Goal: Task Accomplishment & Management: Manage account settings

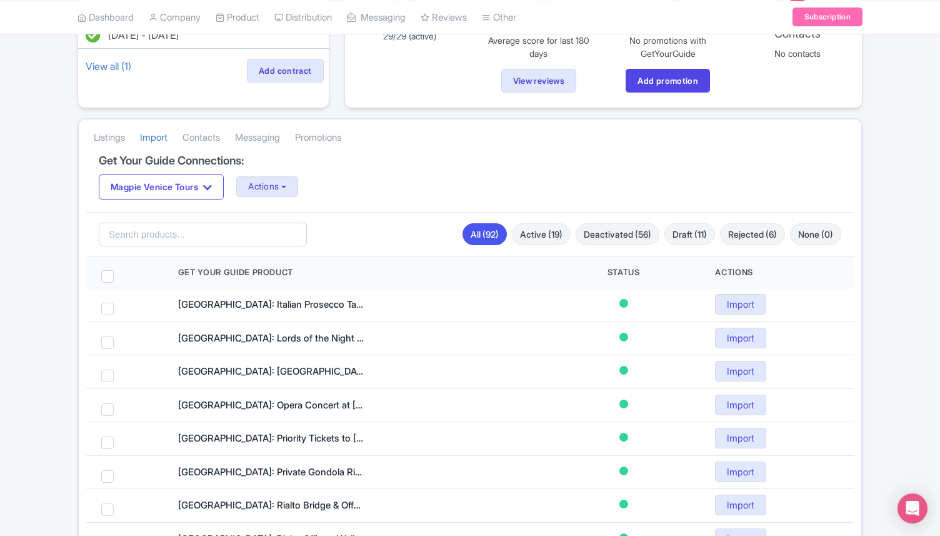
scroll to position [164, 0]
click at [546, 228] on link "Active (19)" at bounding box center [541, 233] width 59 height 22
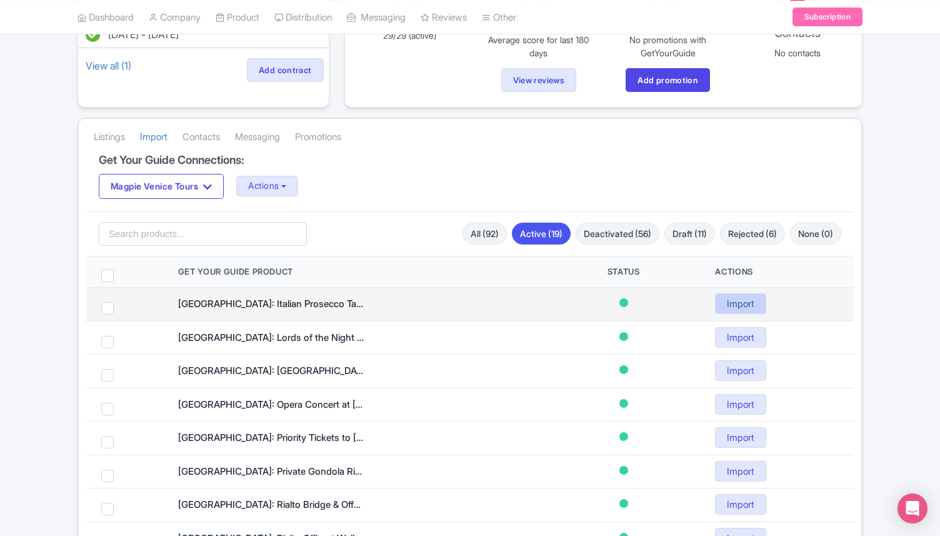
click at [741, 306] on link "Import" at bounding box center [740, 303] width 51 height 21
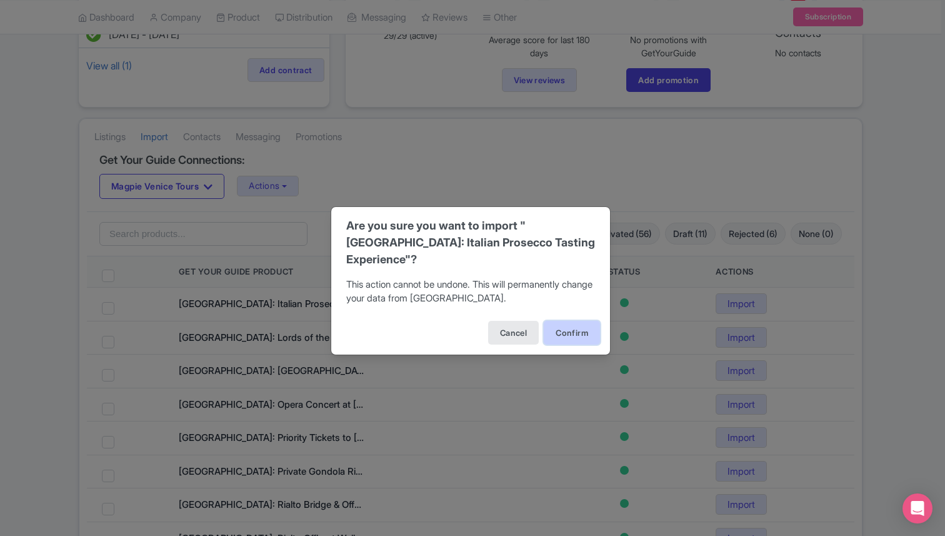
click at [576, 327] on button "Confirm" at bounding box center [572, 333] width 56 height 24
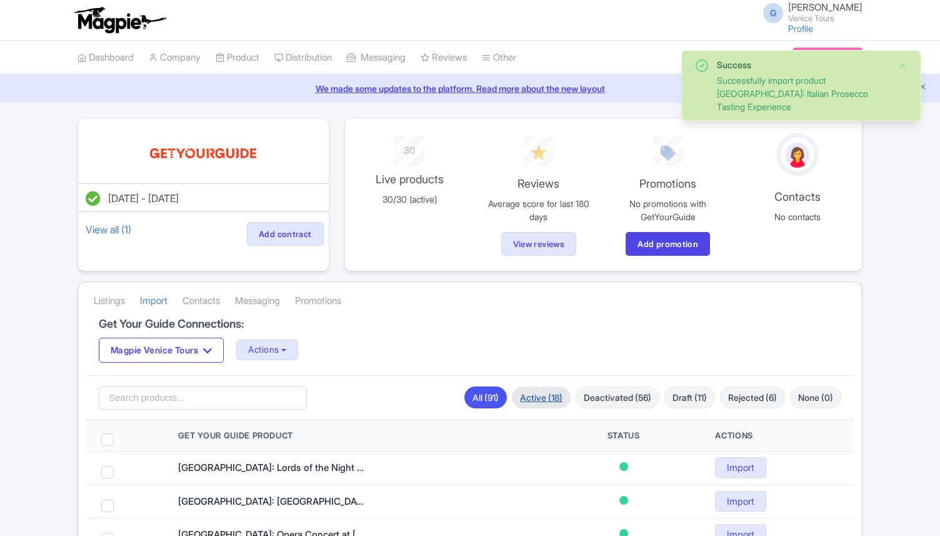
click at [532, 391] on link "Active (18)" at bounding box center [541, 397] width 59 height 22
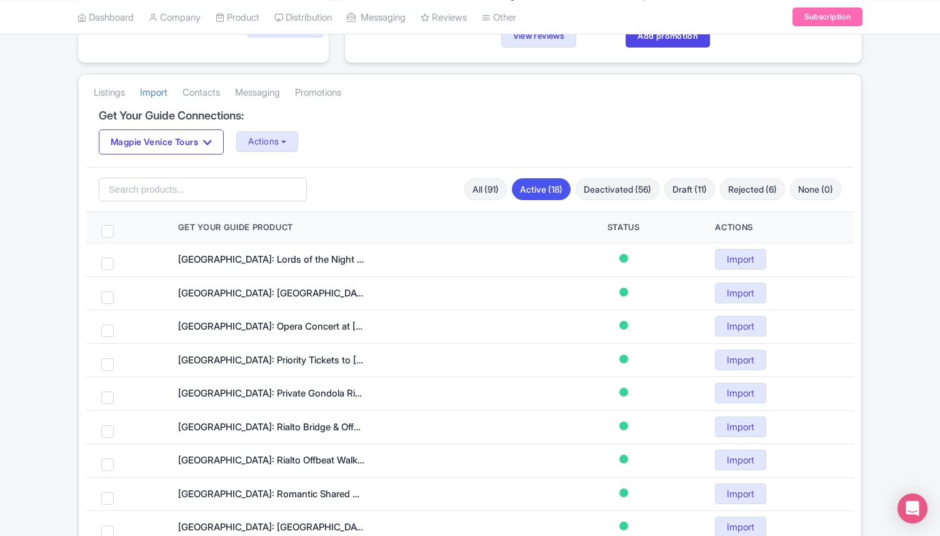
scroll to position [214, 0]
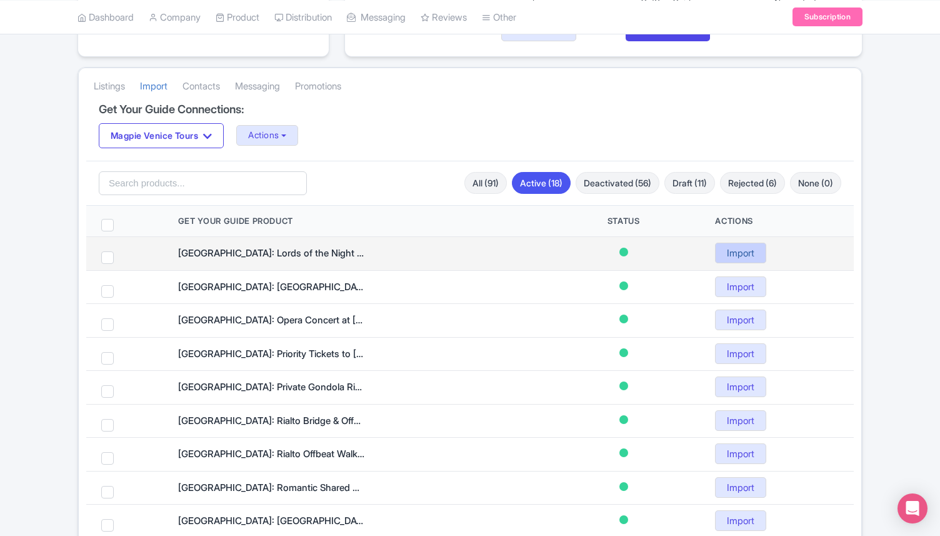
click at [742, 251] on link "Import" at bounding box center [740, 252] width 51 height 21
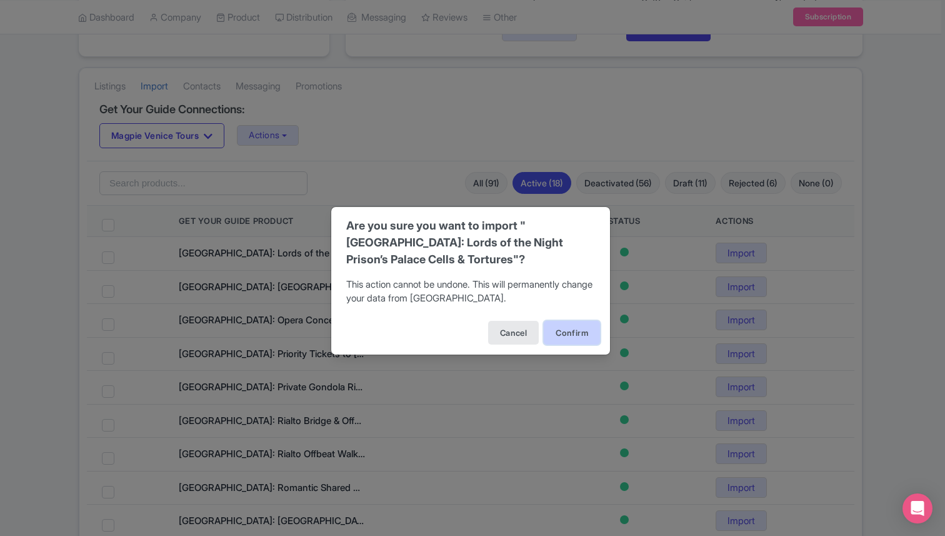
click at [561, 338] on button "Confirm" at bounding box center [572, 333] width 56 height 24
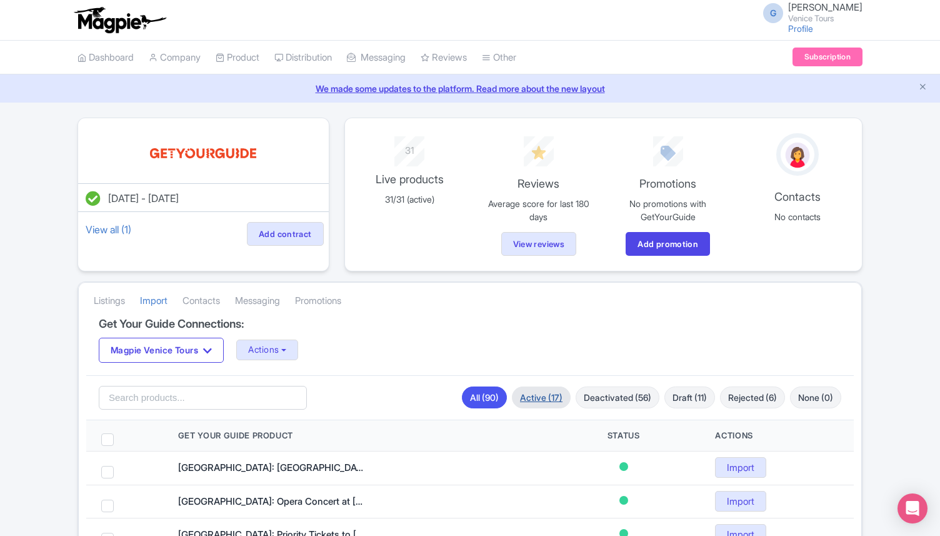
click at [524, 399] on link "Active (17)" at bounding box center [541, 397] width 59 height 22
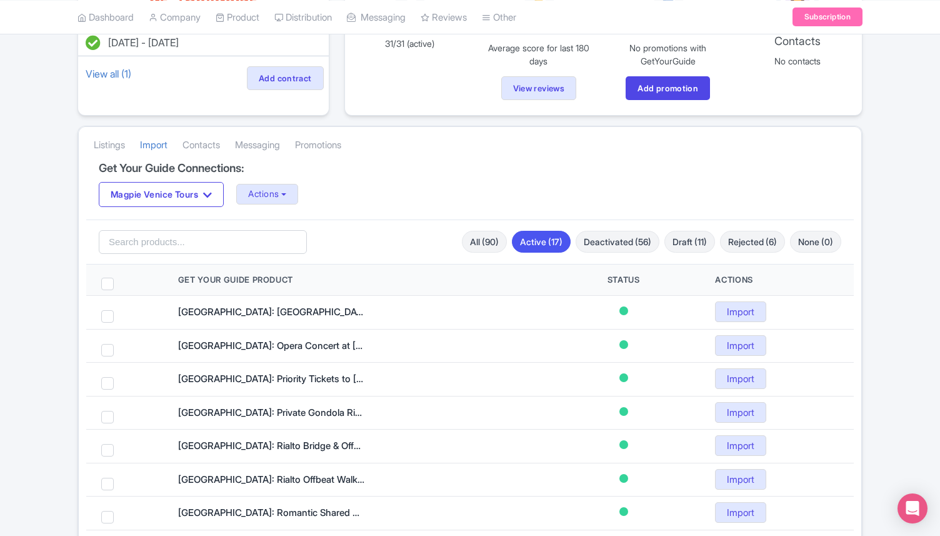
scroll to position [189, 0]
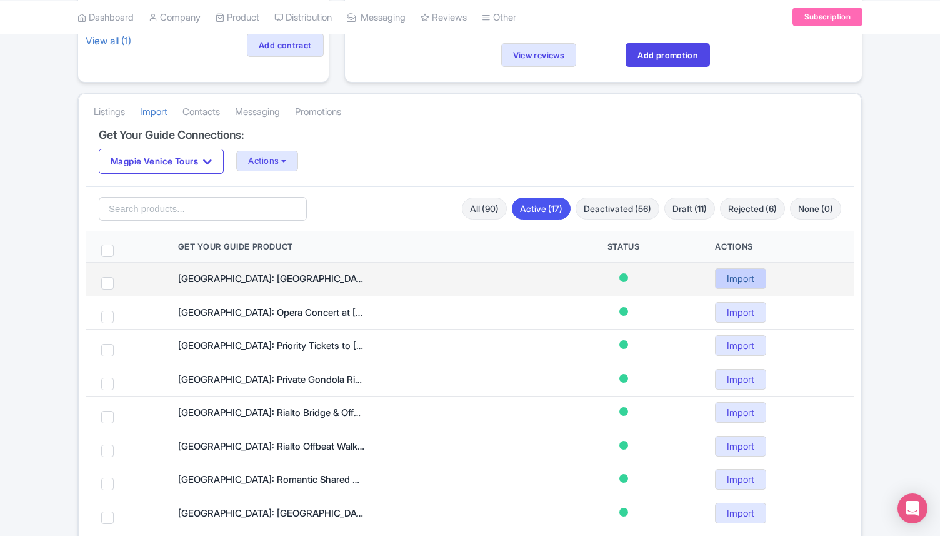
click at [727, 276] on link "Import" at bounding box center [740, 278] width 51 height 21
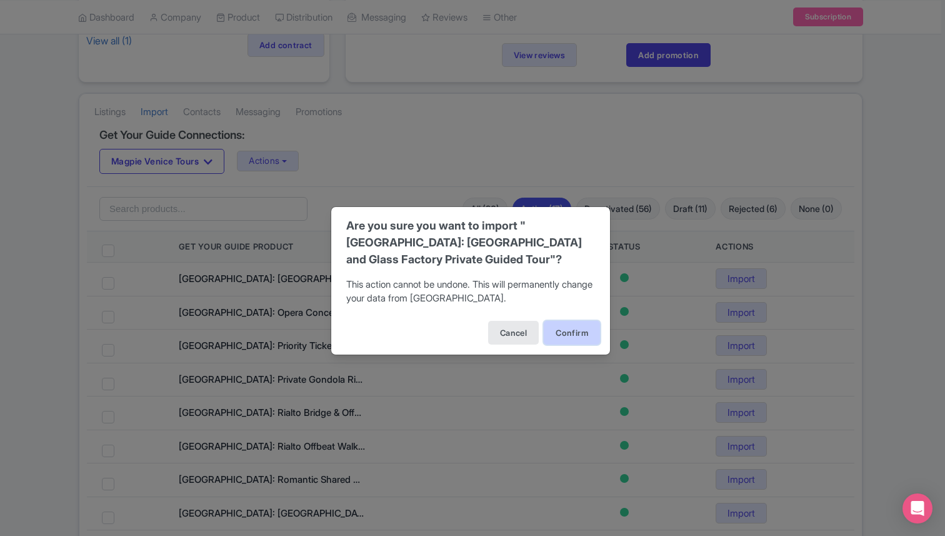
click at [567, 335] on button "Confirm" at bounding box center [572, 333] width 56 height 24
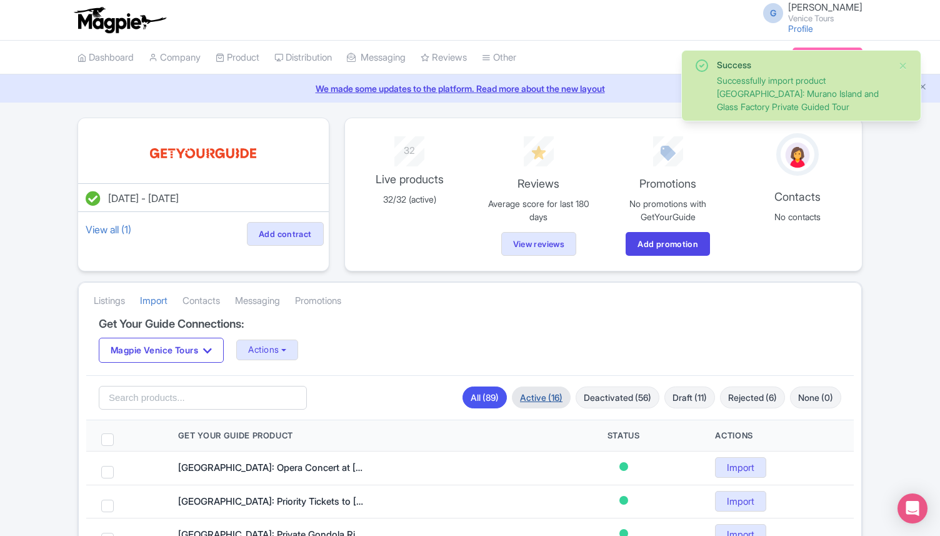
click at [536, 402] on link "Active (16)" at bounding box center [541, 397] width 59 height 22
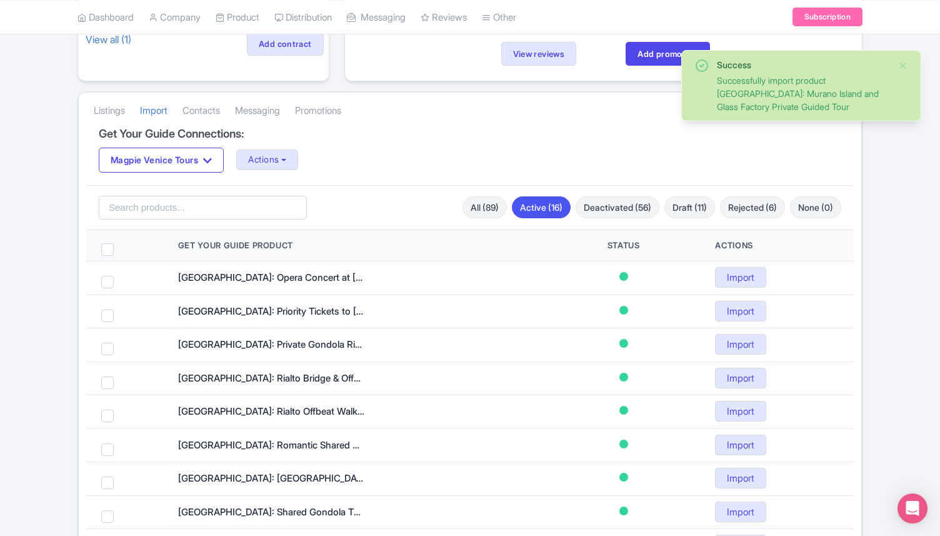
scroll to position [192, 0]
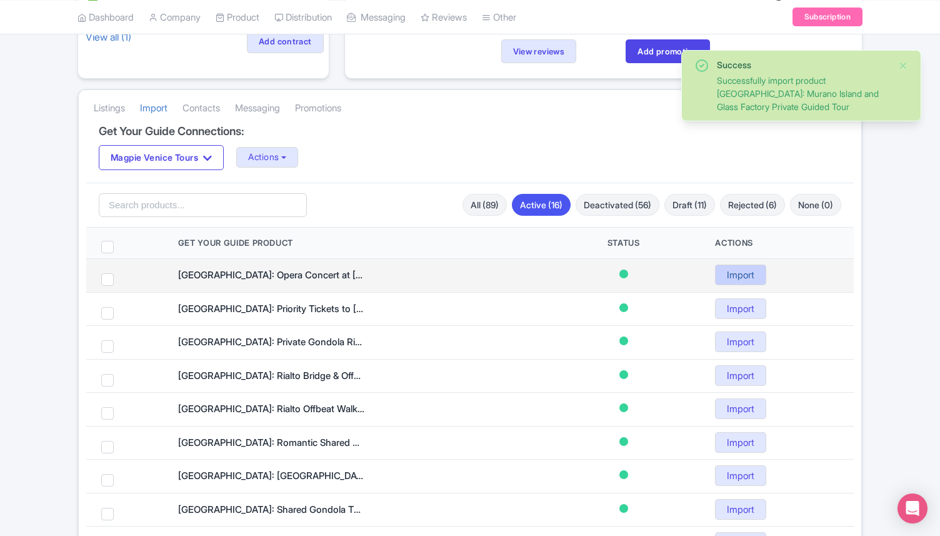
click at [733, 271] on link "Import" at bounding box center [740, 274] width 51 height 21
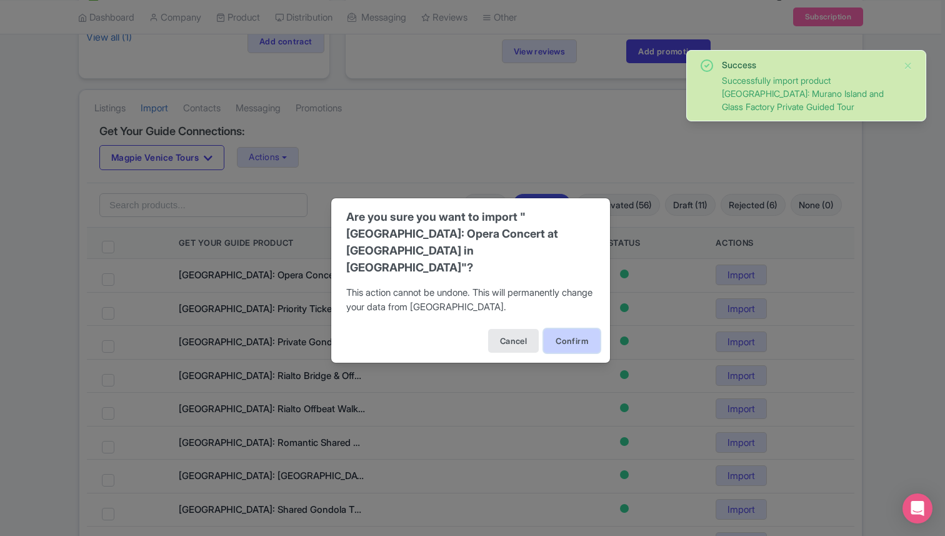
click at [561, 332] on button "Confirm" at bounding box center [572, 341] width 56 height 24
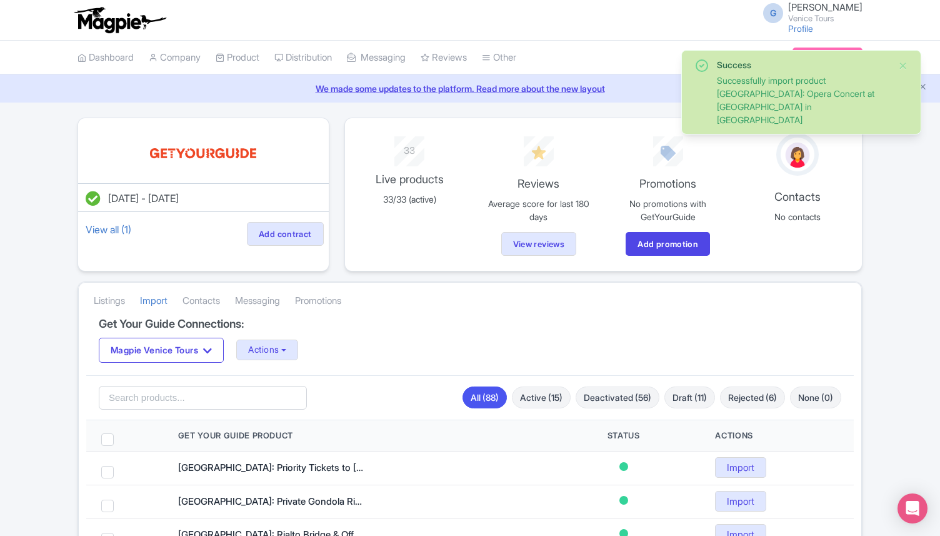
scroll to position [84, 0]
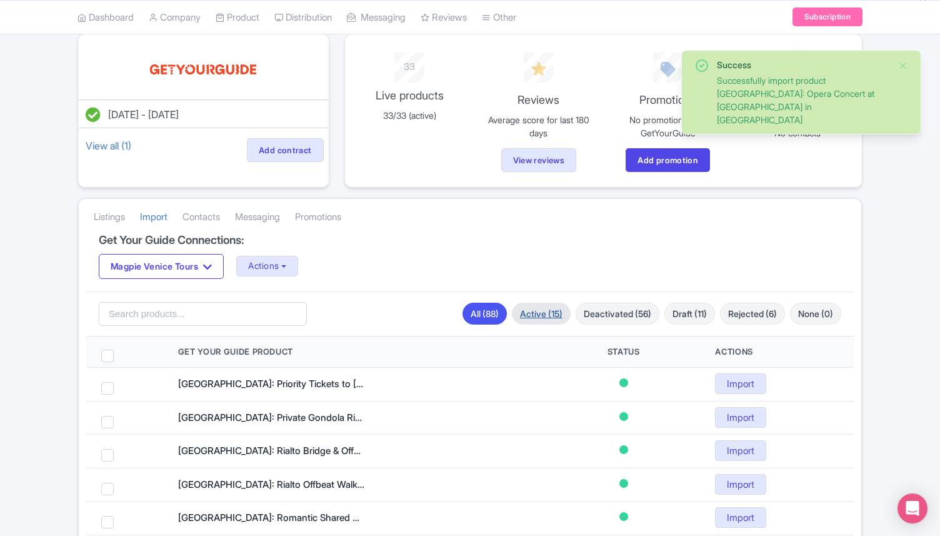
click at [524, 310] on link "Active (15)" at bounding box center [541, 313] width 59 height 22
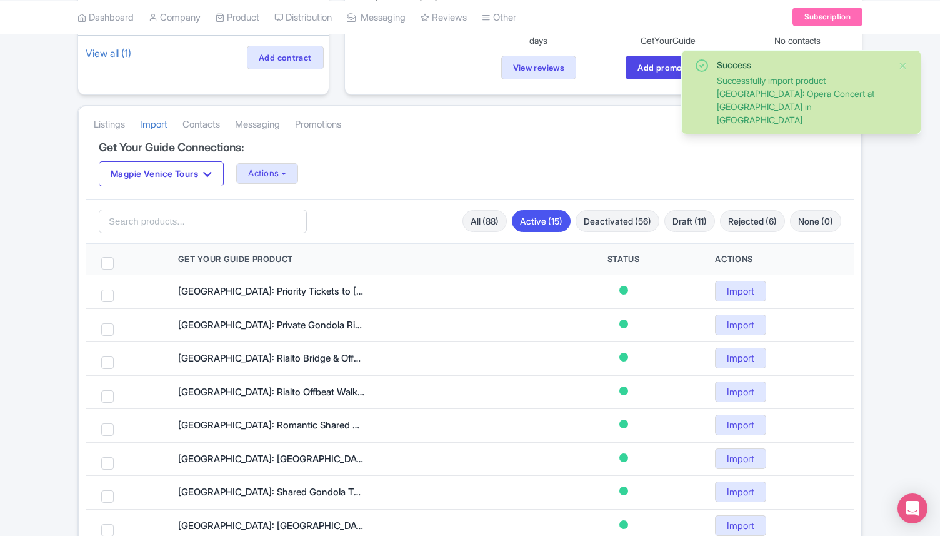
scroll to position [188, 0]
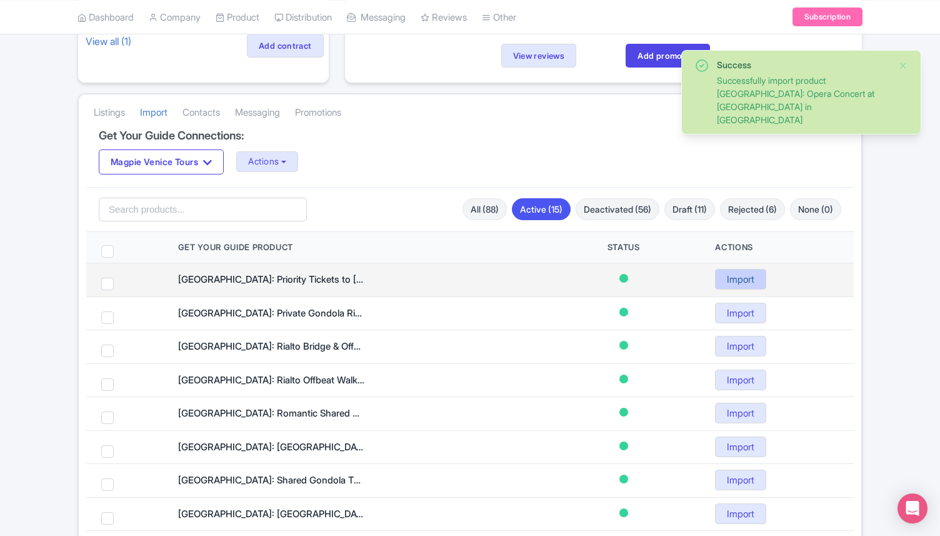
click at [731, 274] on link "Import" at bounding box center [740, 279] width 51 height 21
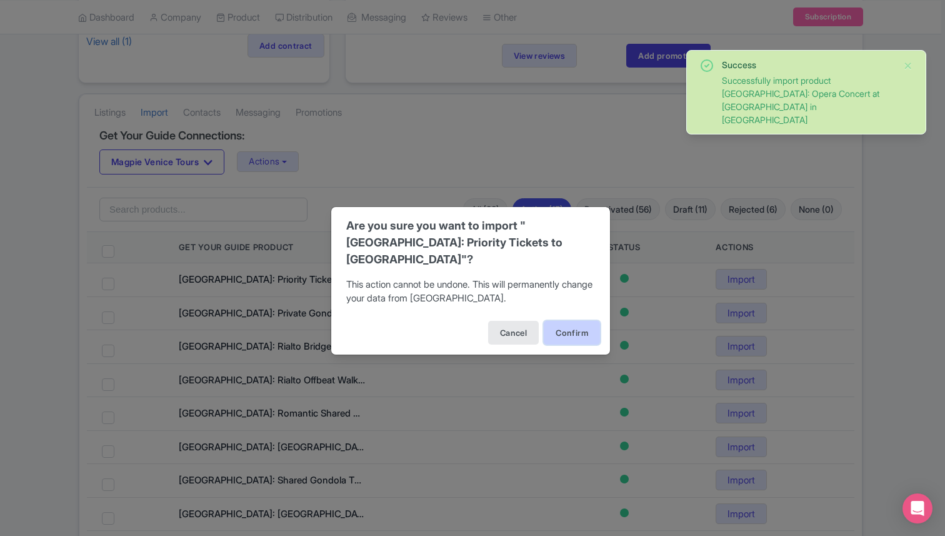
click at [575, 330] on button "Confirm" at bounding box center [572, 333] width 56 height 24
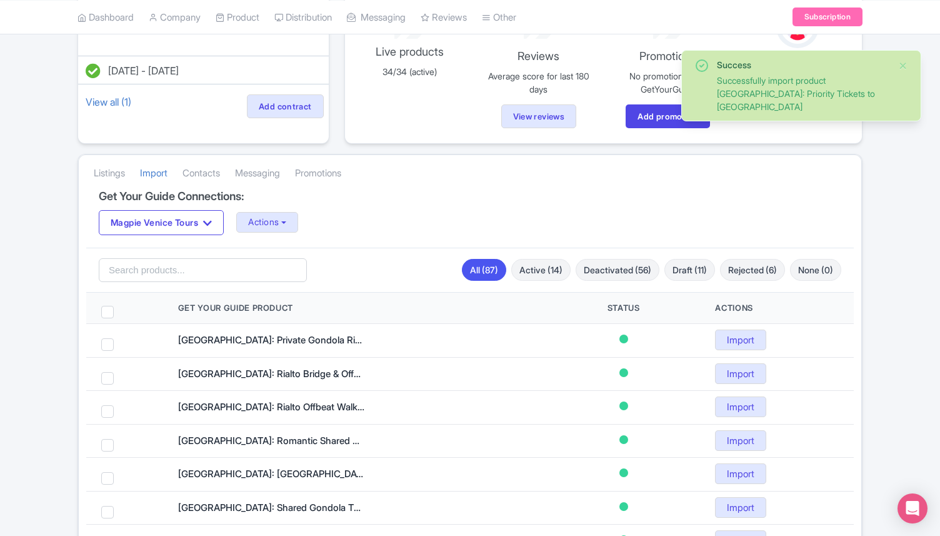
scroll to position [130, 0]
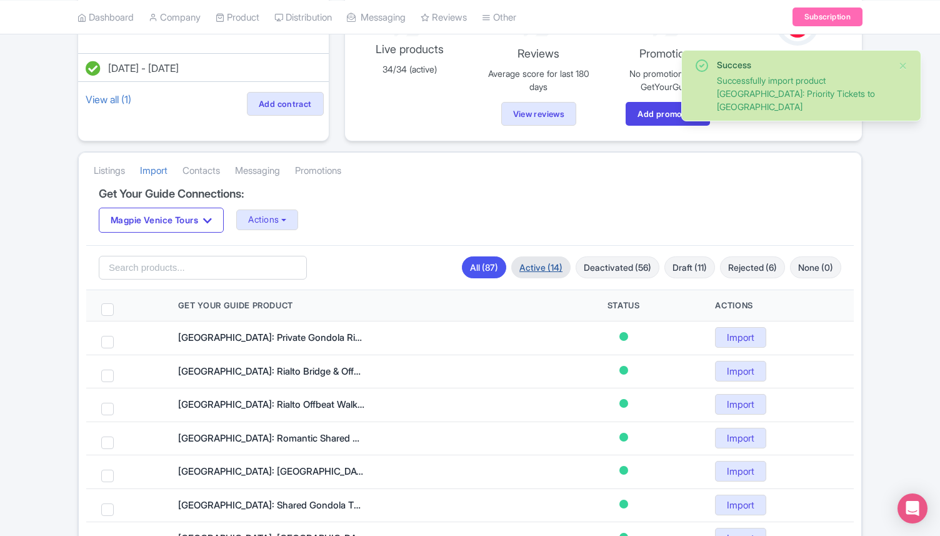
click at [532, 265] on link "Active (14)" at bounding box center [540, 267] width 59 height 22
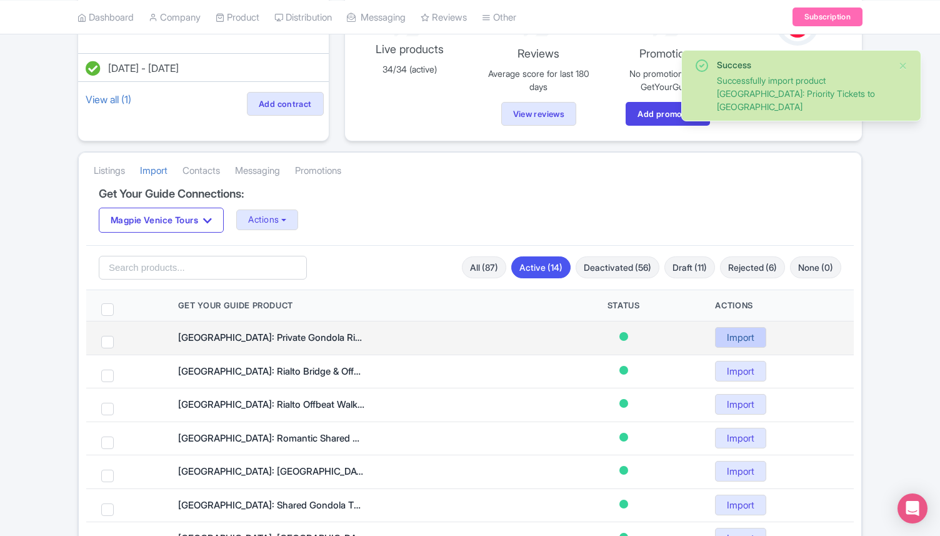
click at [736, 342] on link "Import" at bounding box center [740, 337] width 51 height 21
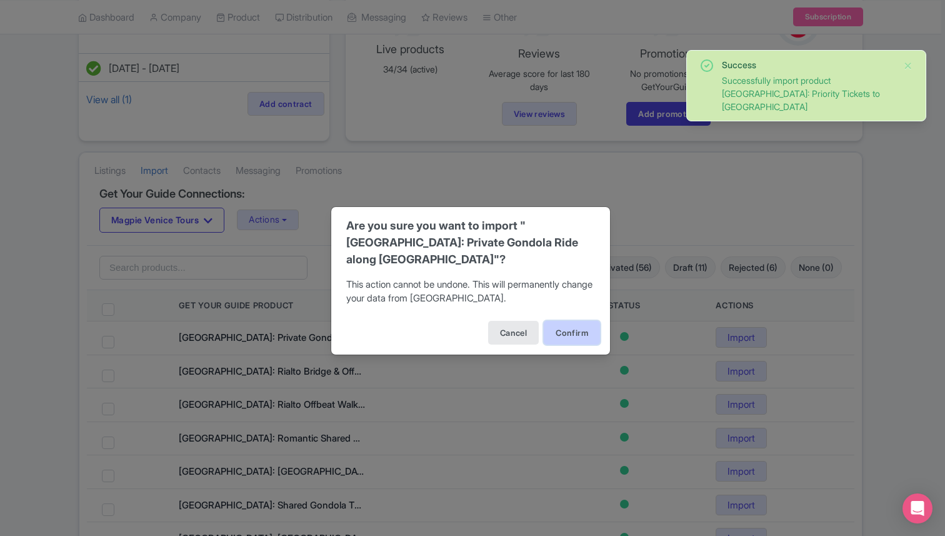
click at [573, 321] on button "Confirm" at bounding box center [572, 333] width 56 height 24
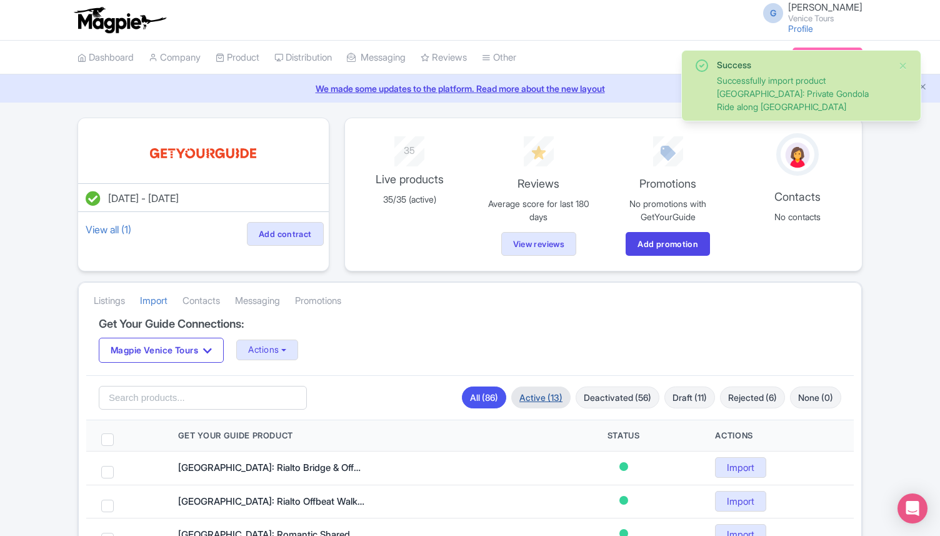
click at [511, 398] on link "Active (13)" at bounding box center [540, 397] width 59 height 22
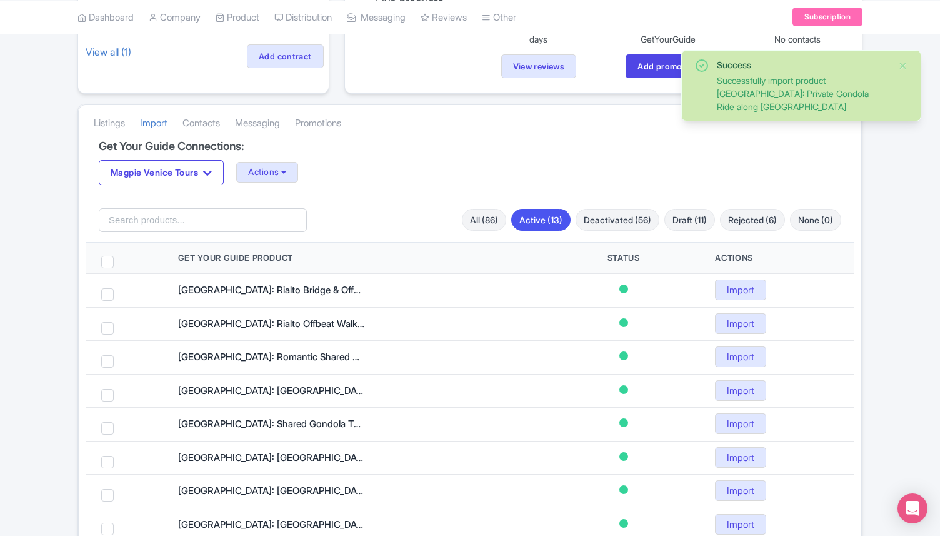
scroll to position [202, 0]
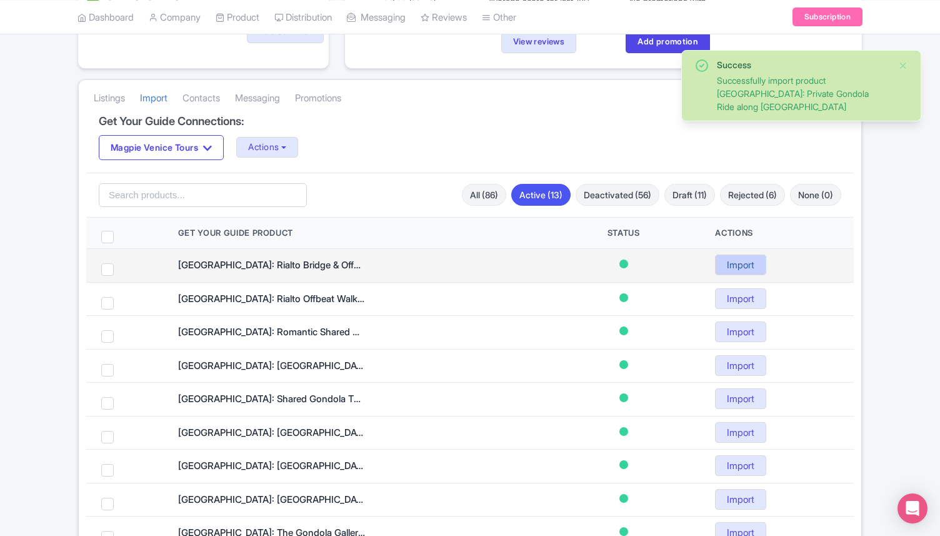
click at [726, 266] on link "Import" at bounding box center [740, 264] width 51 height 21
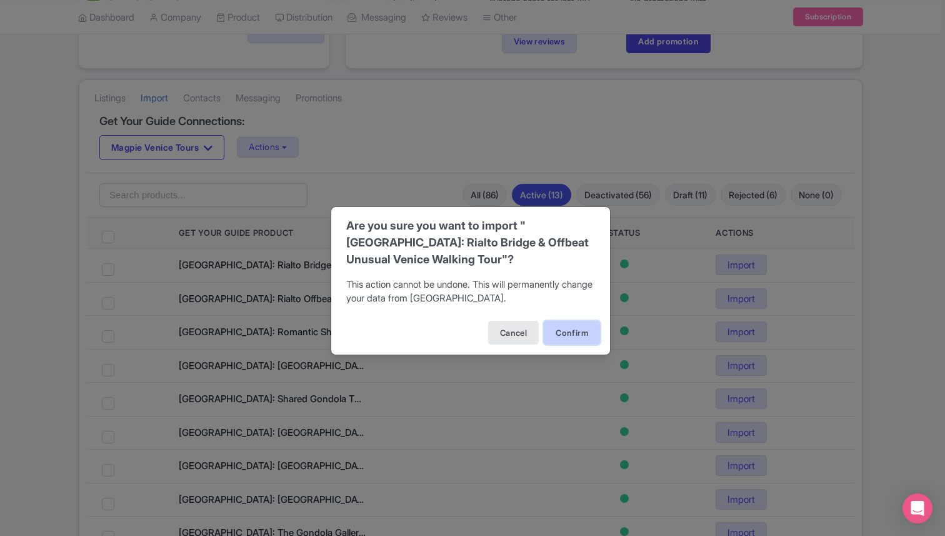
click at [571, 323] on button "Confirm" at bounding box center [572, 333] width 56 height 24
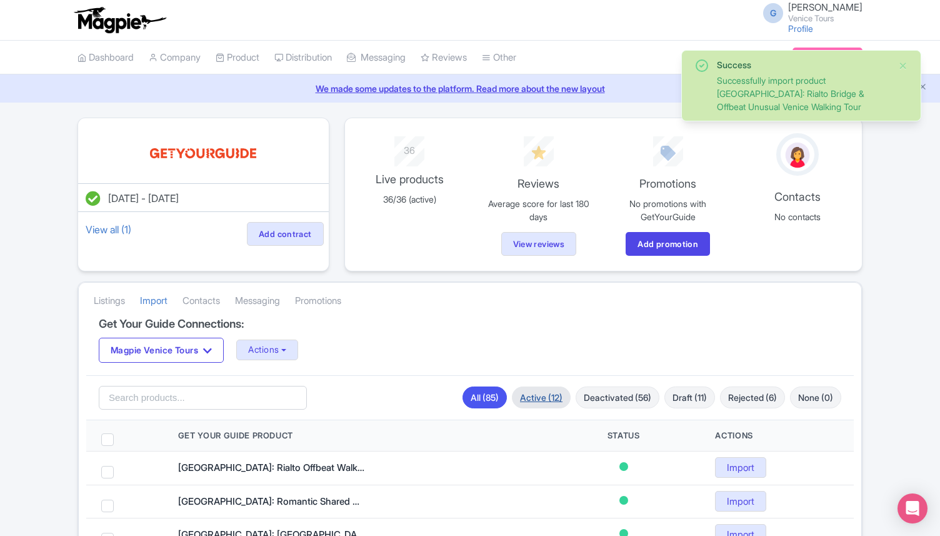
click at [537, 396] on link "Active (12)" at bounding box center [541, 397] width 59 height 22
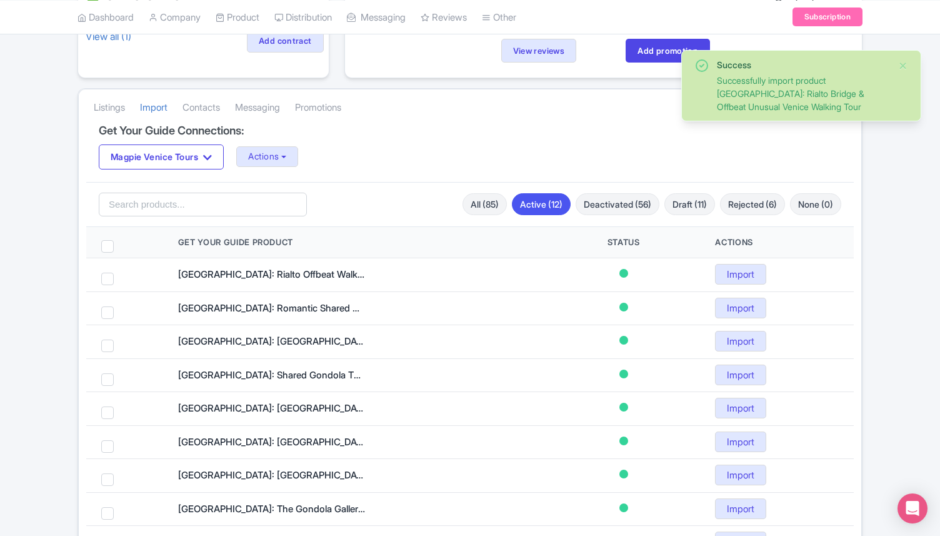
scroll to position [216, 0]
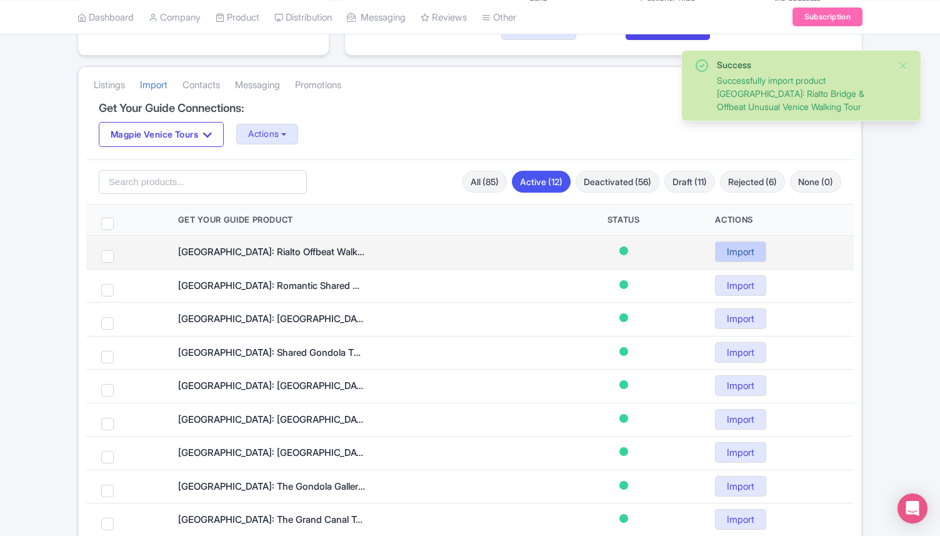
click at [722, 251] on link "Import" at bounding box center [740, 251] width 51 height 21
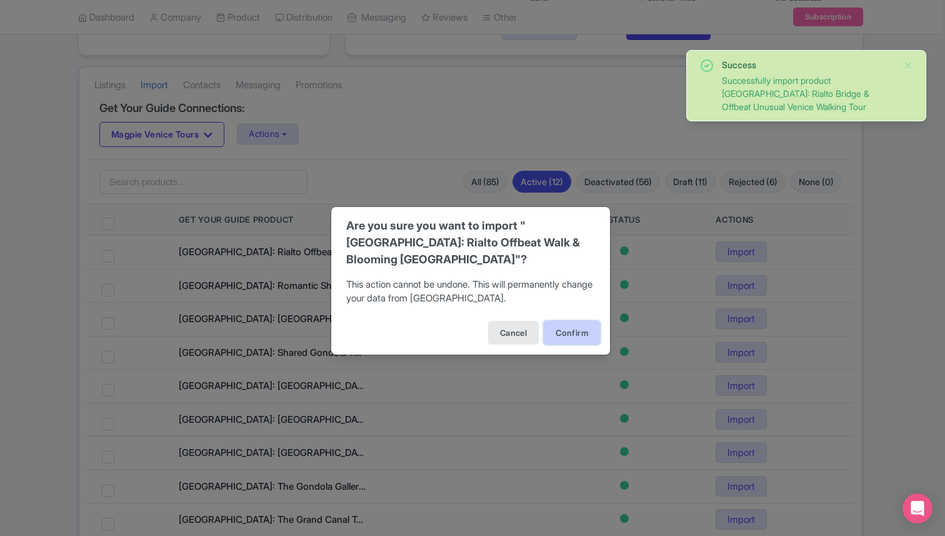
click at [577, 332] on button "Confirm" at bounding box center [572, 333] width 56 height 24
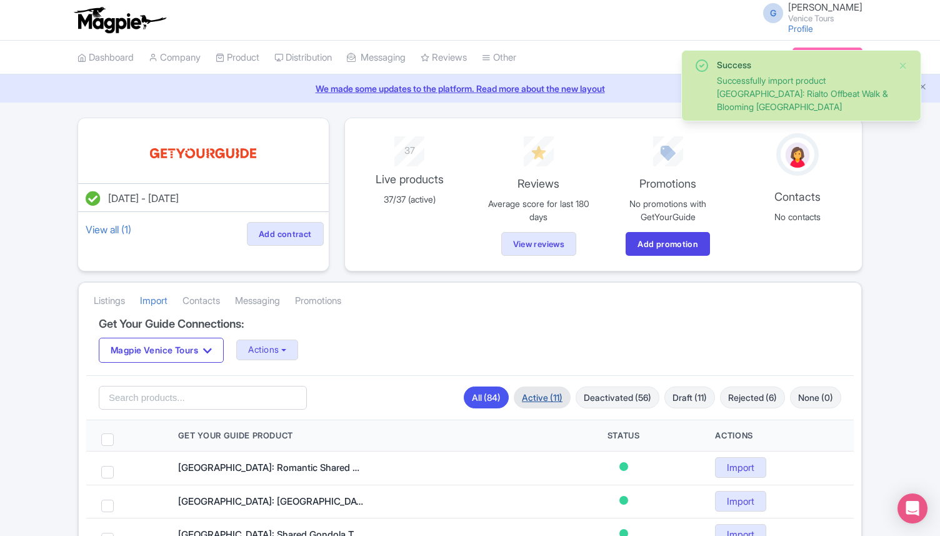
click at [537, 397] on link "Active (11)" at bounding box center [542, 397] width 57 height 22
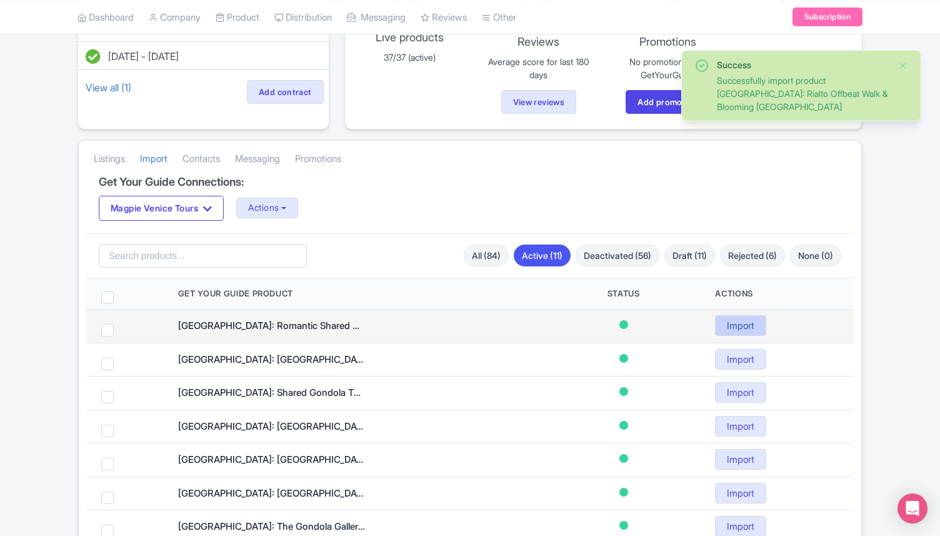
scroll to position [144, 0]
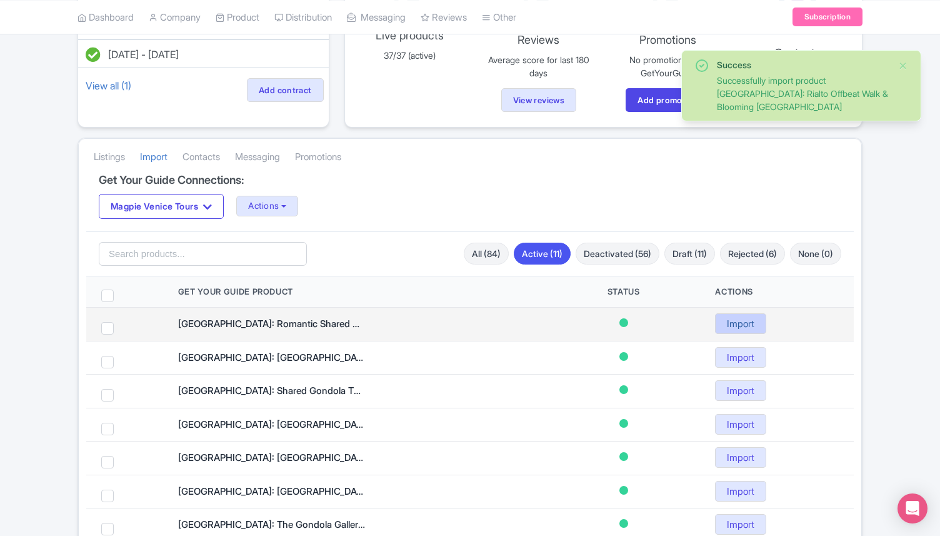
click at [741, 327] on link "Import" at bounding box center [740, 323] width 51 height 21
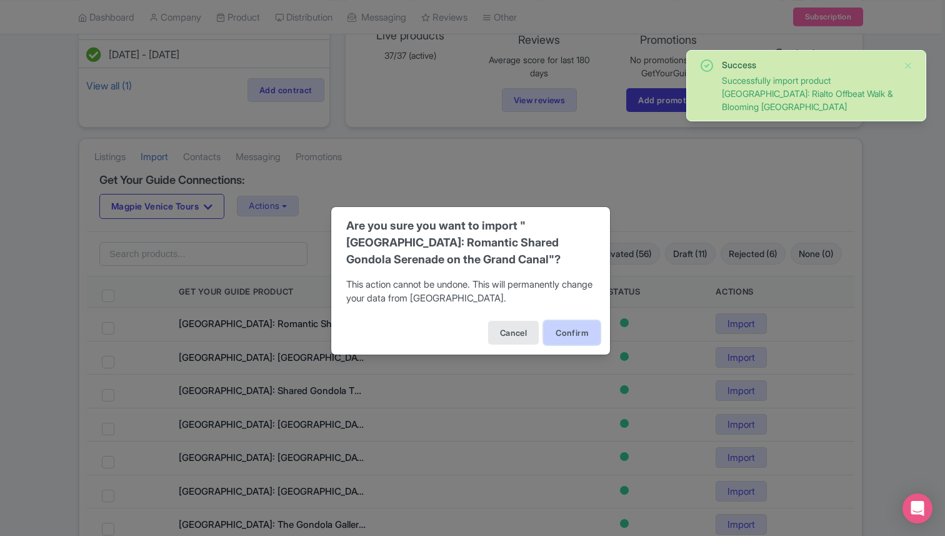
click at [583, 329] on button "Confirm" at bounding box center [572, 333] width 56 height 24
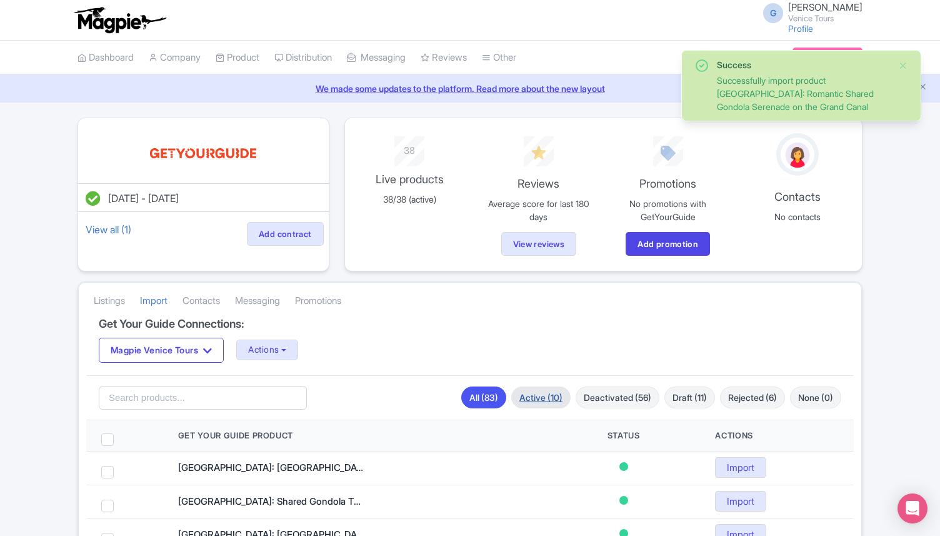
click at [535, 398] on link "Active (10)" at bounding box center [540, 397] width 59 height 22
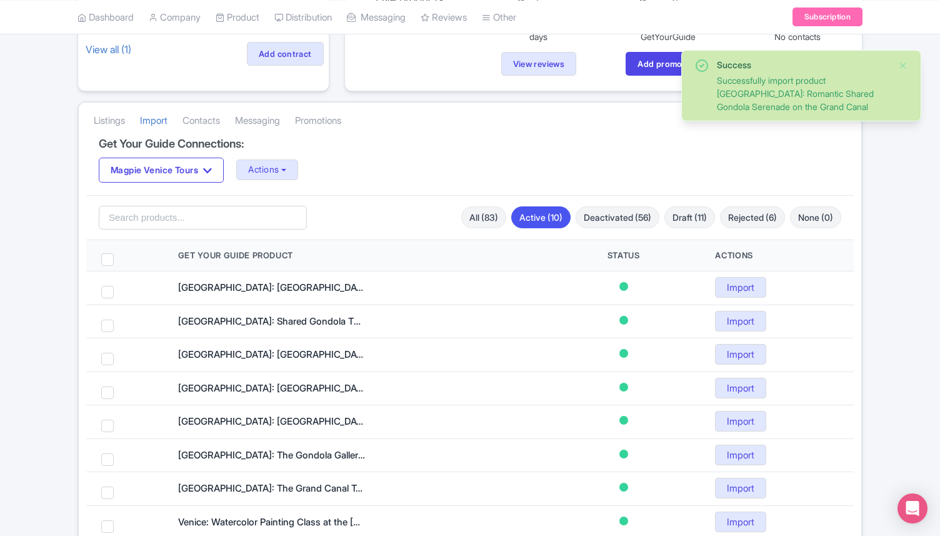
scroll to position [186, 0]
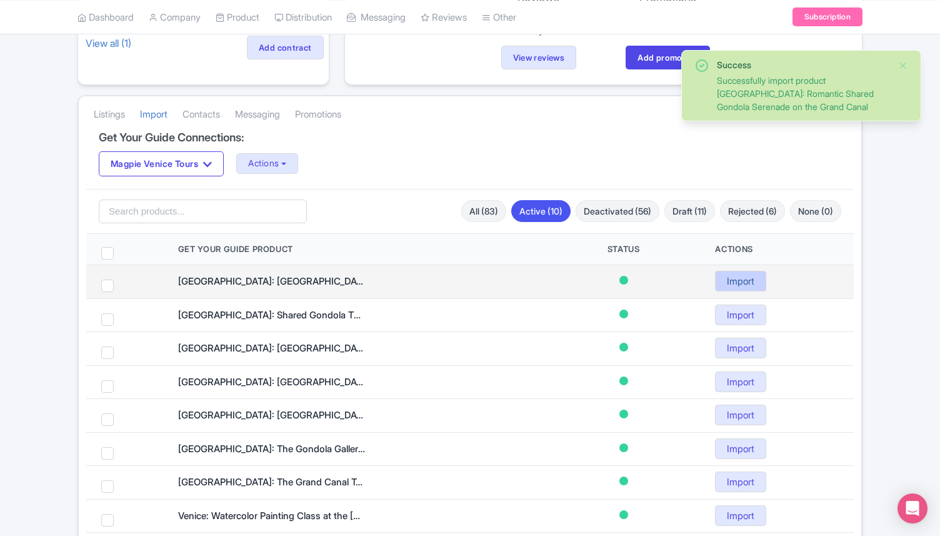
click at [739, 274] on link "Import" at bounding box center [740, 281] width 51 height 21
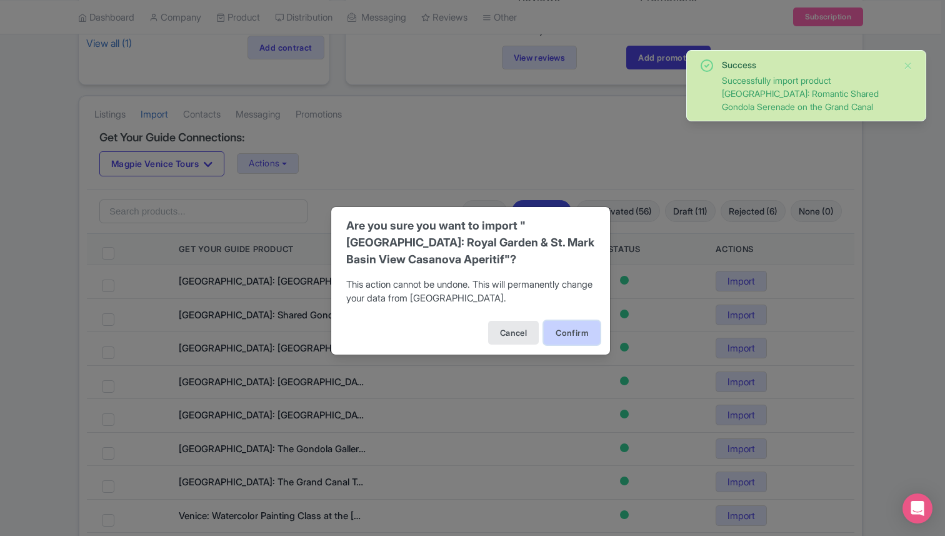
click at [571, 327] on button "Confirm" at bounding box center [572, 333] width 56 height 24
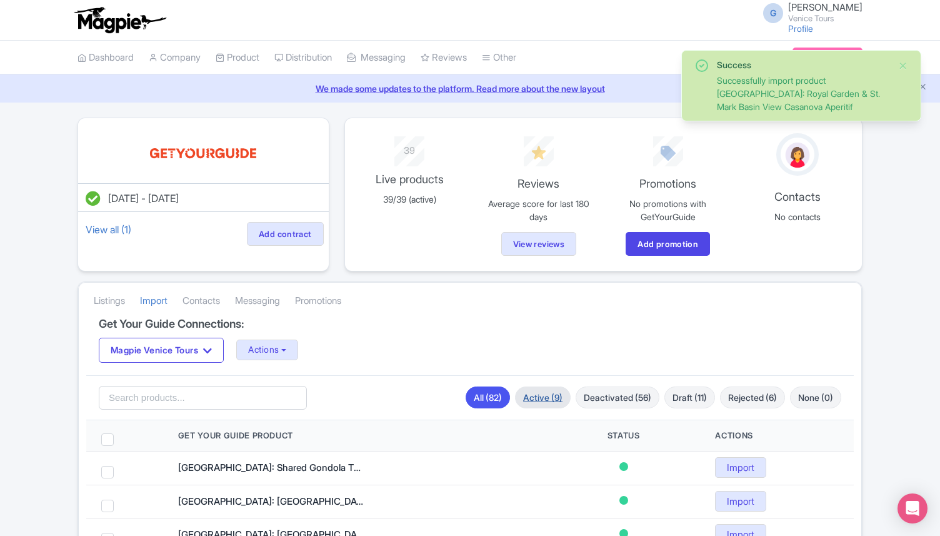
click at [531, 405] on link "Active (9)" at bounding box center [543, 397] width 56 height 22
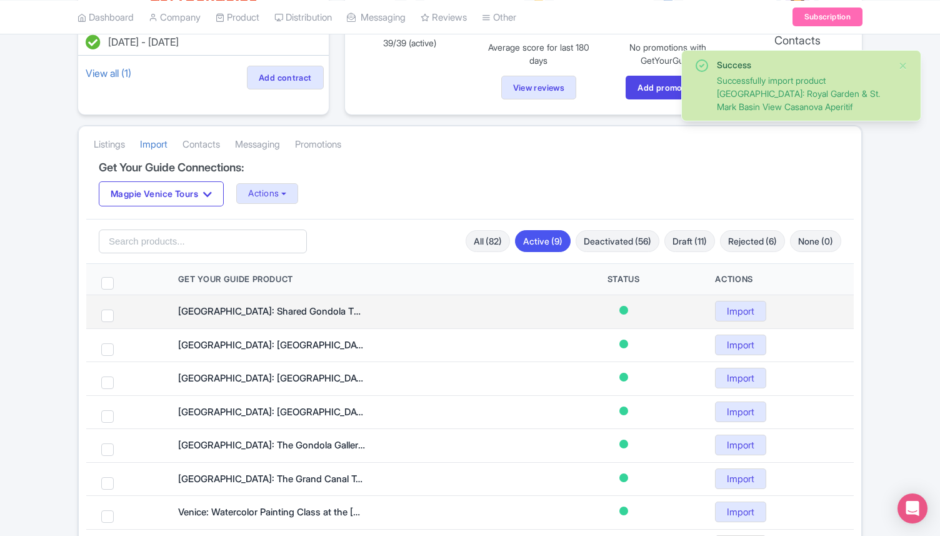
scroll to position [166, 0]
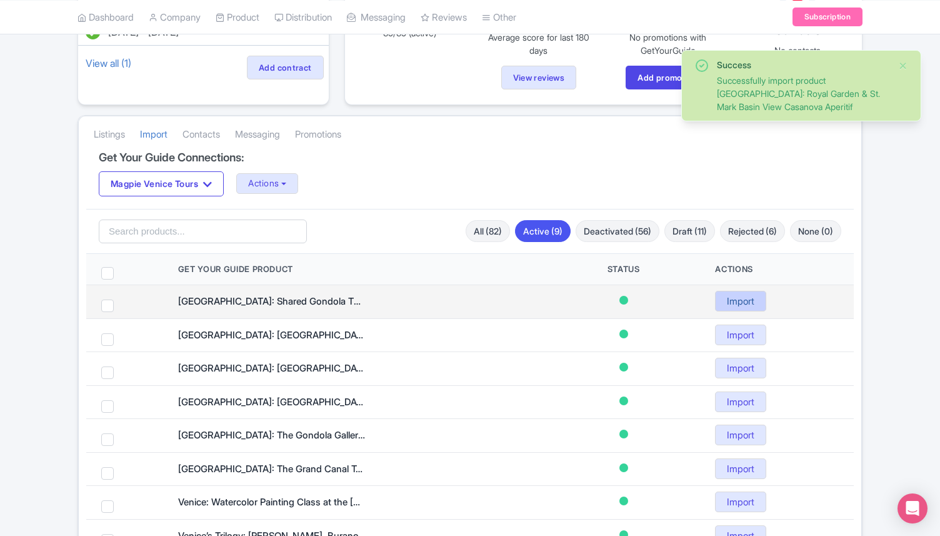
click at [737, 293] on link "Import" at bounding box center [740, 301] width 51 height 21
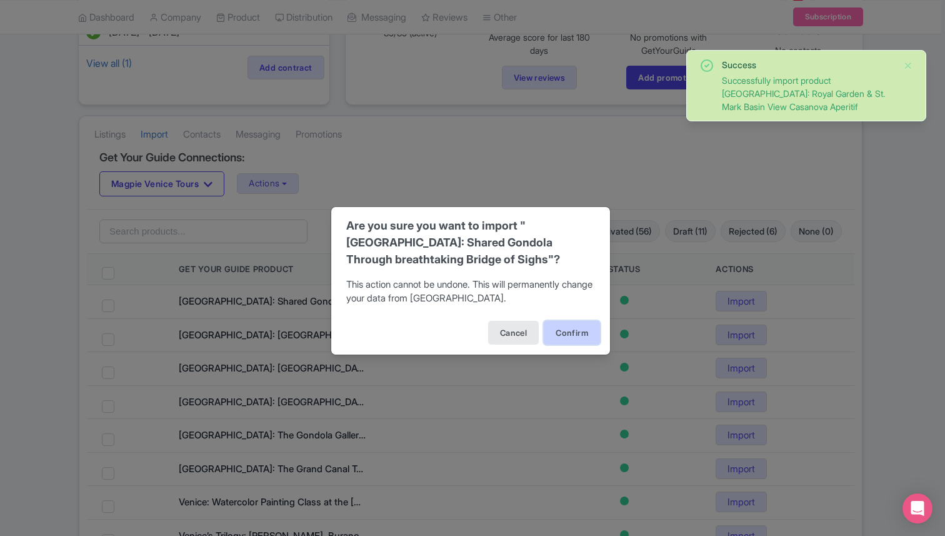
click at [584, 327] on button "Confirm" at bounding box center [572, 333] width 56 height 24
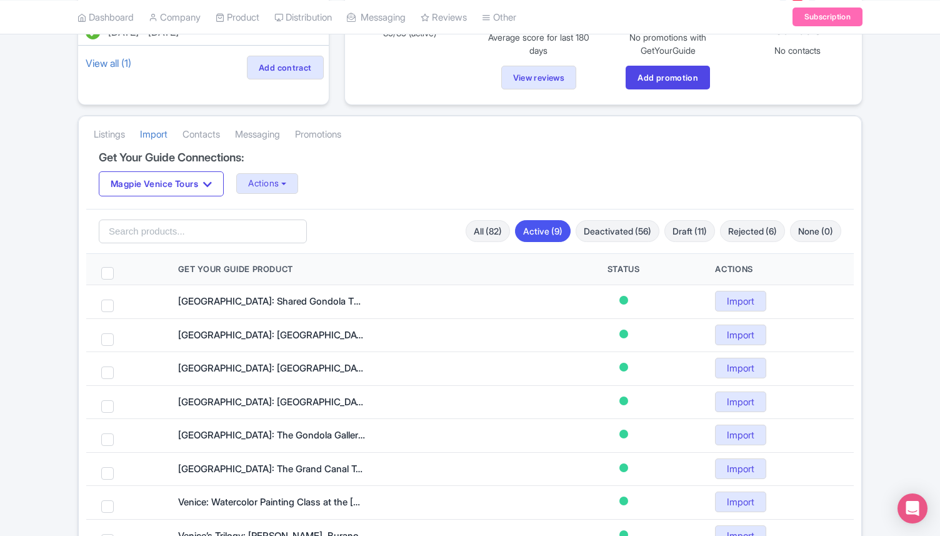
scroll to position [202, 0]
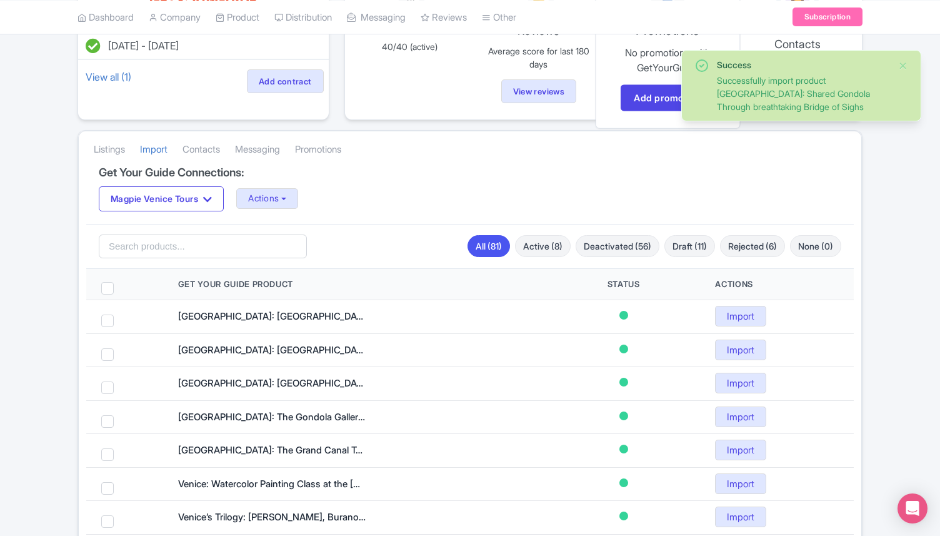
scroll to position [162, 0]
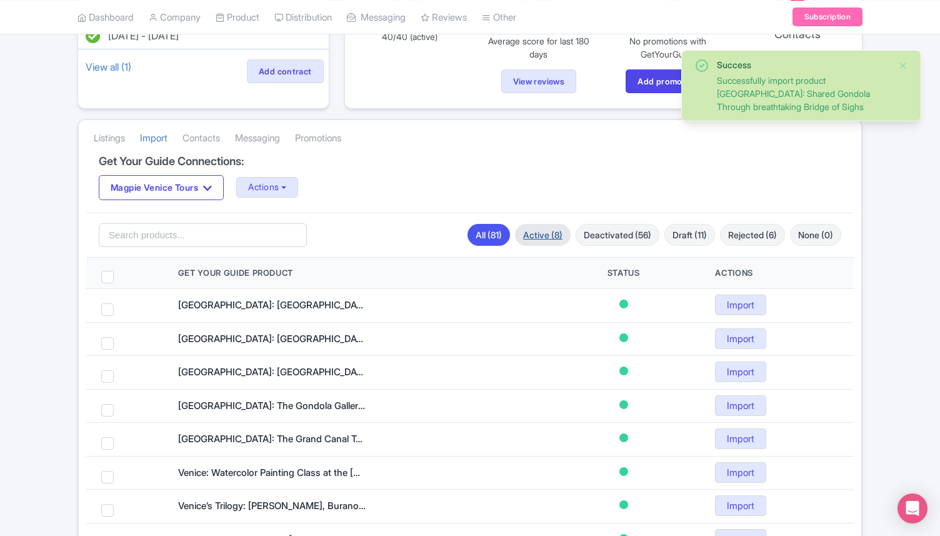
click at [531, 239] on link "Active (8)" at bounding box center [543, 235] width 56 height 22
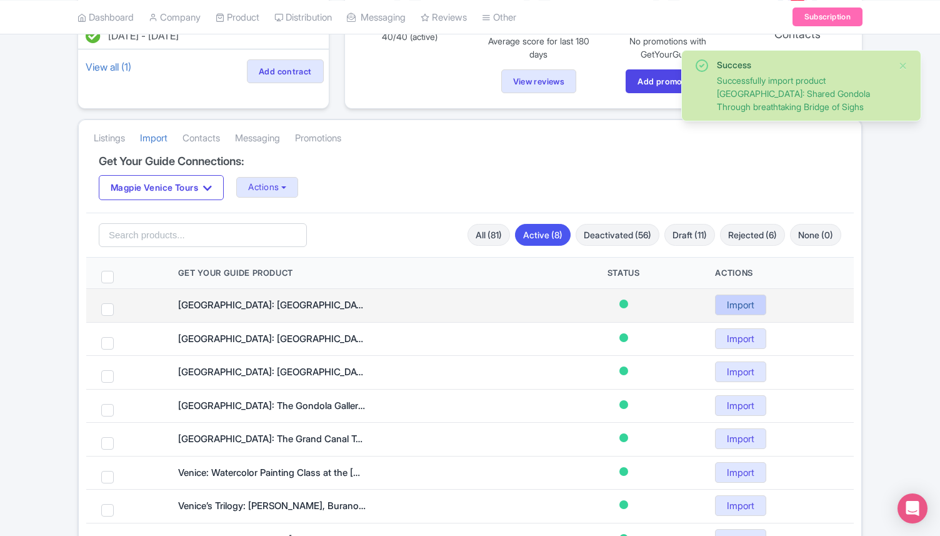
click at [744, 306] on link "Import" at bounding box center [740, 304] width 51 height 21
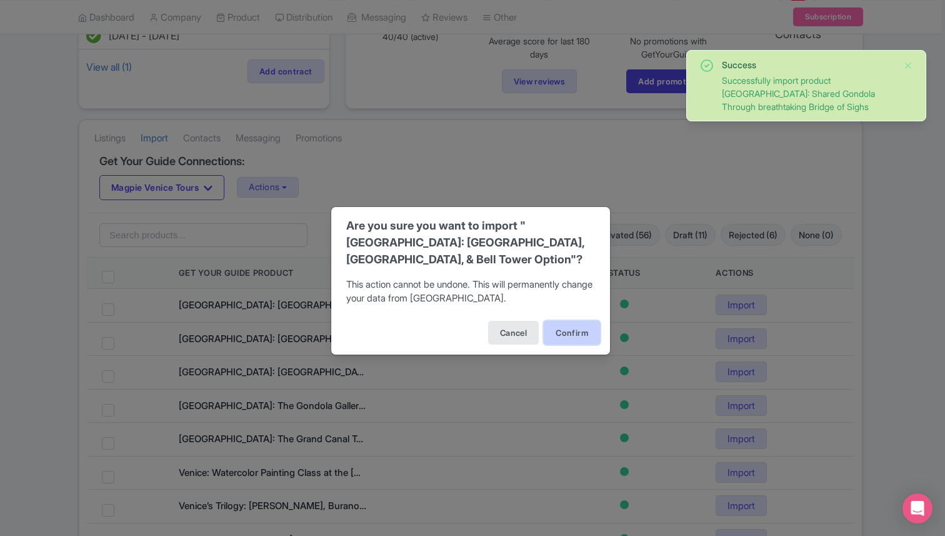
click at [580, 329] on button "Confirm" at bounding box center [572, 333] width 56 height 24
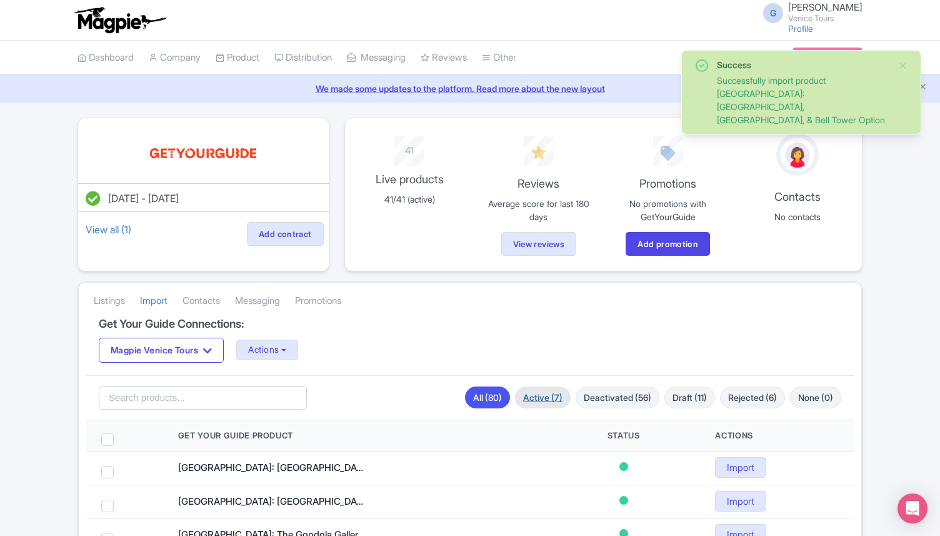
click at [526, 396] on link "Active (7)" at bounding box center [543, 397] width 56 height 22
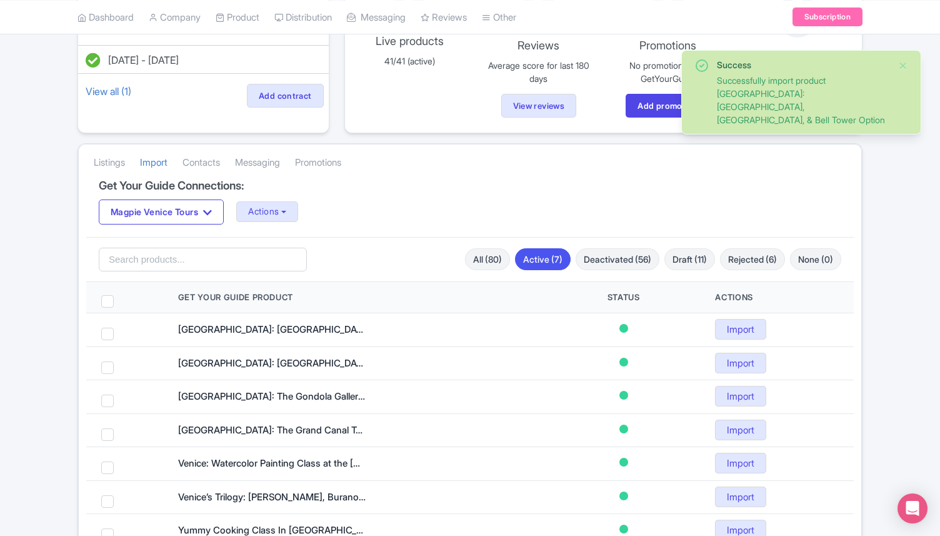
scroll to position [162, 0]
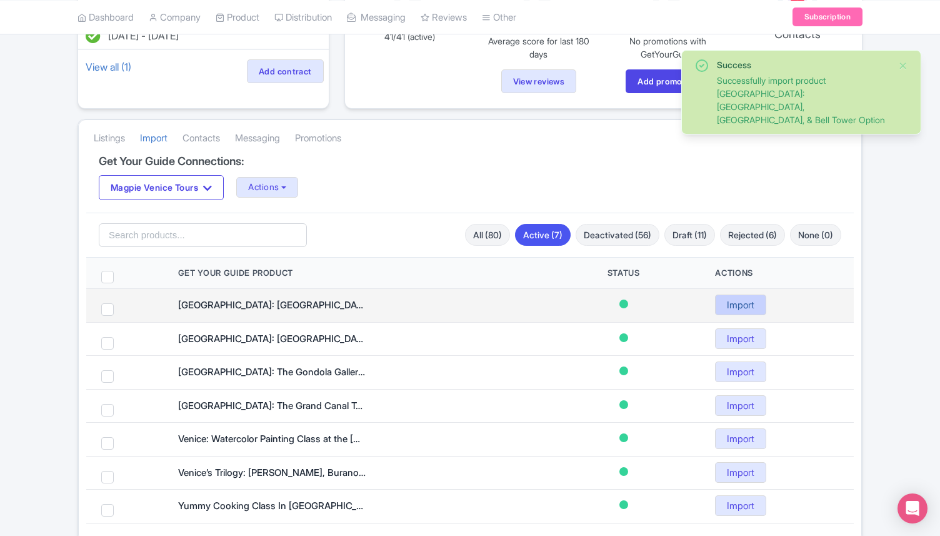
click at [746, 301] on link "Import" at bounding box center [740, 304] width 51 height 21
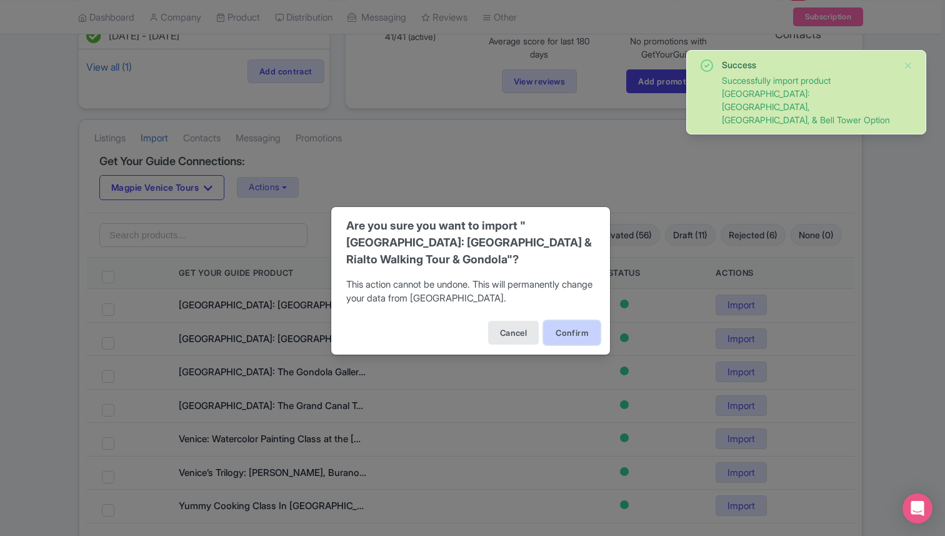
click at [570, 336] on button "Confirm" at bounding box center [572, 333] width 56 height 24
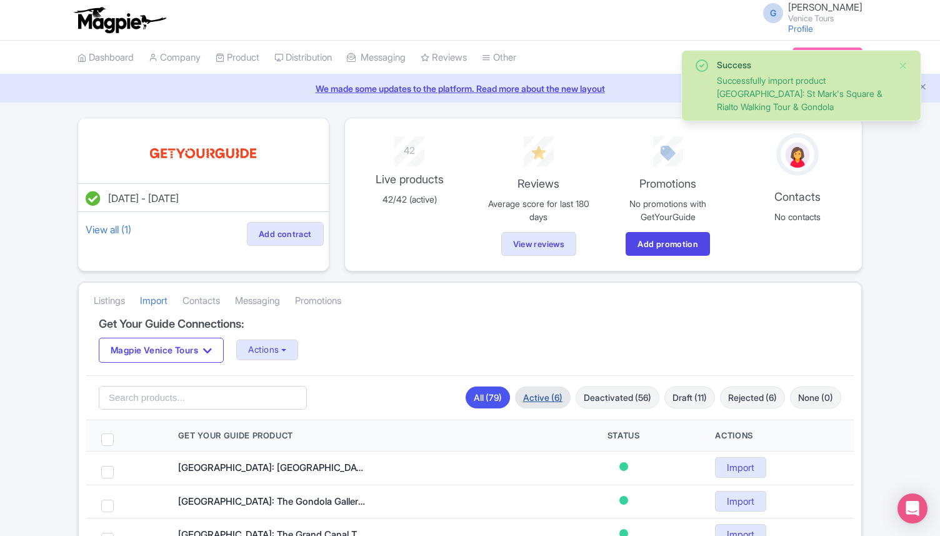
click at [536, 391] on link "Active (6)" at bounding box center [543, 397] width 56 height 22
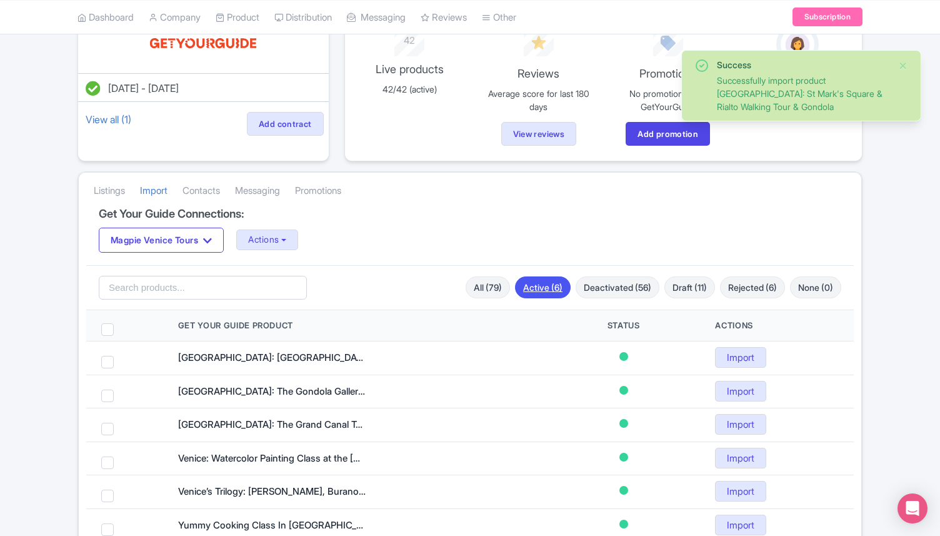
scroll to position [123, 0]
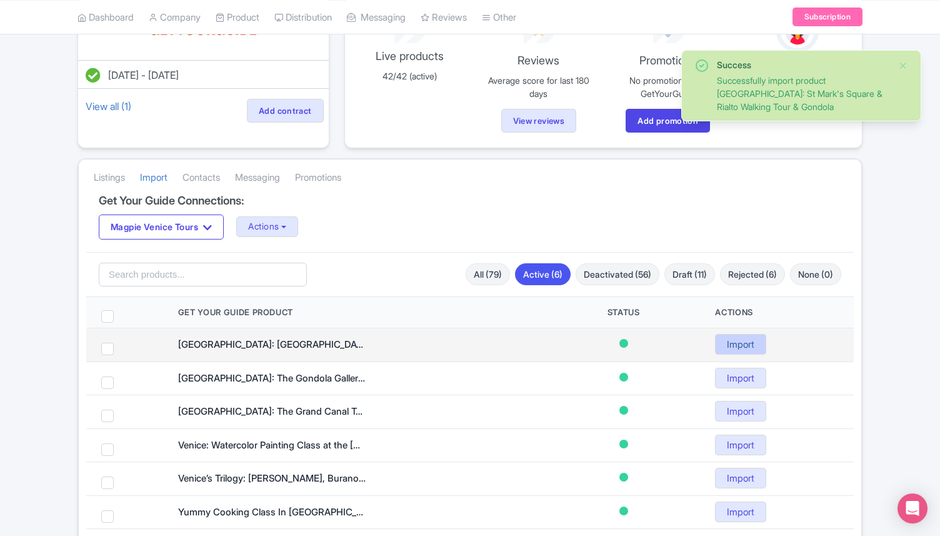
click at [749, 348] on link "Import" at bounding box center [740, 344] width 51 height 21
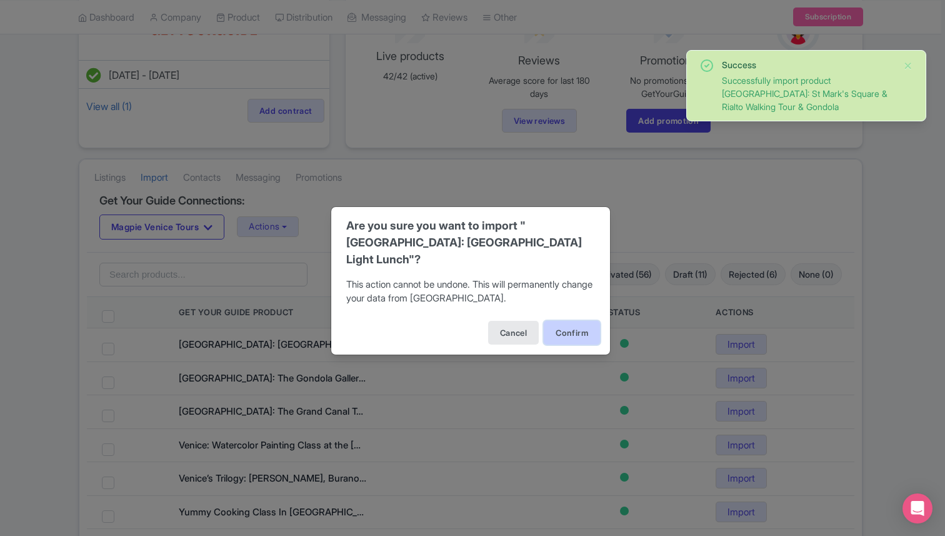
click at [572, 321] on button "Confirm" at bounding box center [572, 333] width 56 height 24
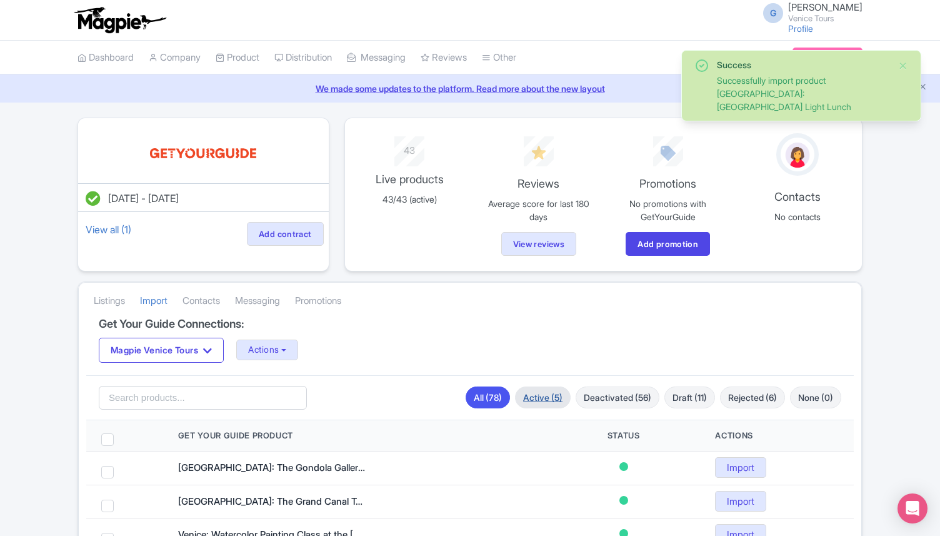
click at [531, 391] on link "Active (5)" at bounding box center [543, 397] width 56 height 22
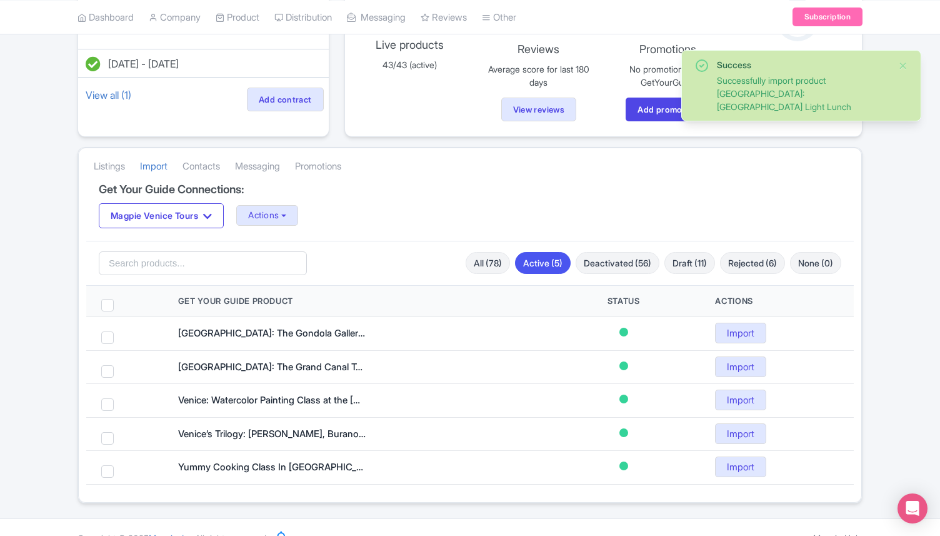
scroll to position [149, 0]
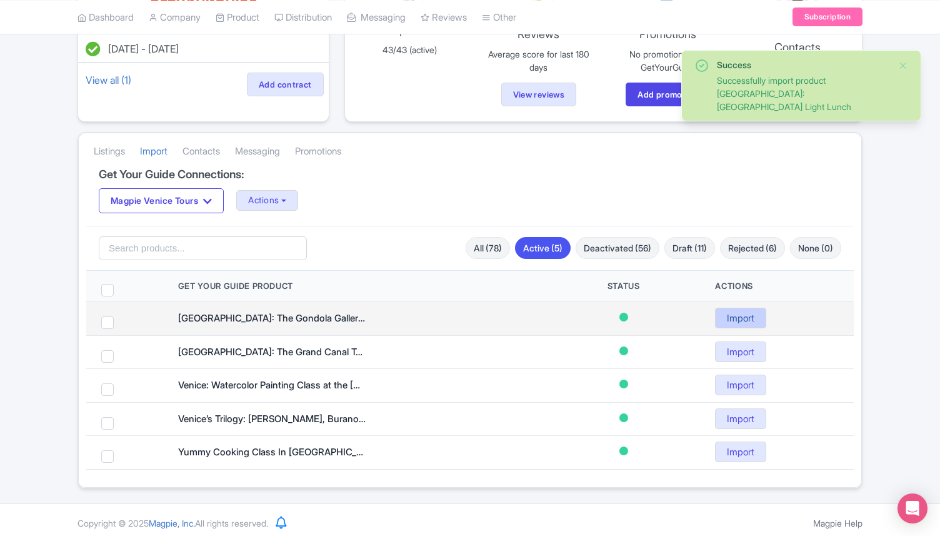
click at [746, 315] on link "Import" at bounding box center [740, 317] width 51 height 21
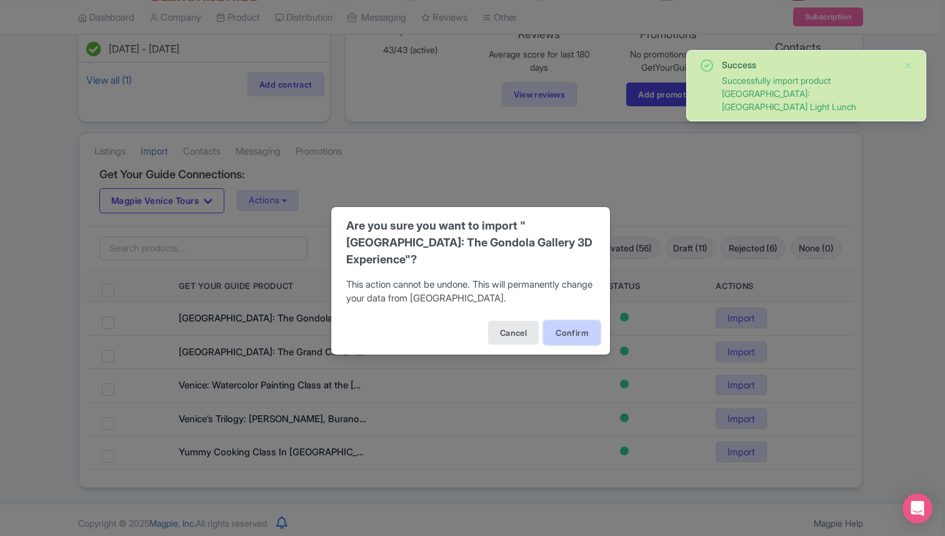
click at [586, 321] on button "Confirm" at bounding box center [572, 333] width 56 height 24
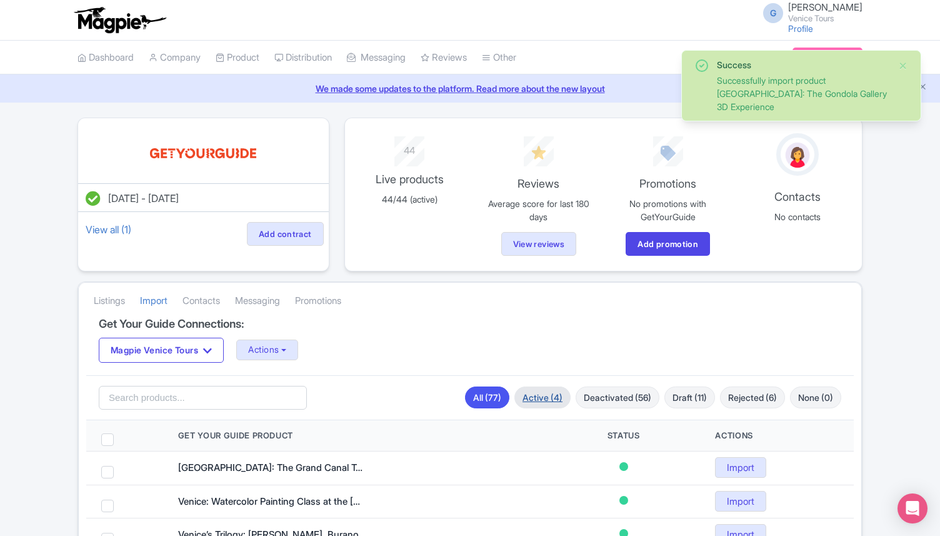
click at [543, 391] on link "Active (4)" at bounding box center [542, 397] width 56 height 22
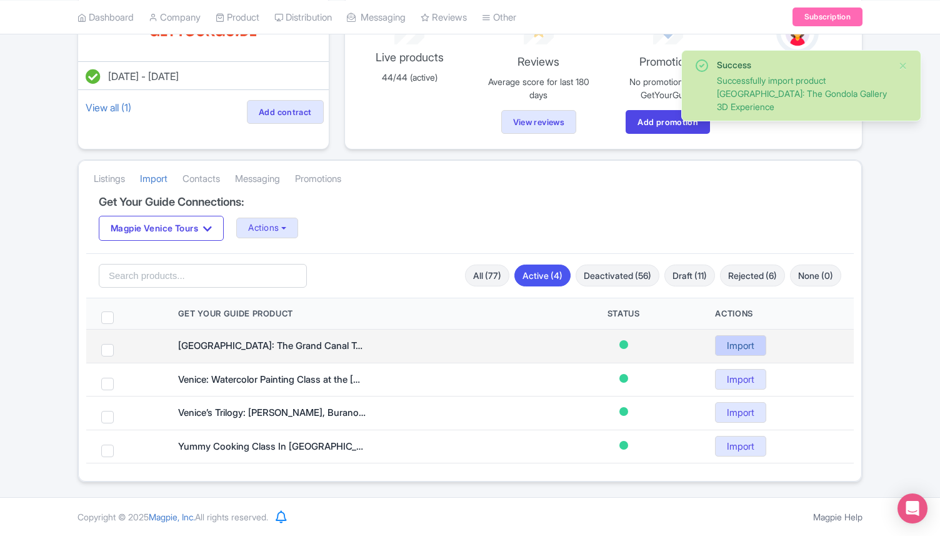
click at [746, 342] on link "Import" at bounding box center [740, 345] width 51 height 21
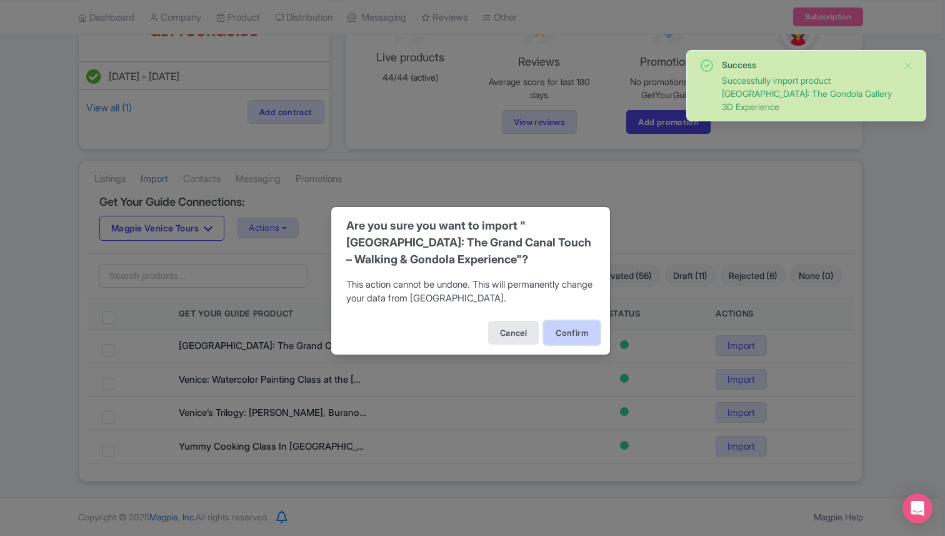
click at [578, 321] on button "Confirm" at bounding box center [572, 333] width 56 height 24
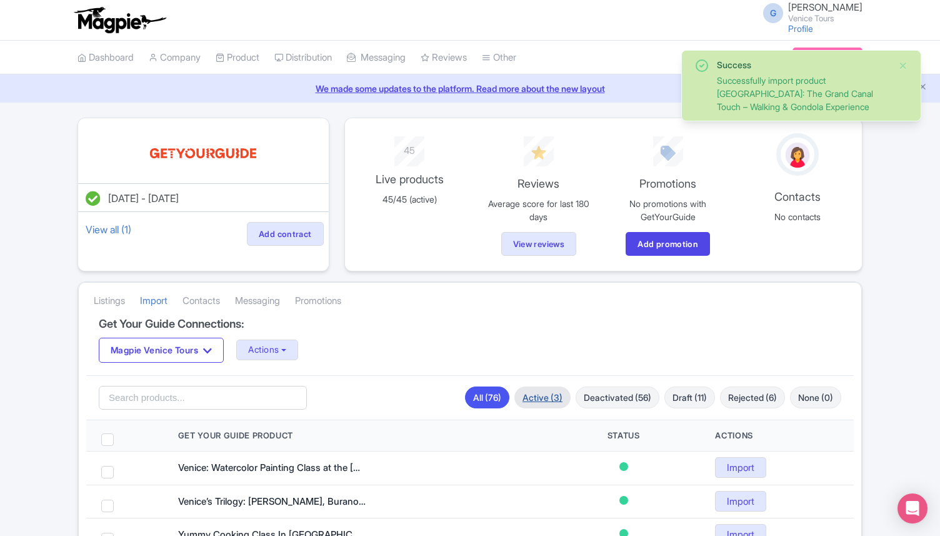
click at [526, 396] on link "Active (3)" at bounding box center [542, 397] width 56 height 22
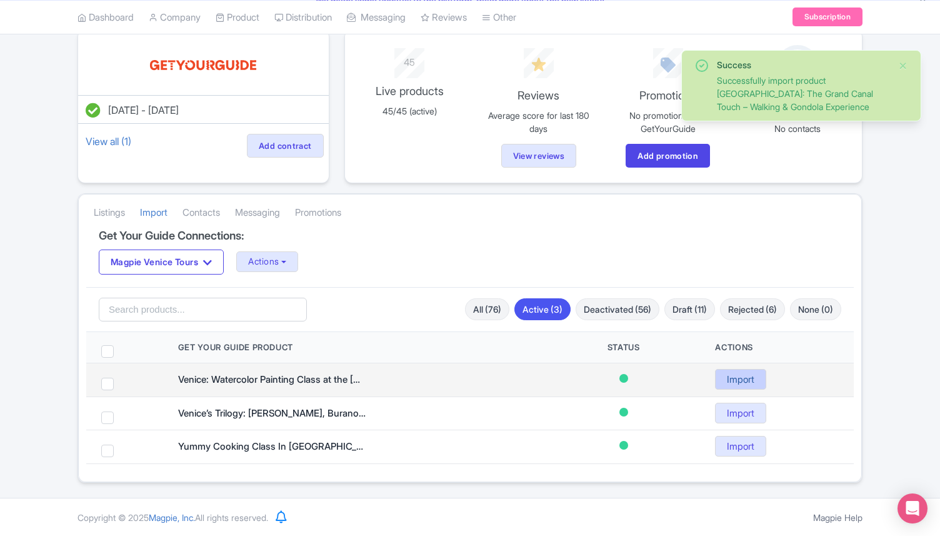
click at [731, 384] on link "Import" at bounding box center [740, 379] width 51 height 21
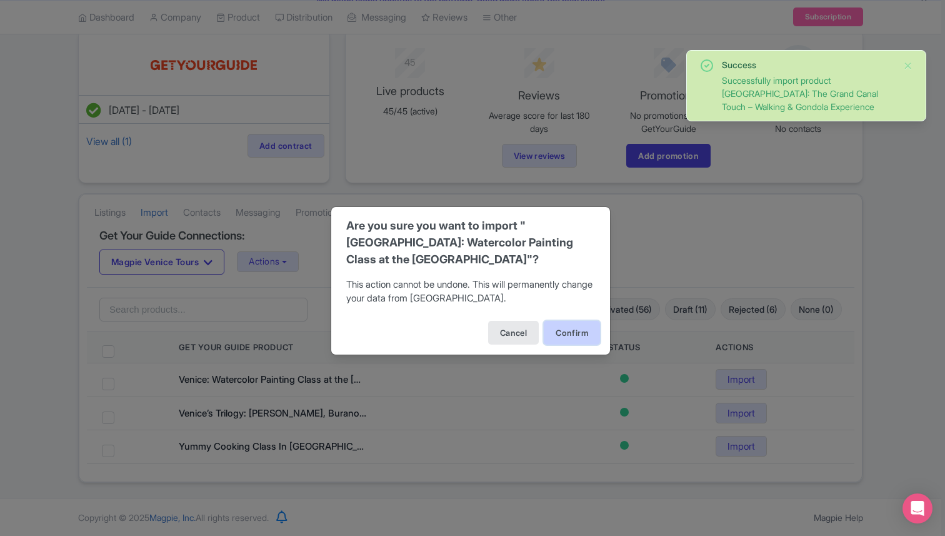
click at [584, 337] on button "Confirm" at bounding box center [572, 333] width 56 height 24
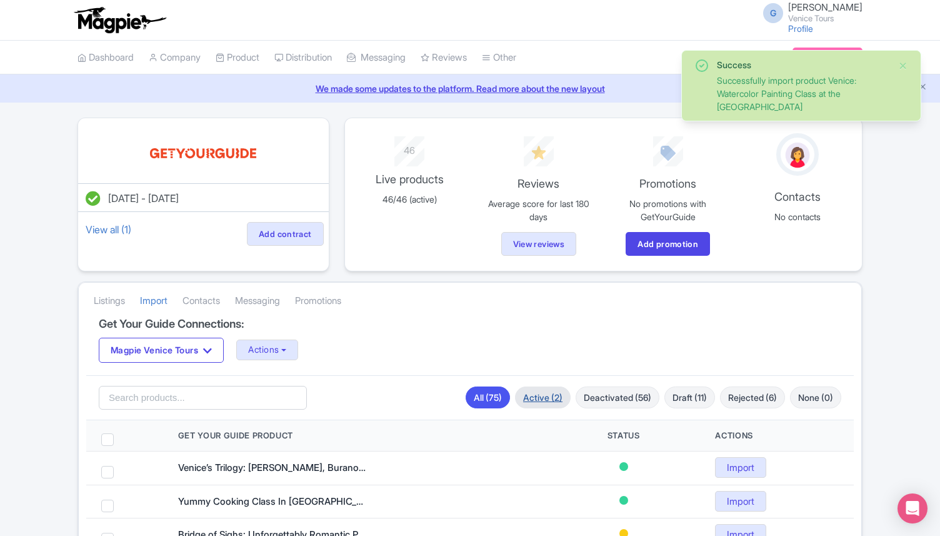
click at [529, 391] on link "Active (2)" at bounding box center [543, 397] width 56 height 22
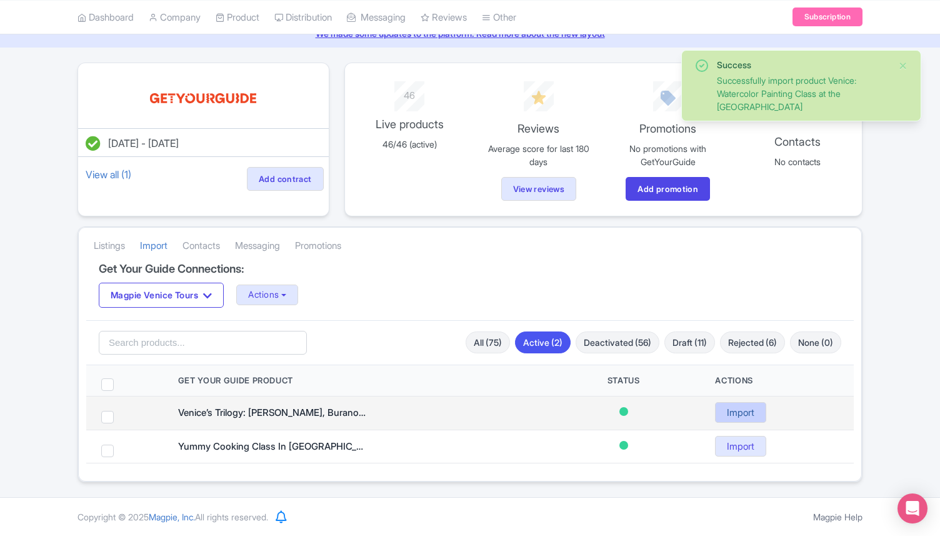
click at [746, 407] on link "Import" at bounding box center [740, 412] width 51 height 21
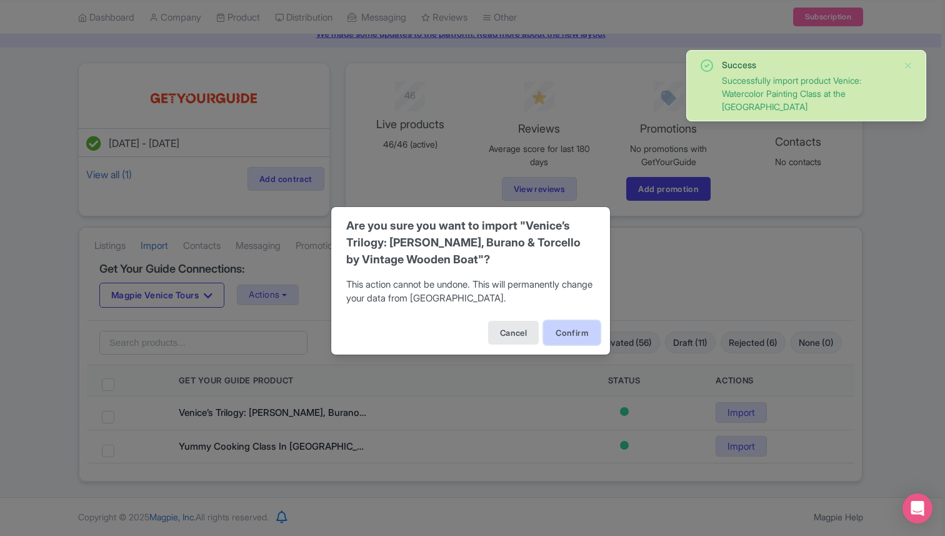
click at [584, 327] on button "Confirm" at bounding box center [572, 333] width 56 height 24
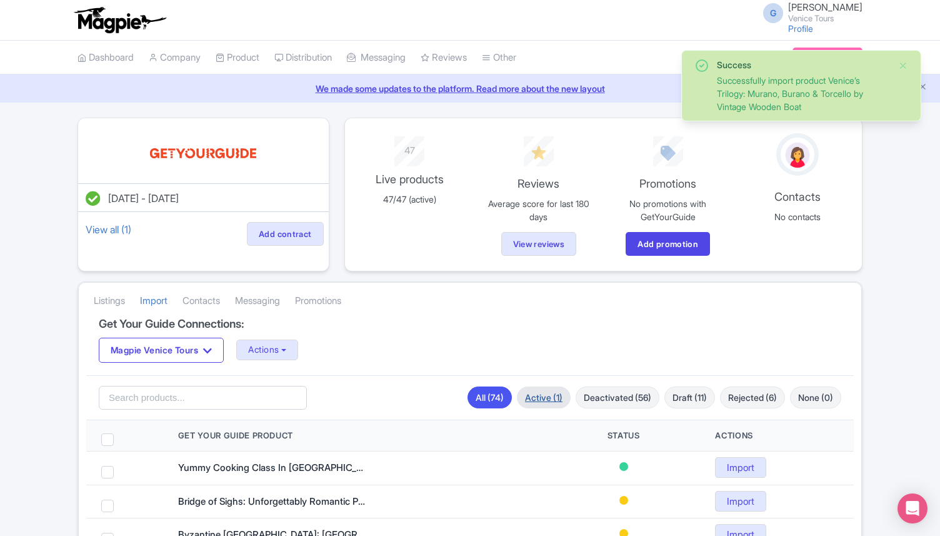
click at [529, 397] on link "Active (1)" at bounding box center [544, 397] width 54 height 22
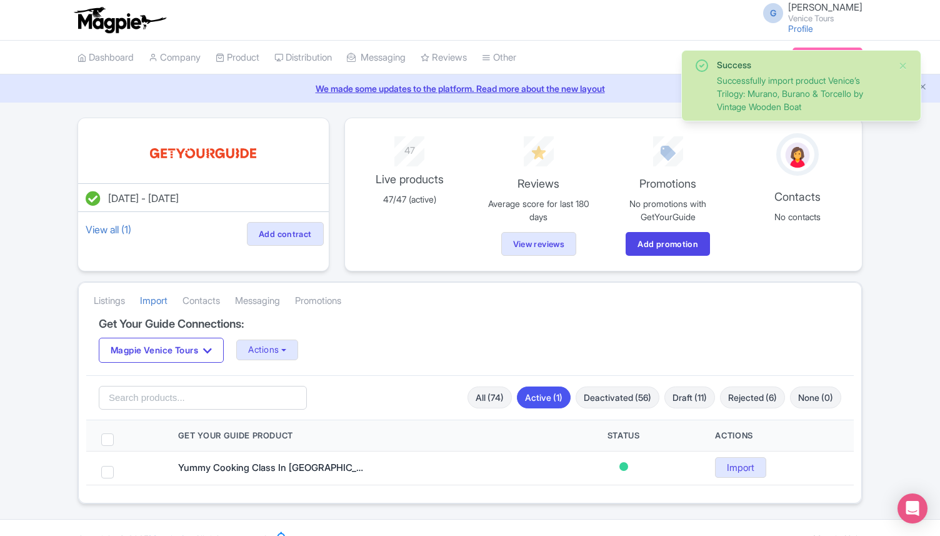
scroll to position [21, 0]
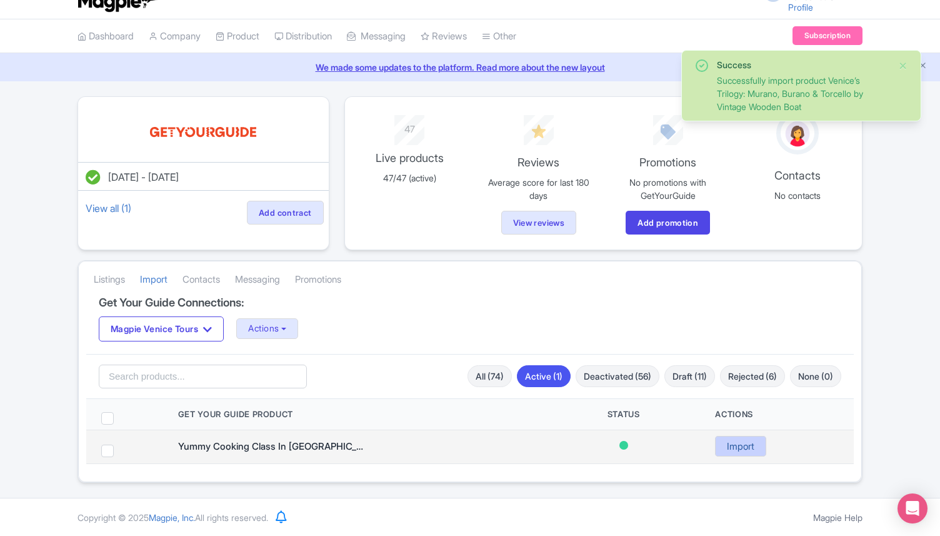
click at [734, 443] on link "Import" at bounding box center [740, 446] width 51 height 21
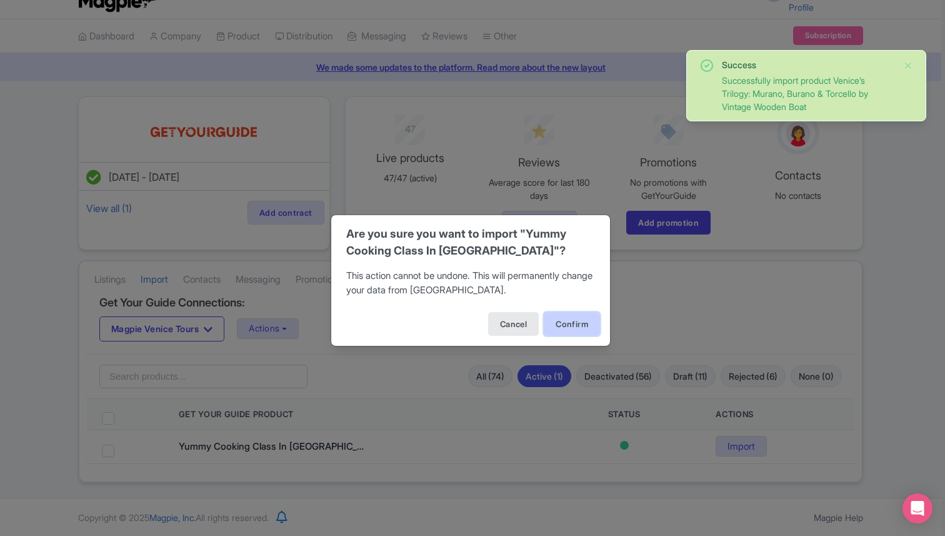
click at [579, 319] on button "Confirm" at bounding box center [572, 324] width 56 height 24
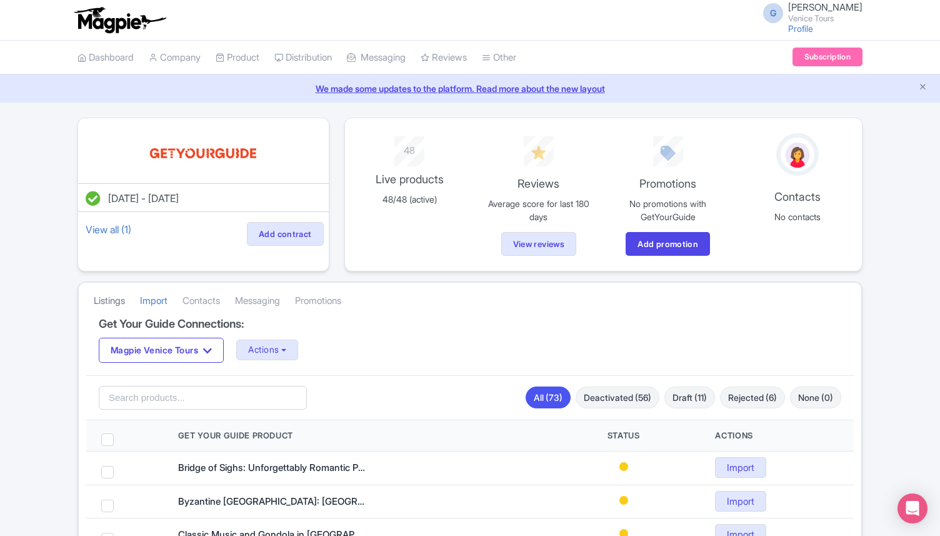
click at [113, 299] on link "Listings" at bounding box center [109, 301] width 31 height 34
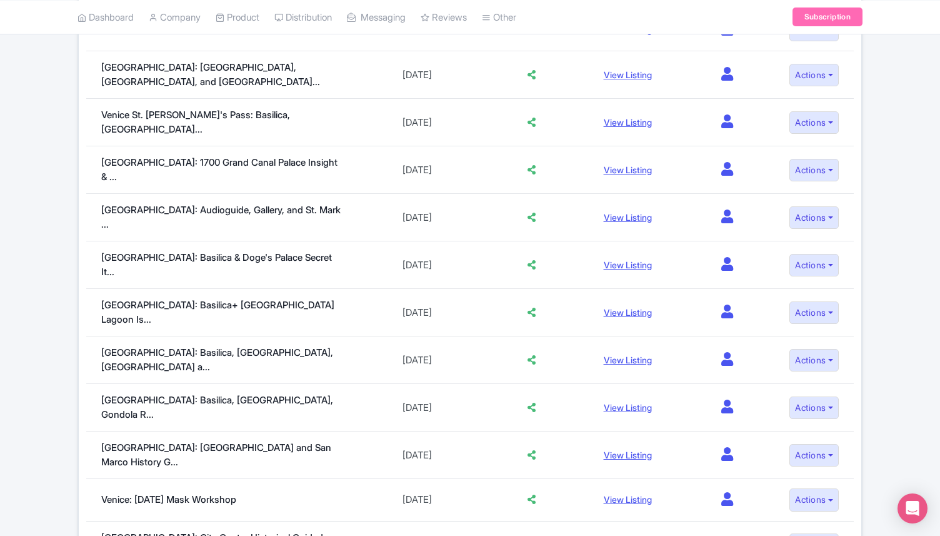
scroll to position [869, 0]
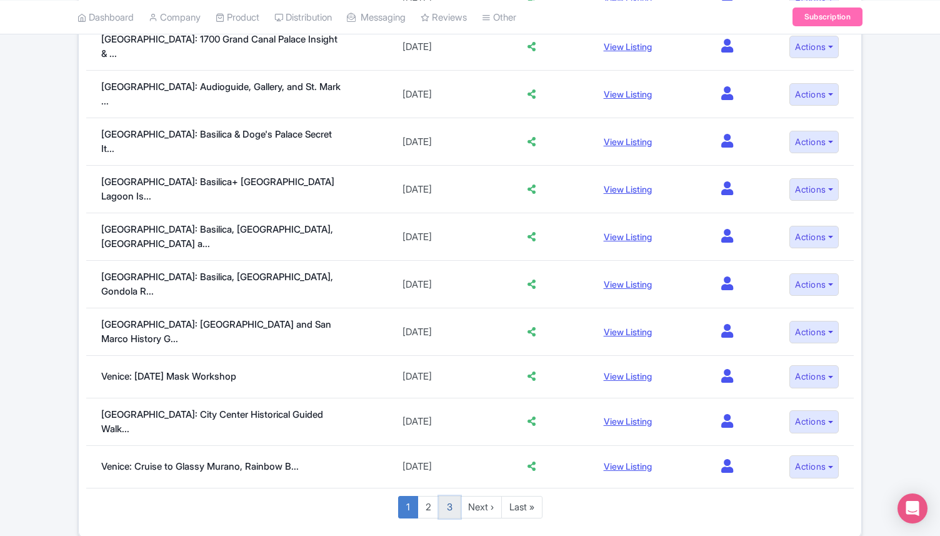
click at [449, 496] on link "3" at bounding box center [450, 507] width 22 height 23
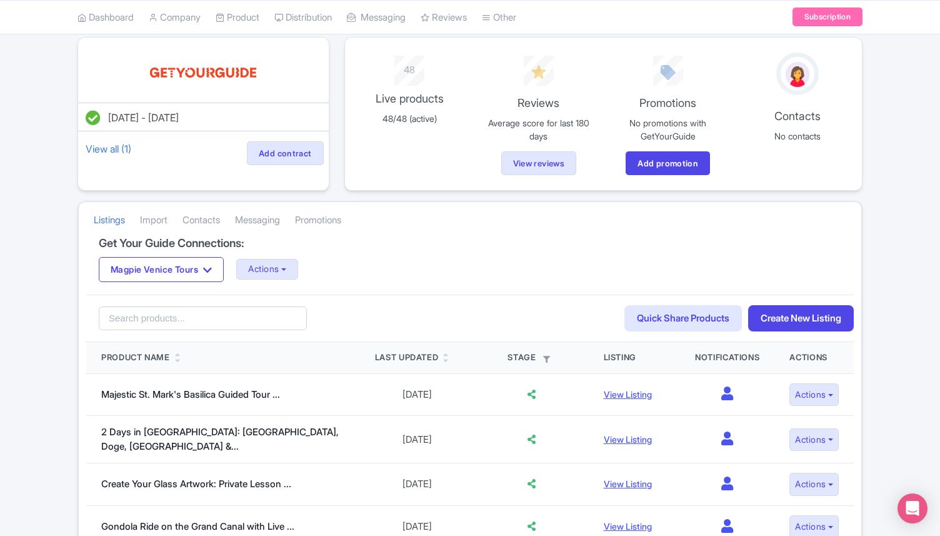
scroll to position [0, 0]
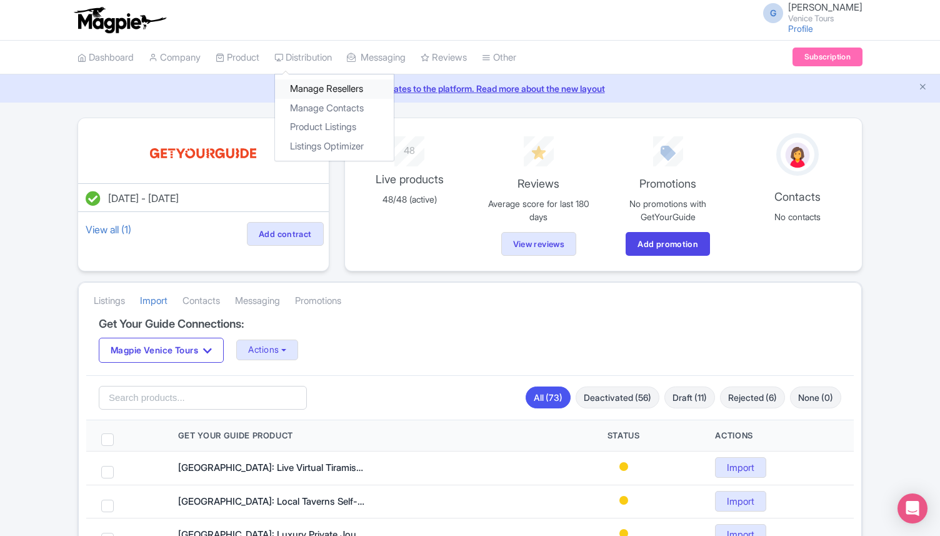
click at [326, 94] on link "Manage Resellers" at bounding box center [334, 88] width 119 height 19
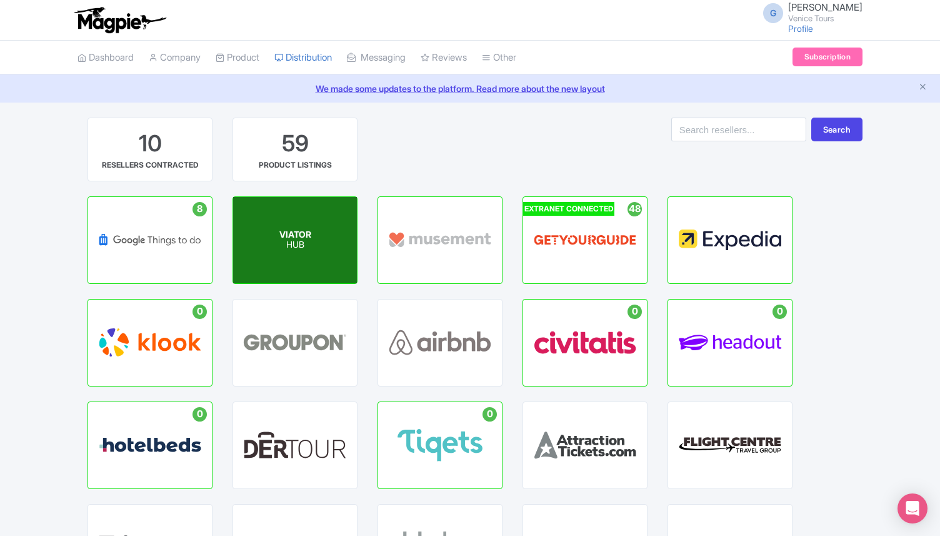
click at [314, 222] on div "VIATOR HUB" at bounding box center [295, 240] width 124 height 86
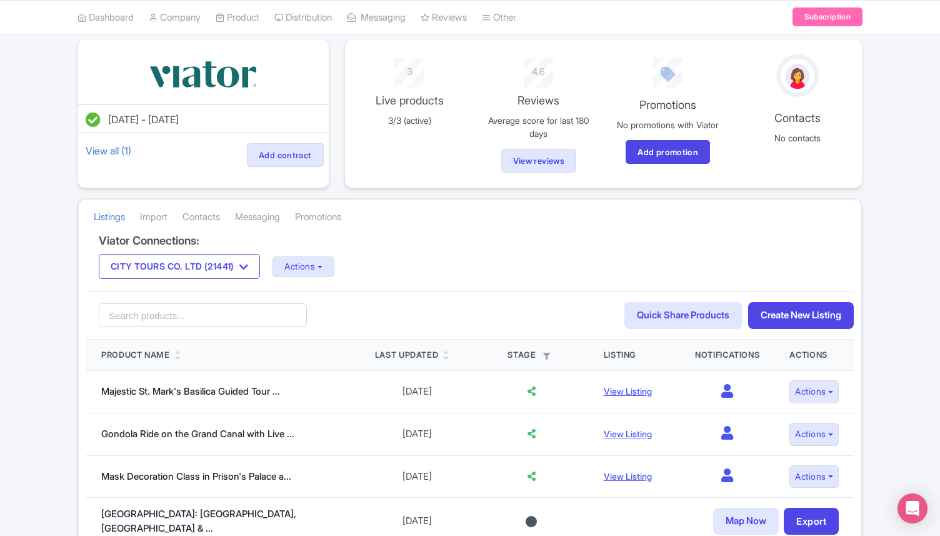
scroll to position [44, 0]
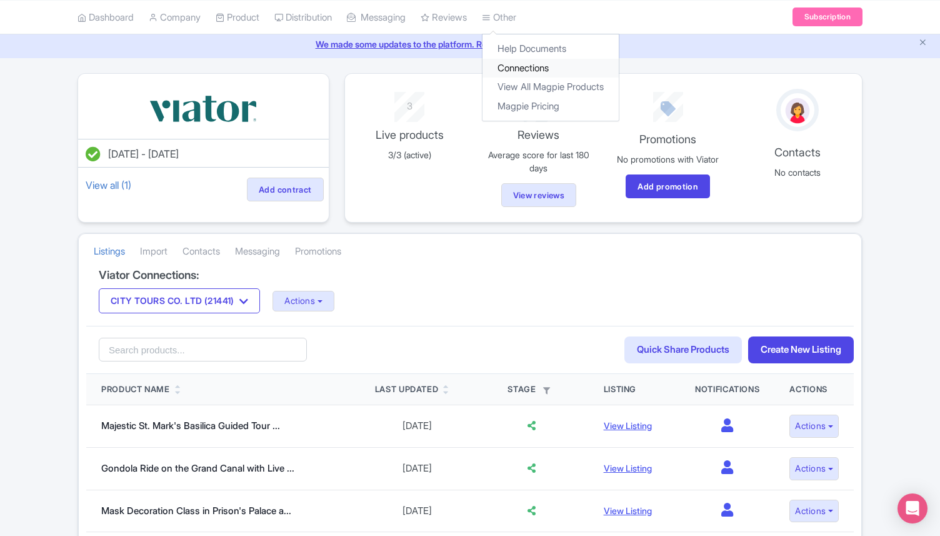
click at [534, 64] on link "Connections" at bounding box center [550, 67] width 136 height 19
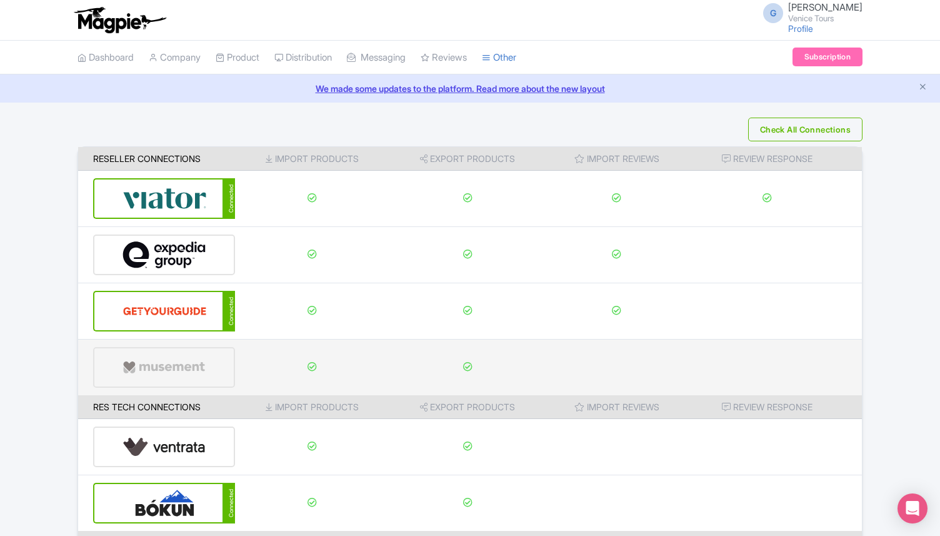
scroll to position [129, 0]
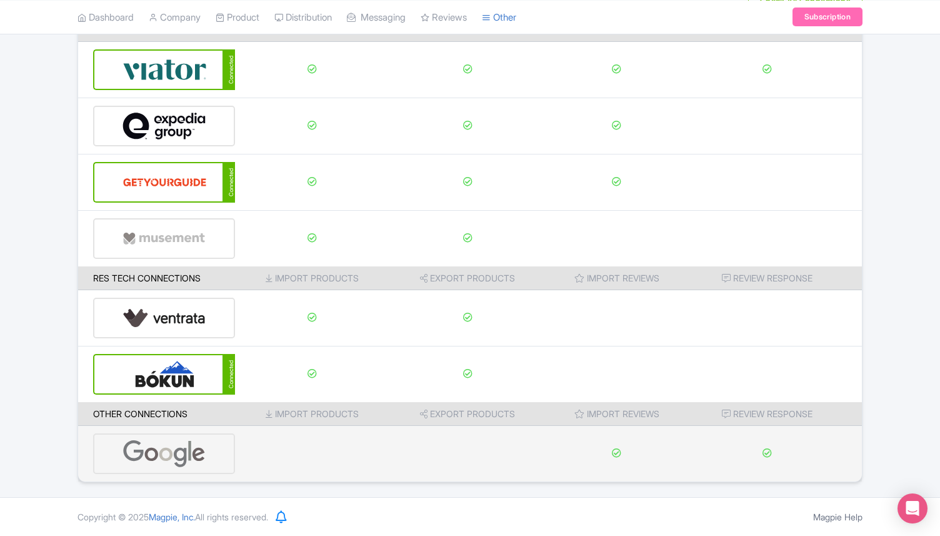
click at [166, 462] on img at bounding box center [164, 453] width 84 height 38
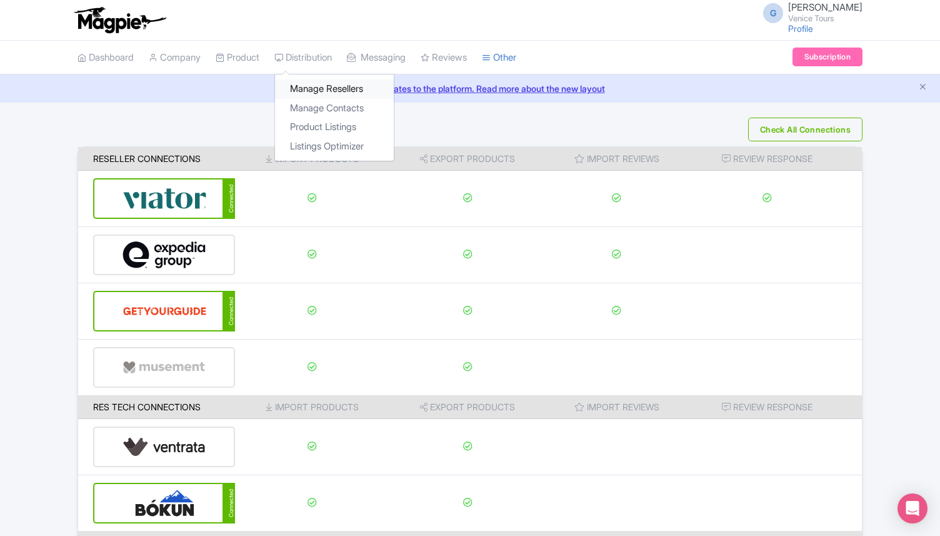
click at [334, 92] on link "Manage Resellers" at bounding box center [334, 88] width 119 height 19
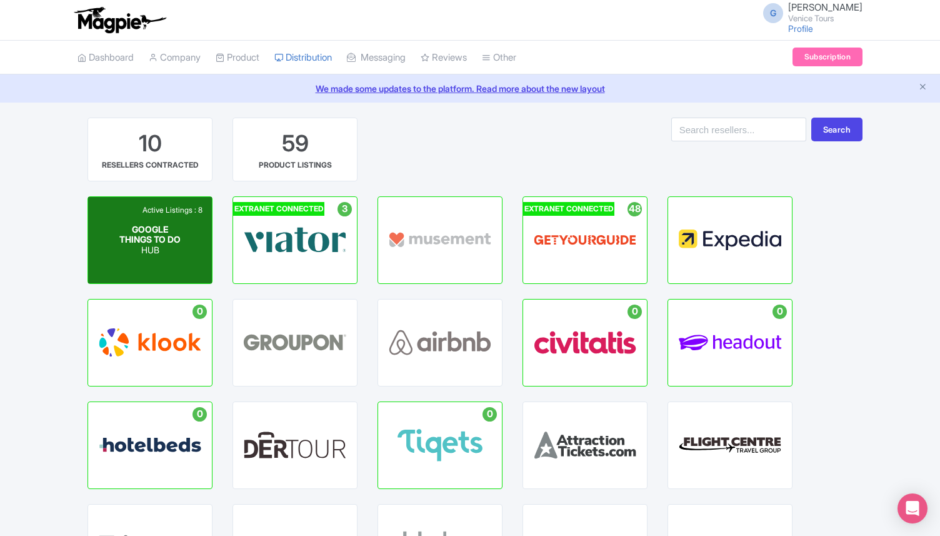
click at [181, 215] on div "Active Listings : 8" at bounding box center [172, 209] width 66 height 11
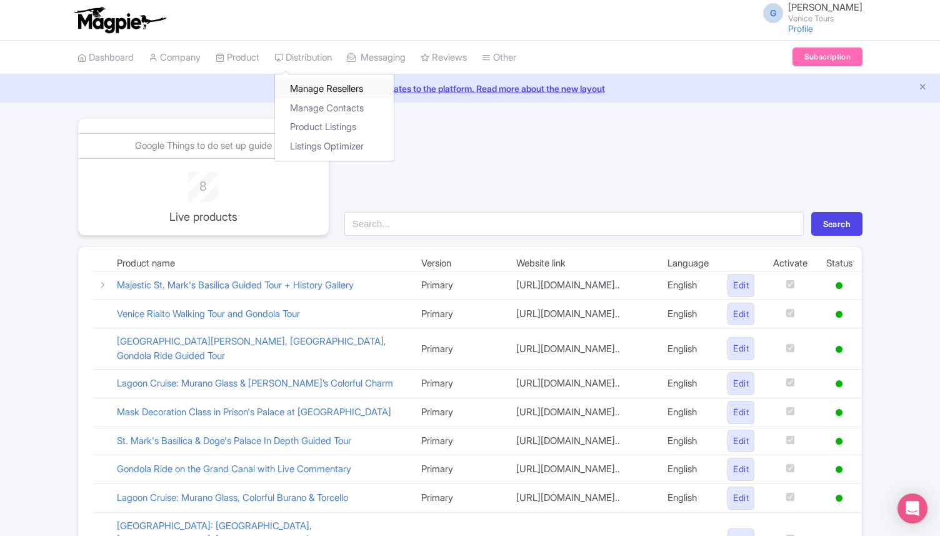
click at [327, 91] on link "Manage Resellers" at bounding box center [334, 88] width 119 height 19
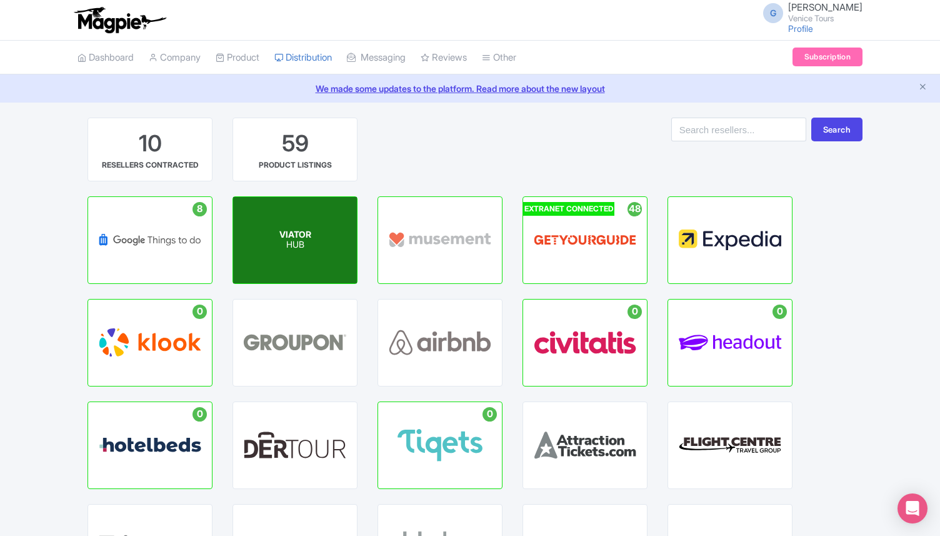
click at [299, 236] on span "VIATOR" at bounding box center [295, 234] width 32 height 11
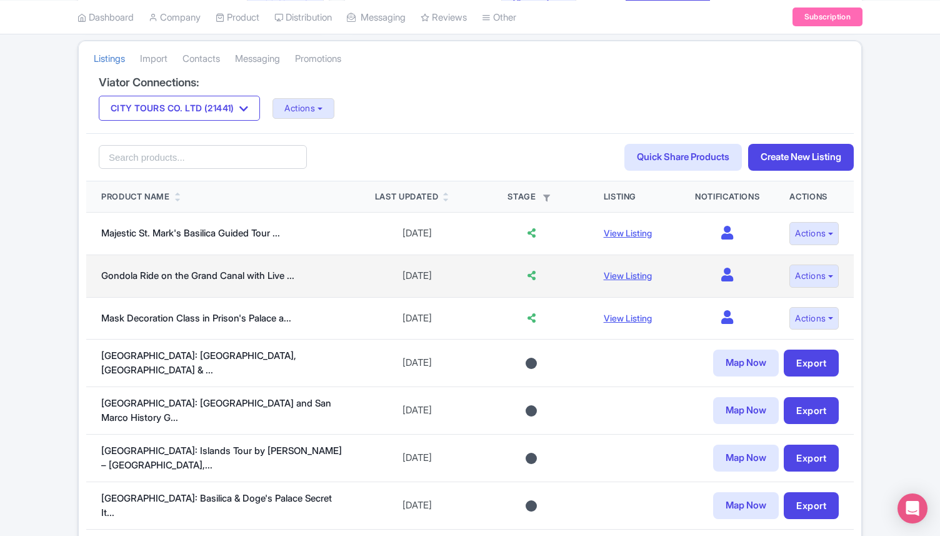
scroll to position [262, 0]
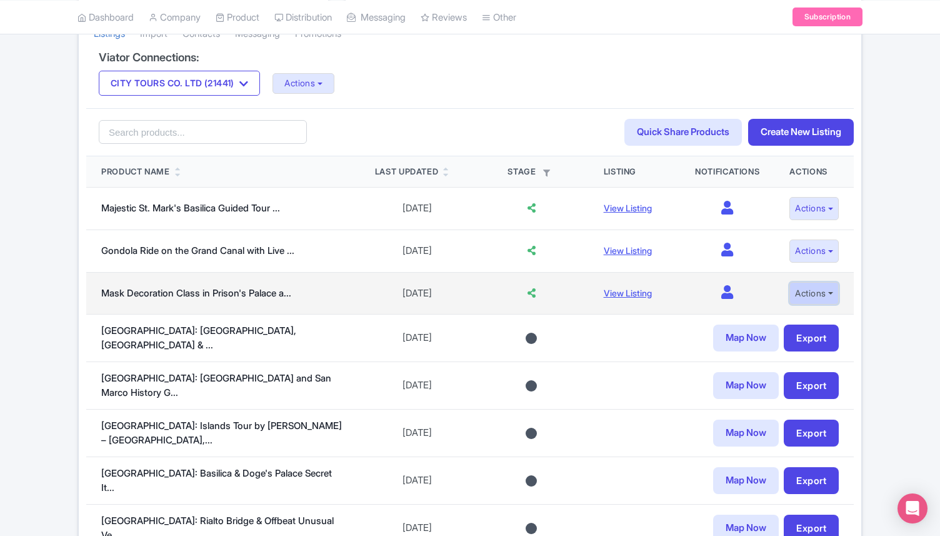
click at [794, 297] on button "Actions" at bounding box center [813, 293] width 49 height 23
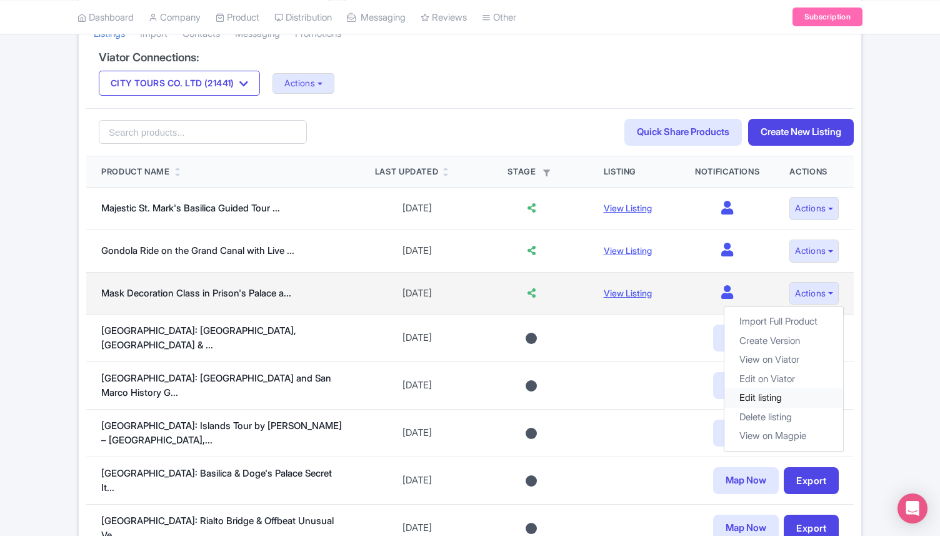
click at [766, 401] on link "Edit listing" at bounding box center [783, 397] width 119 height 19
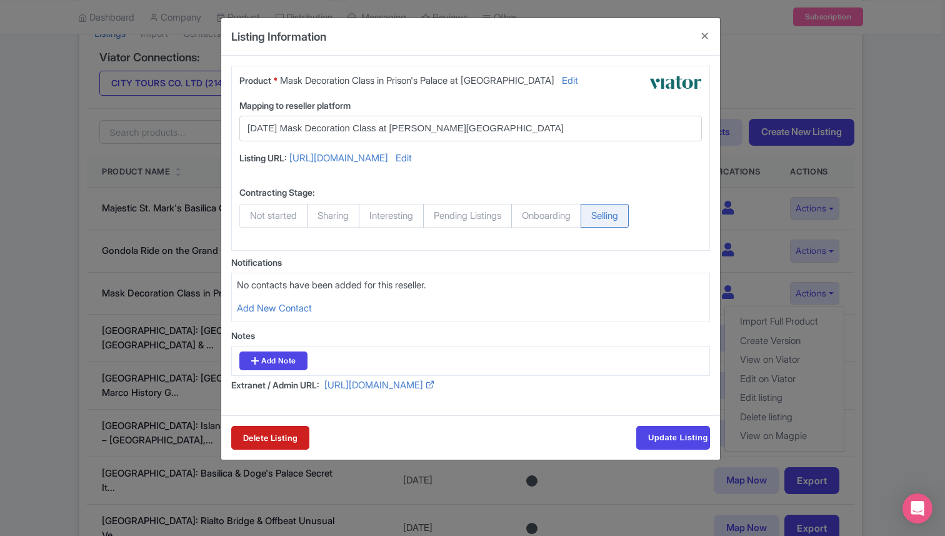
click at [509, 130] on input "Carnival Mask Decoration Class at Casanova's Prisons" at bounding box center [462, 128] width 431 height 14
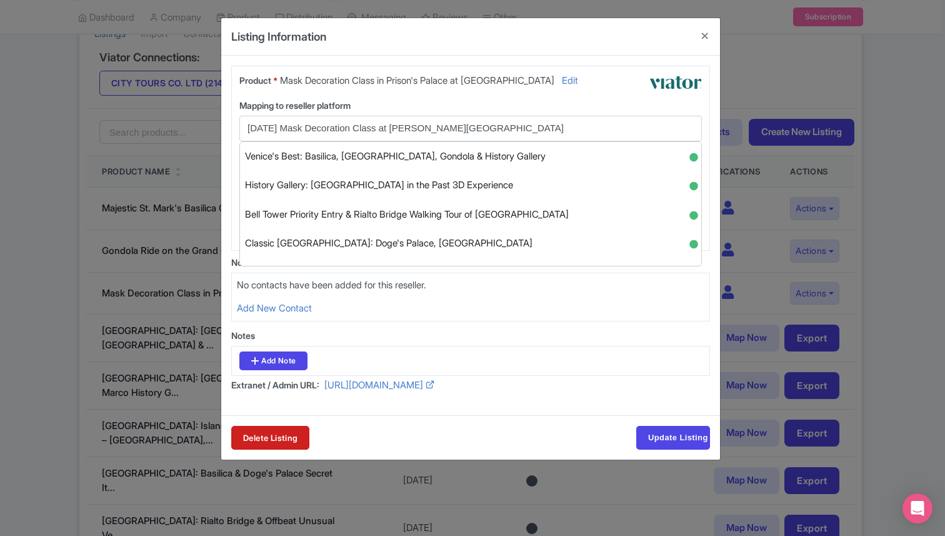
click at [517, 106] on label "Mapping to reseller platform" at bounding box center [470, 105] width 462 height 13
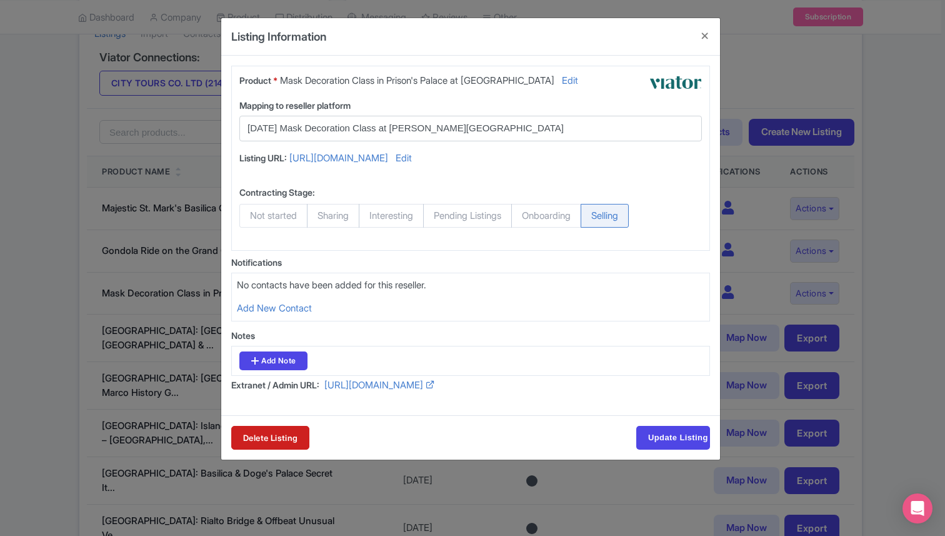
click at [519, 131] on input "Carnival Mask Decoration Class at Casanova's Prisons" at bounding box center [462, 128] width 431 height 14
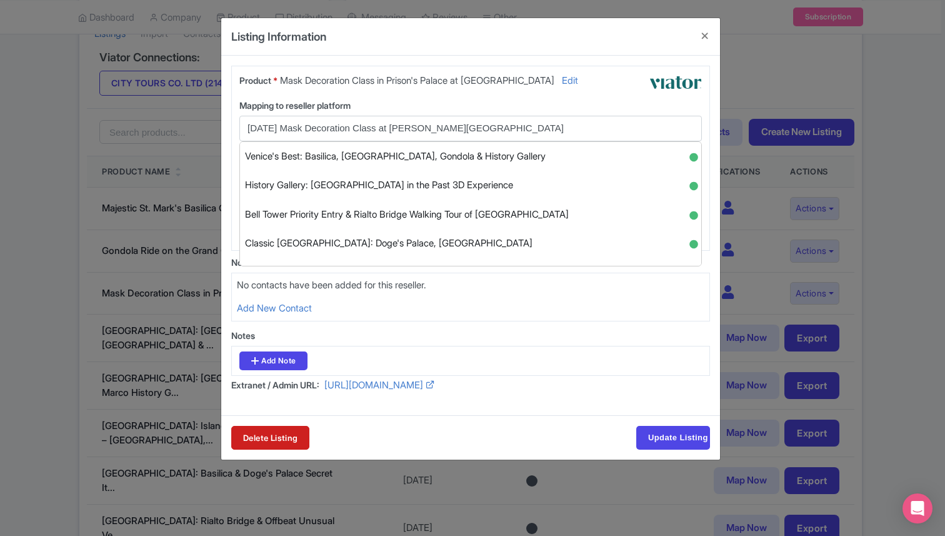
click at [604, 96] on div "Product * Mask Decoration Class in Prison's Palace at St Mark's Square Edit Map…" at bounding box center [470, 158] width 479 height 185
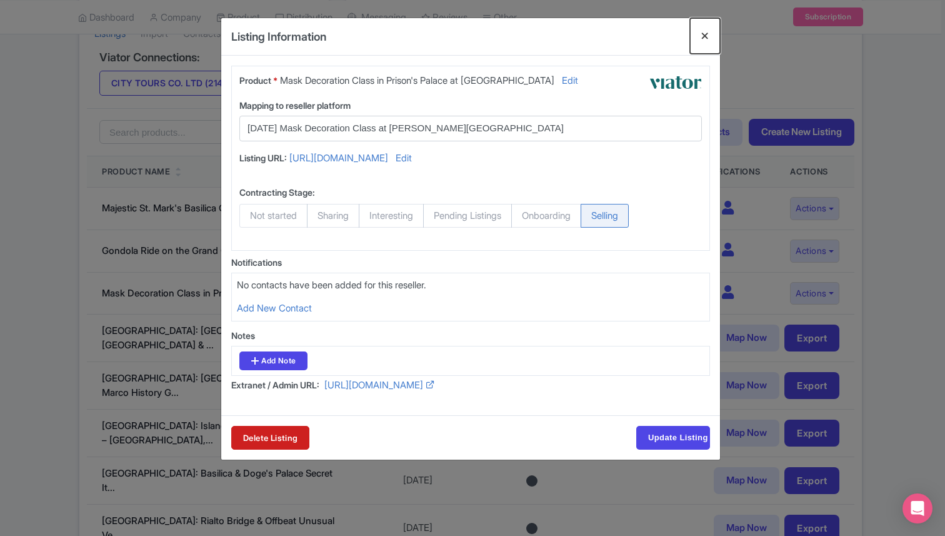
click at [702, 42] on button "Close" at bounding box center [705, 36] width 30 height 36
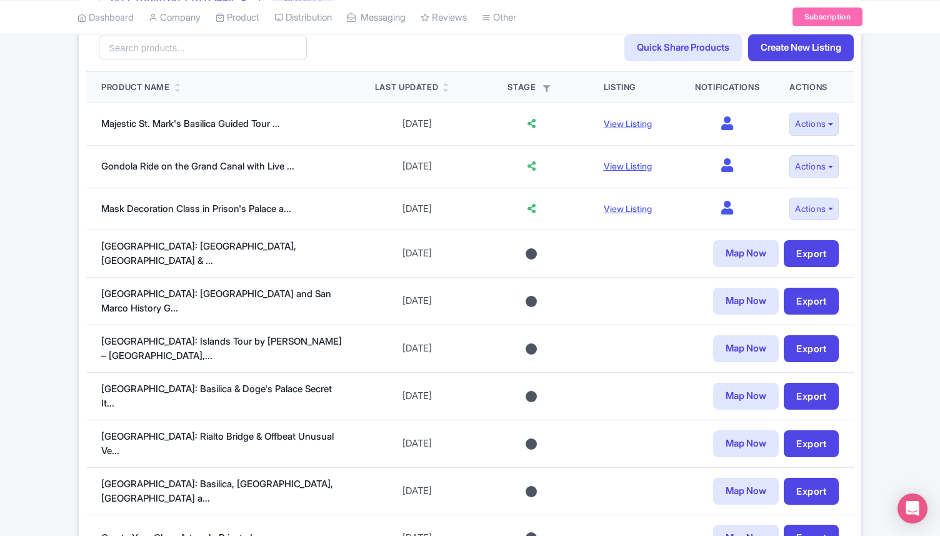
scroll to position [347, 0]
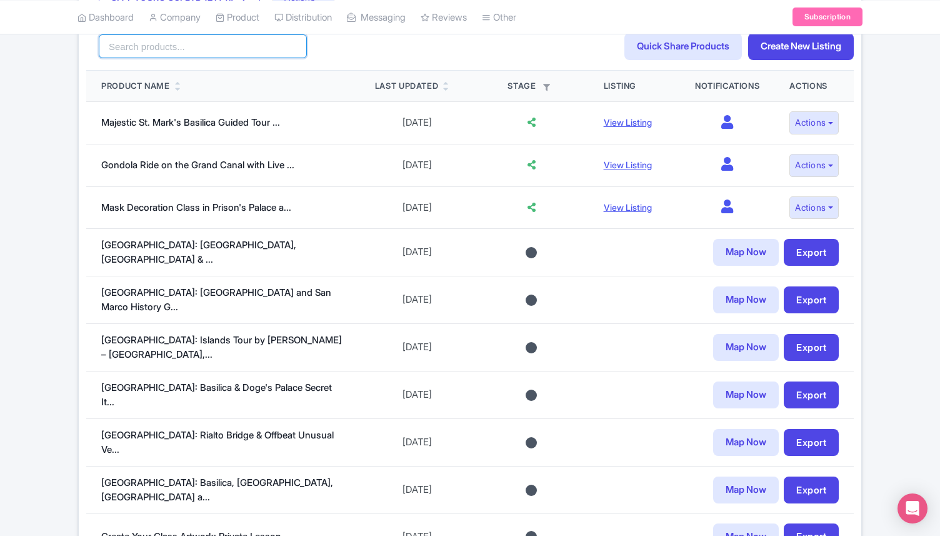
click at [171, 46] on input "search" at bounding box center [203, 46] width 208 height 24
type input "gondola"
click button "Search" at bounding box center [0, 0] width 0 height 0
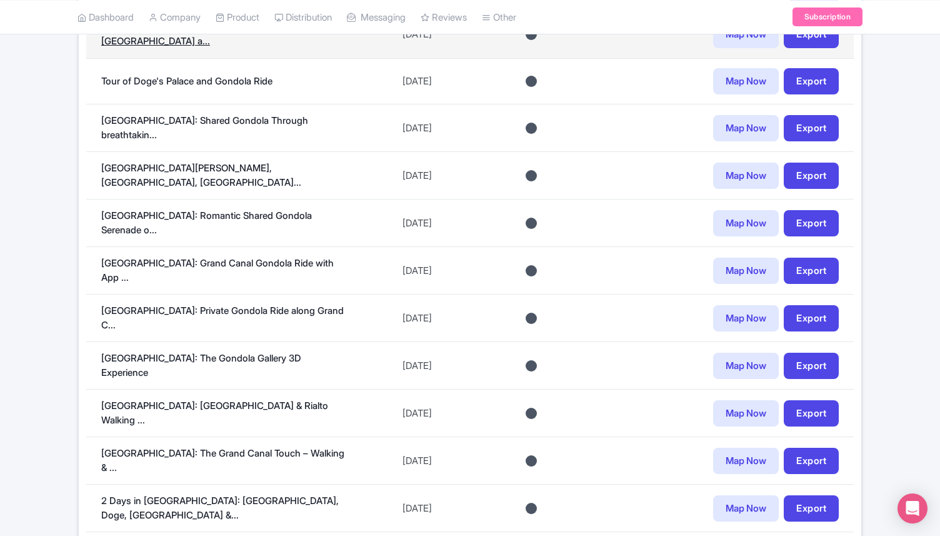
scroll to position [626, 0]
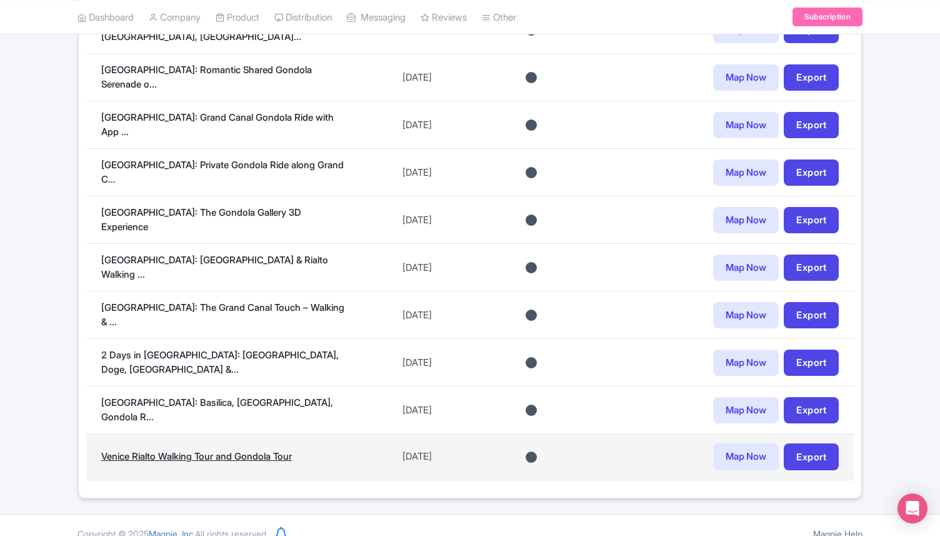
click at [248, 450] on link "Venice Rialto Walking Tour and Gondola Tour" at bounding box center [196, 456] width 191 height 12
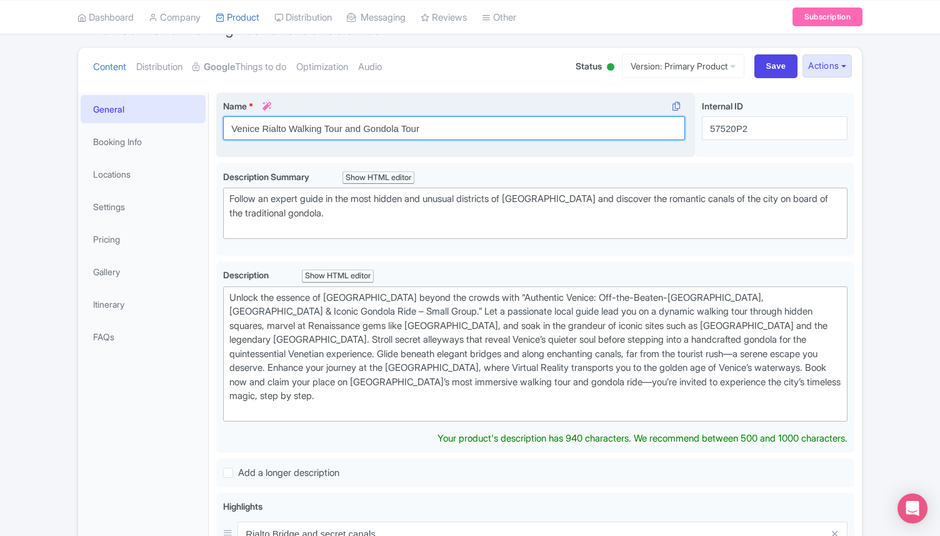
scroll to position [139, 0]
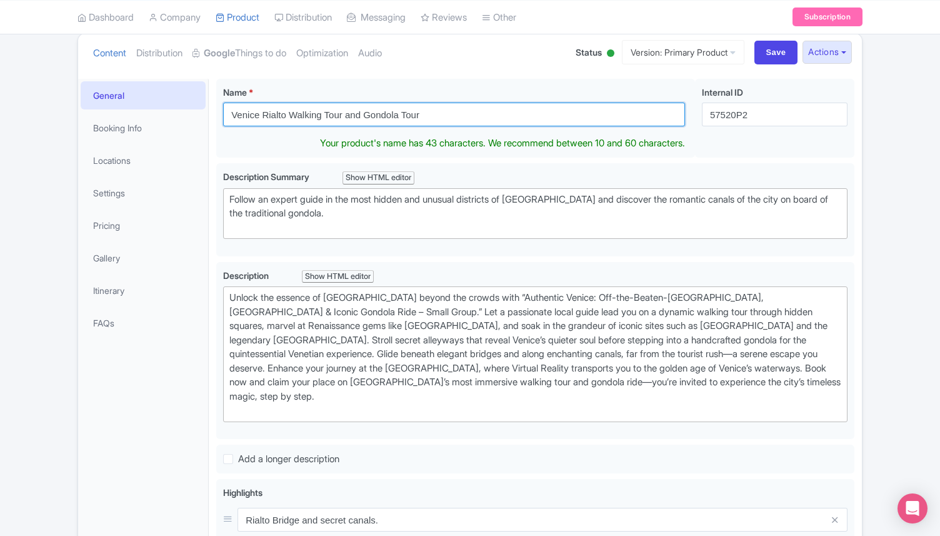
drag, startPoint x: 431, startPoint y: 130, endPoint x: 201, endPoint y: 109, distance: 231.5
click at [201, 109] on div "General Booking Info Locations Settings Pricing Gallery Itinerary FAQs Venice R…" at bounding box center [470, 474] width 784 height 806
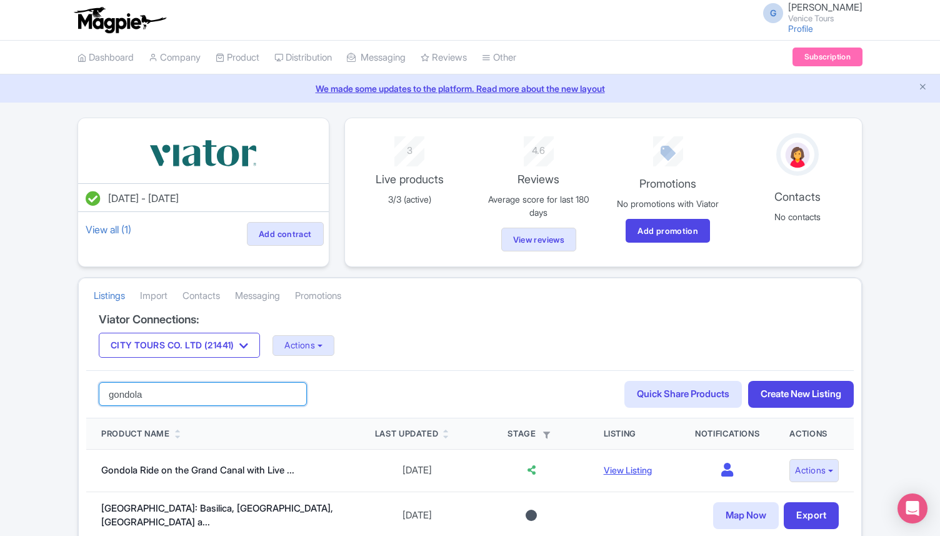
drag, startPoint x: 152, startPoint y: 392, endPoint x: 89, endPoint y: 392, distance: 62.5
click at [89, 392] on div "gondola Search Quick Share Products Create New Listing" at bounding box center [469, 394] width 767 height 48
paste input "[GEOGRAPHIC_DATA]: [GEOGRAPHIC_DATA] to Rialto Walk & Spritz Like a Local"
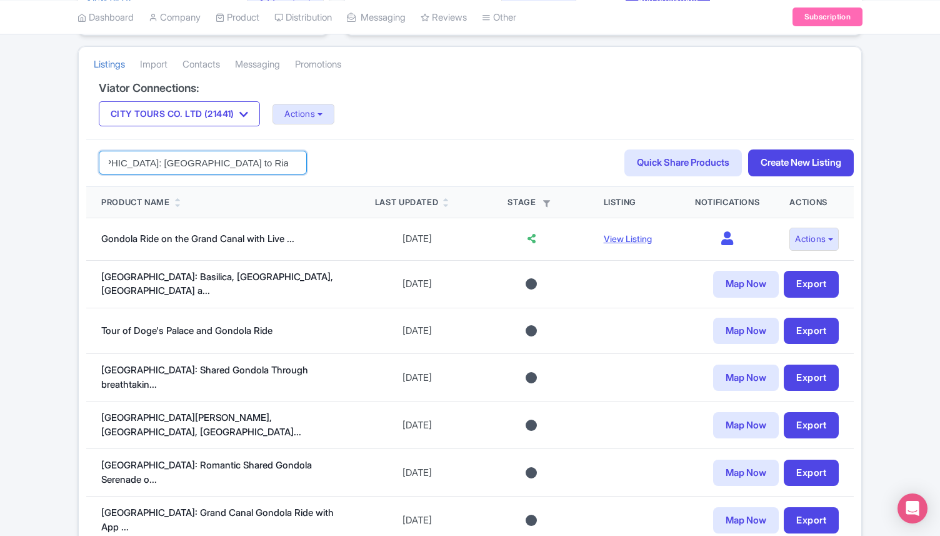
scroll to position [235, 0]
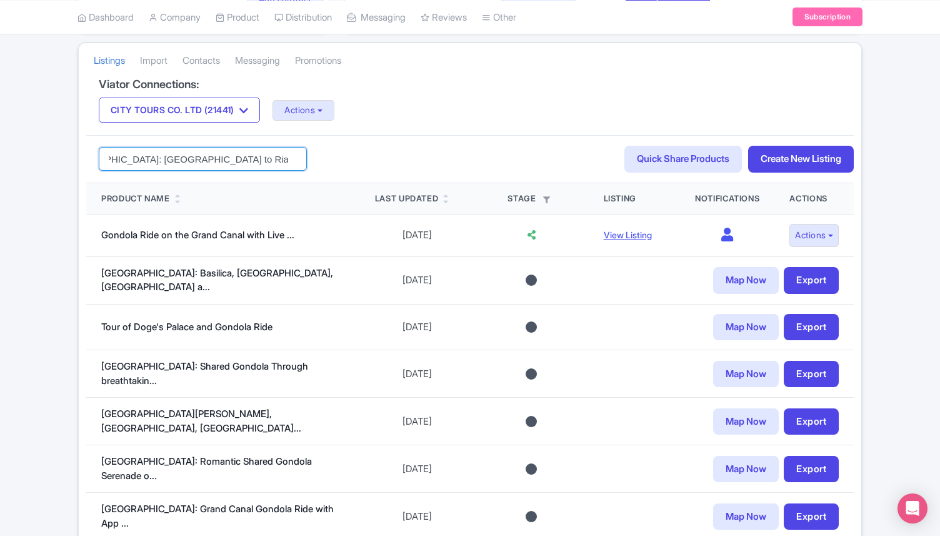
type input "Venice: San Marco to Rialto Walk & Spritz Like a Local"
click button "Search" at bounding box center [0, 0] width 0 height 0
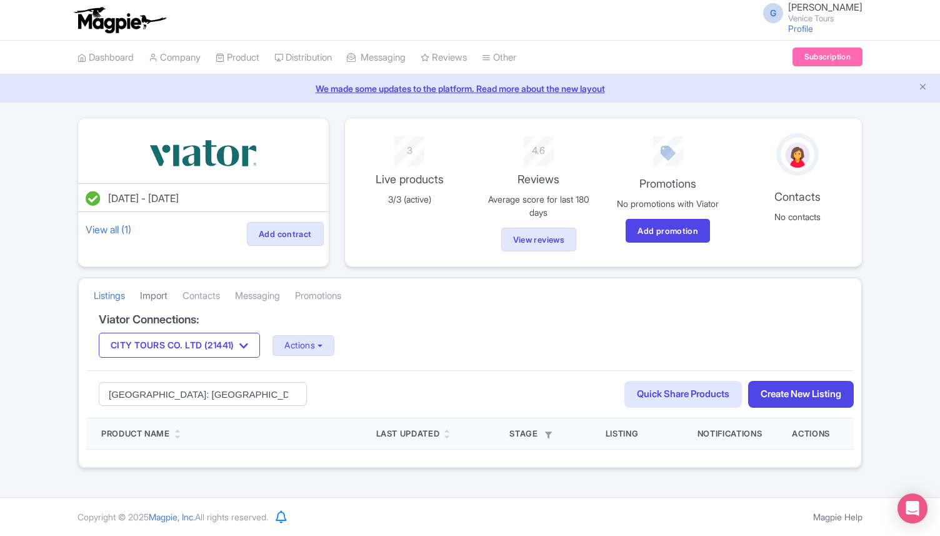
click at [159, 295] on link "Import" at bounding box center [153, 296] width 27 height 34
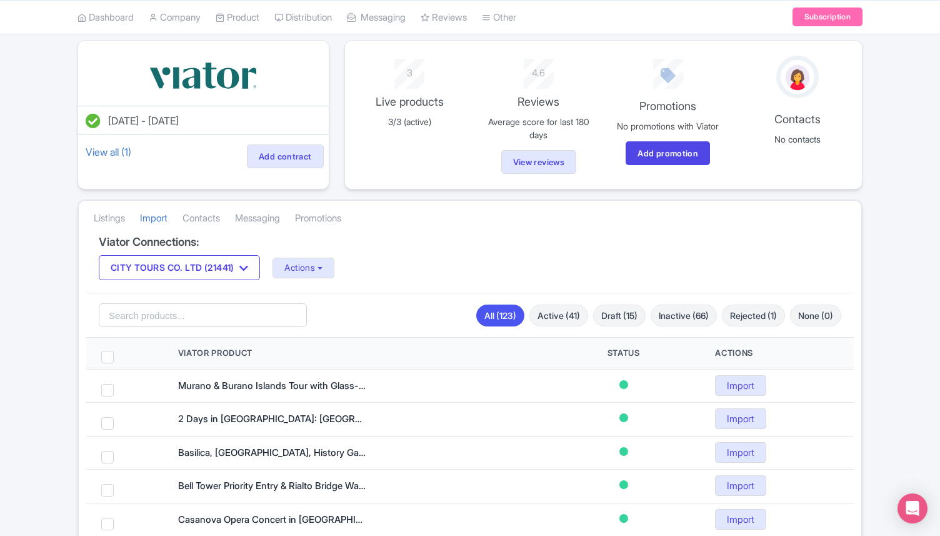
scroll to position [2, 0]
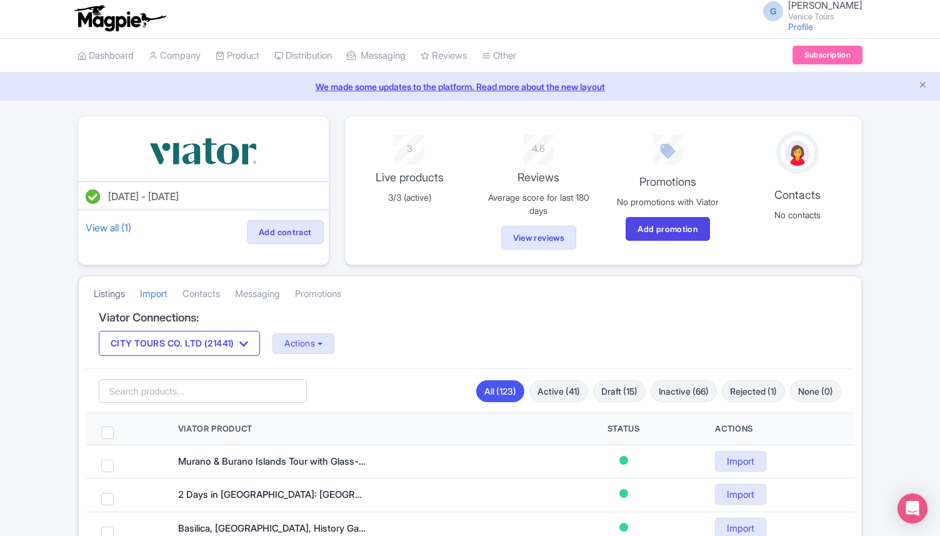
click at [116, 286] on link "Listings" at bounding box center [109, 294] width 31 height 34
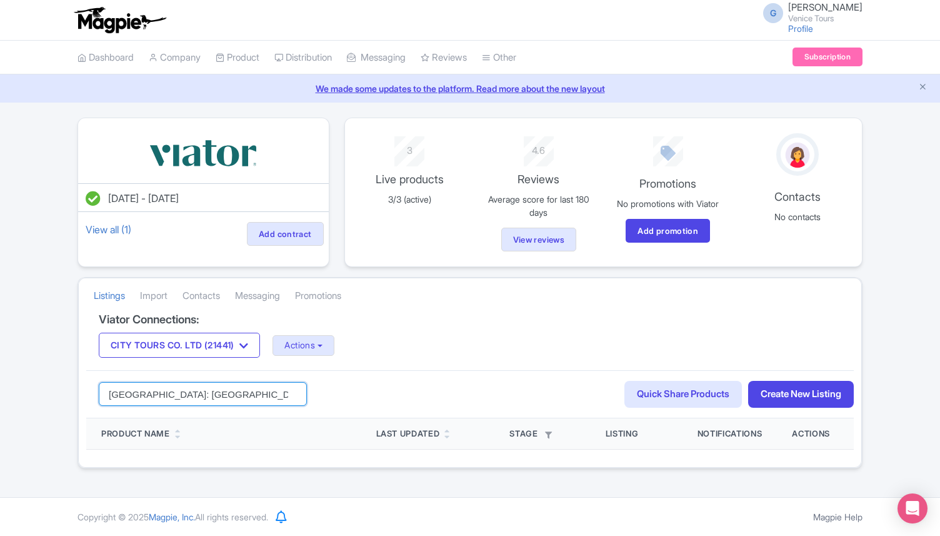
scroll to position [0, 48]
drag, startPoint x: 248, startPoint y: 394, endPoint x: 421, endPoint y: 397, distance: 172.5
click at [421, 397] on div "[GEOGRAPHIC_DATA]: [GEOGRAPHIC_DATA] to Rialto Walk & Spritz Like a Local Searc…" at bounding box center [469, 394] width 767 height 48
type input "[GEOGRAPHIC_DATA]: [GEOGRAPHIC_DATA] to [GEOGRAPHIC_DATA]"
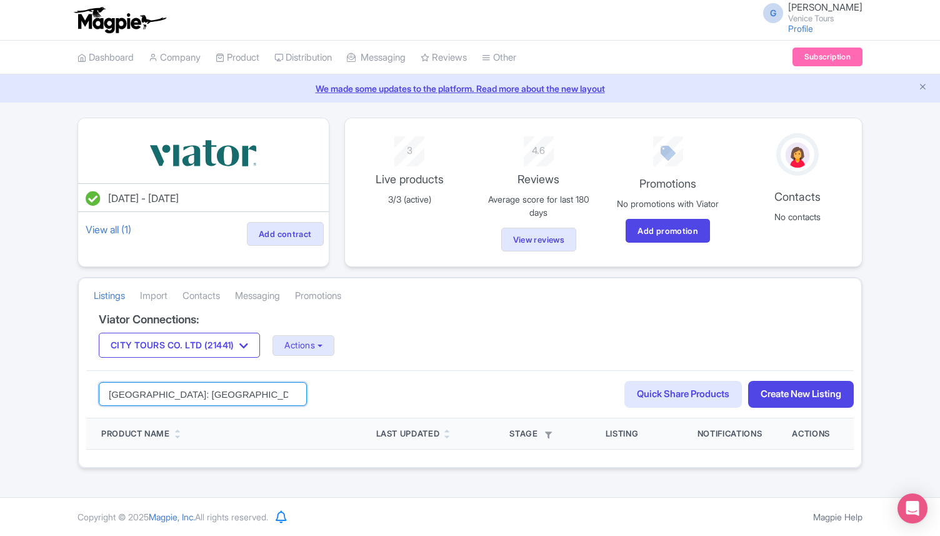
click button "Search" at bounding box center [0, 0] width 0 height 0
drag, startPoint x: 139, startPoint y: 392, endPoint x: 67, endPoint y: 386, distance: 72.1
click at [69, 386] on div "Jul 22, 2025 - Jul 22, 2026 View all (1) Add contract 3 Live products 3/3 (acti…" at bounding box center [470, 292] width 940 height 351
type input "San Marco to Rialto Walk"
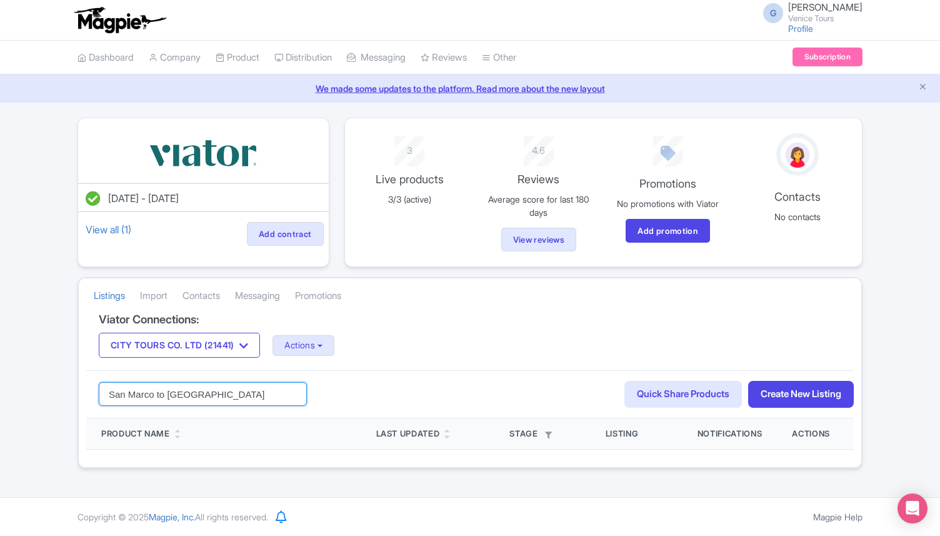
click button "Search" at bounding box center [0, 0] width 0 height 0
click at [293, 394] on input "San Marco to Rialto Walk" at bounding box center [203, 394] width 208 height 24
drag, startPoint x: 229, startPoint y: 393, endPoint x: 66, endPoint y: 367, distance: 165.2
click at [64, 369] on div "[DATE] - [DATE] View all (1) Add contract 3 Live products 3/3 (active) 4.6 Revi…" at bounding box center [470, 292] width 940 height 351
paste input "Venice Off the Beaten Path Walking Tour: Rialto Bridge & Beyond"
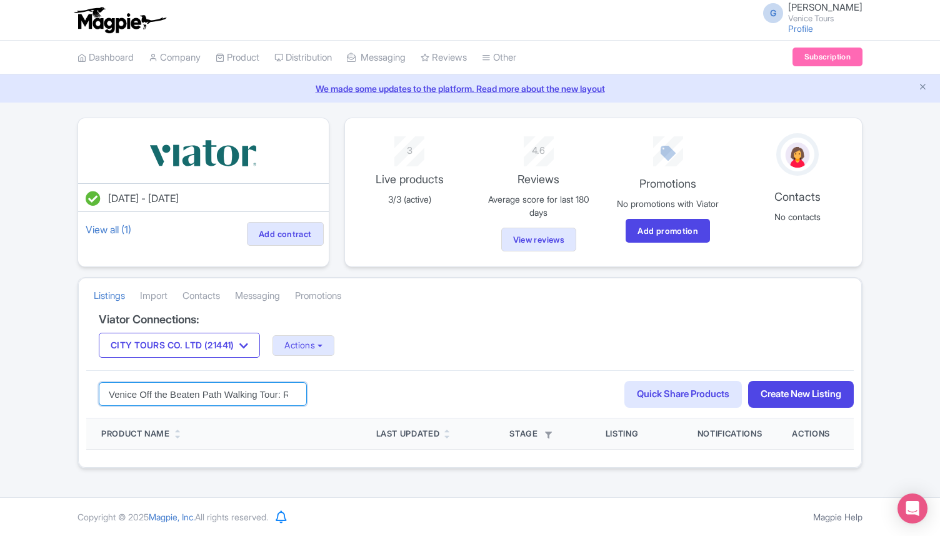
scroll to position [0, 92]
type input "Venice Off the Beaten Path Walking Tour: Rialto Bridge & Beyond"
click button "Search" at bounding box center [0, 0] width 0 height 0
click at [181, 394] on input "Venice Off the Beaten Path Walking Tour: Rialto Bridge & Beyond" at bounding box center [203, 394] width 208 height 24
click button "Search" at bounding box center [0, 0] width 0 height 0
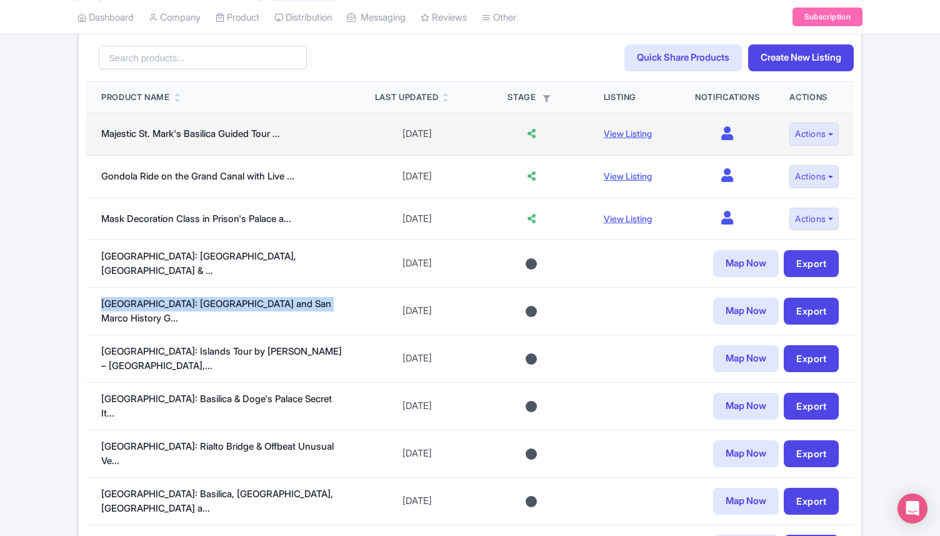
scroll to position [329, 0]
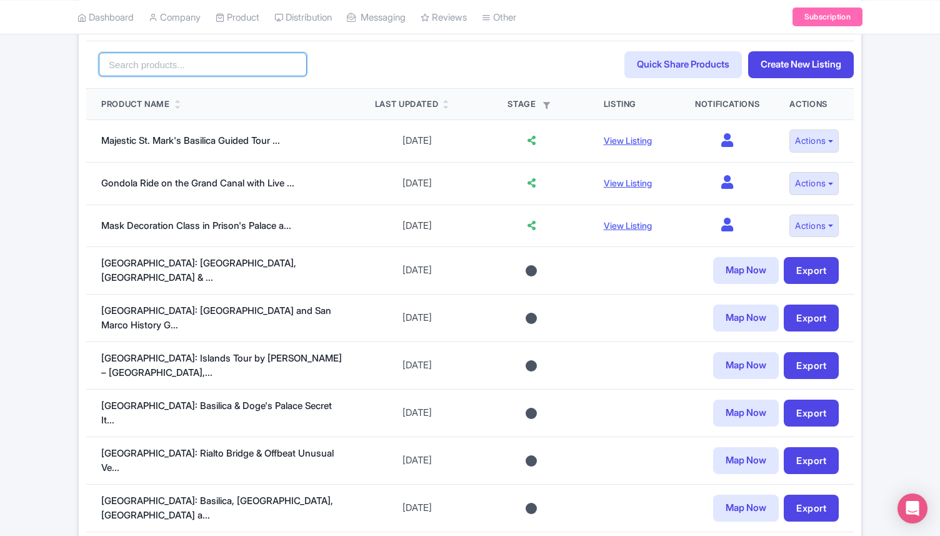
click at [148, 67] on input "search" at bounding box center [203, 64] width 208 height 24
paste input "Venice: Bell Tower and San Marco History"
type input "Venice: Bell Tower and San Marco"
click button "Search" at bounding box center [0, 0] width 0 height 0
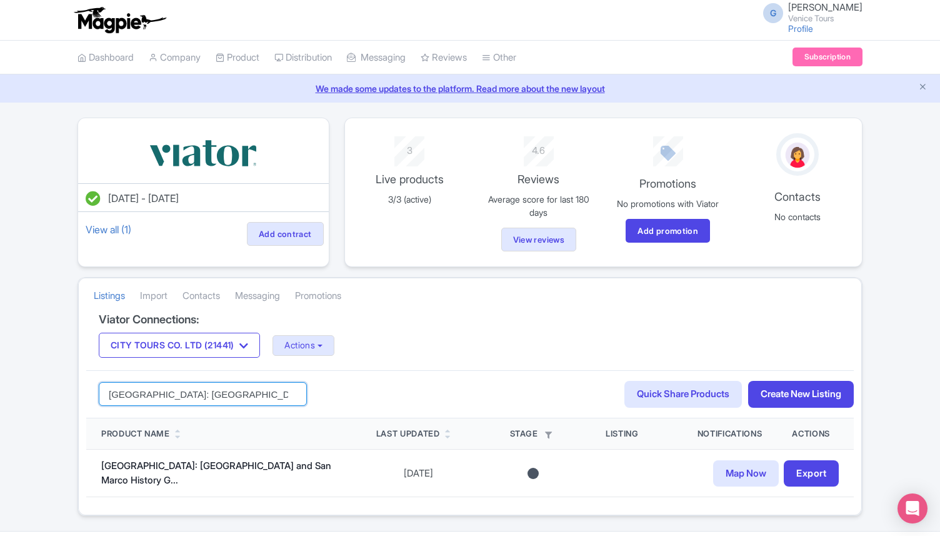
drag, startPoint x: 256, startPoint y: 401, endPoint x: 93, endPoint y: 387, distance: 163.7
click at [93, 388] on div "[GEOGRAPHIC_DATA]: [GEOGRAPHIC_DATA] and [GEOGRAPHIC_DATA] Search Quick Share P…" at bounding box center [469, 394] width 767 height 48
paste input "The Grand Canal Touch"
type input "The Grand Canal Touch"
click button "Search" at bounding box center [0, 0] width 0 height 0
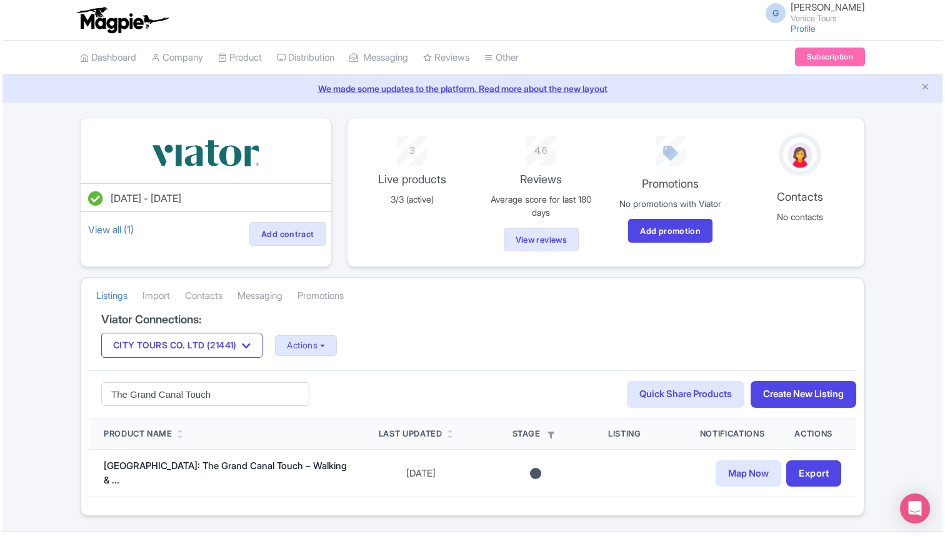
scroll to position [32, 0]
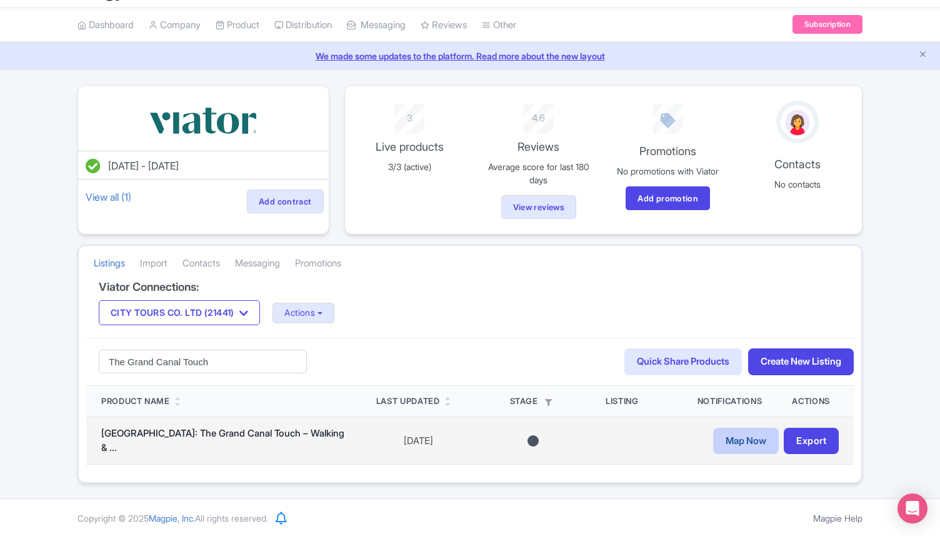
click at [741, 447] on link "Map Now" at bounding box center [746, 440] width 66 height 27
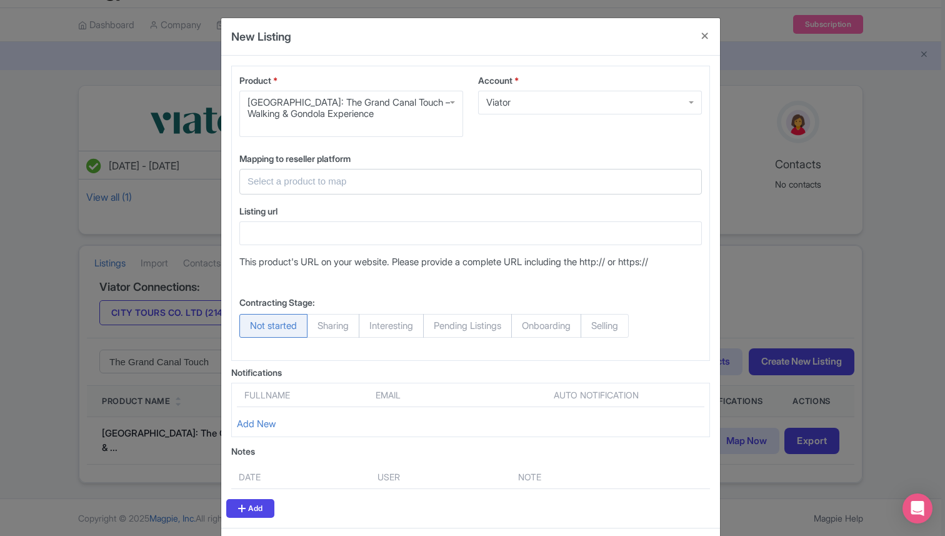
click at [326, 181] on input "text" at bounding box center [462, 181] width 431 height 14
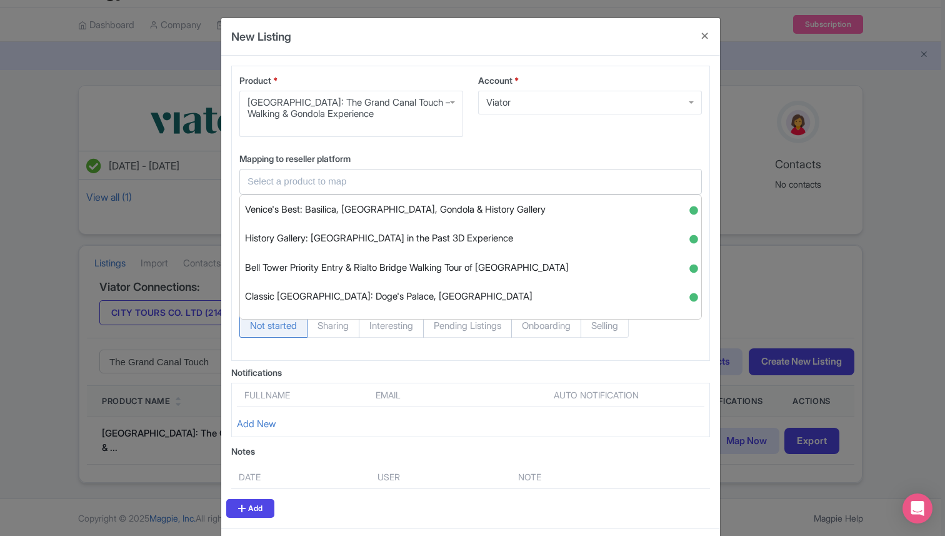
paste input "Venice Off the Beaten Path Walking Tour: Rialto Bridge & Beyond"
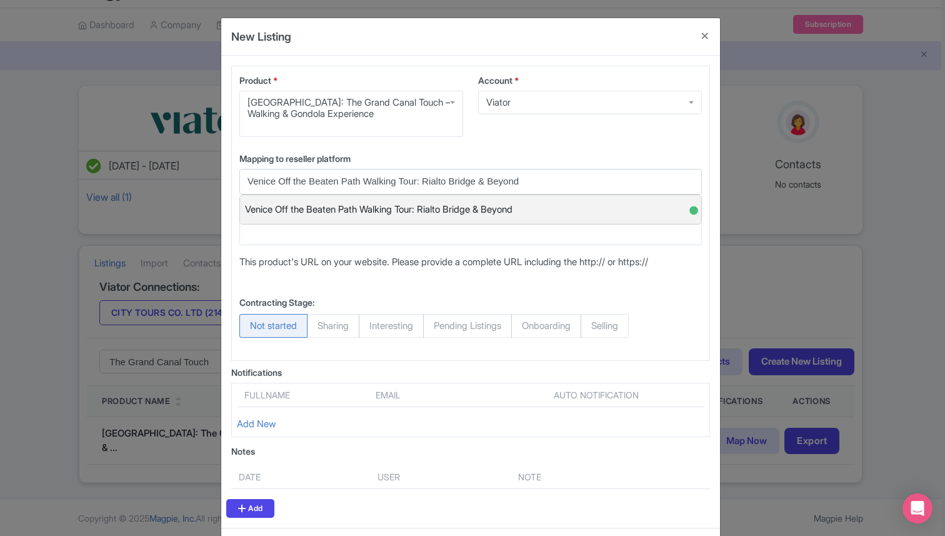
type input "Venice Off the Beaten Path Walking Tour: Rialto Bridge & Beyond"
click at [494, 213] on span "Venice Off the Beaten Path Walking Tour: Rialto Bridge & Beyond" at bounding box center [378, 209] width 267 height 19
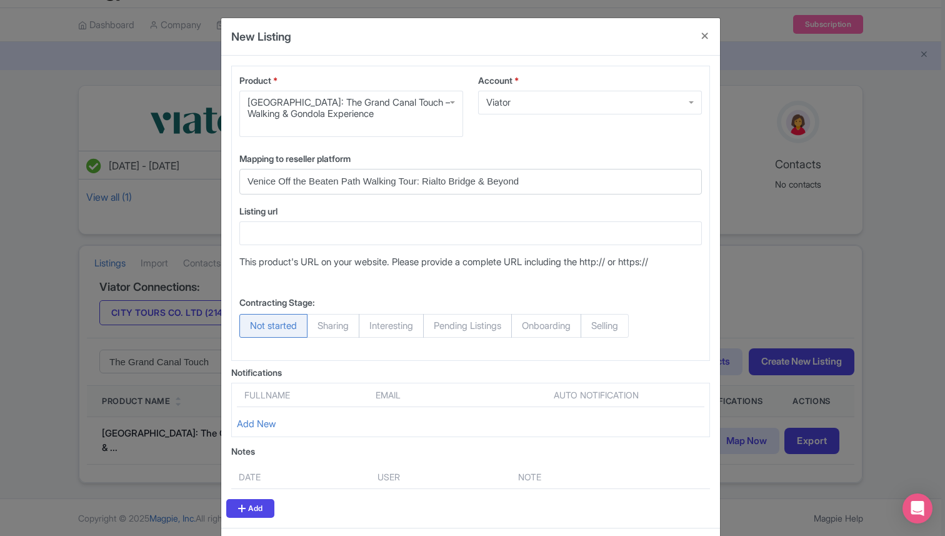
click at [611, 322] on span "Selling" at bounding box center [605, 326] width 48 height 24
click at [593, 322] on input "Selling" at bounding box center [587, 320] width 12 height 12
radio input "true"
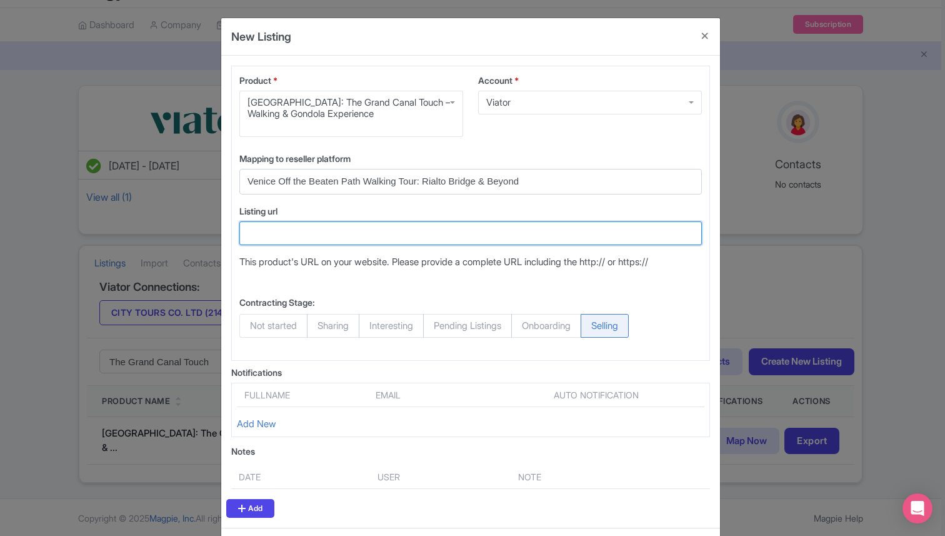
click at [296, 240] on input "Listing url" at bounding box center [470, 233] width 462 height 24
paste input "https://www.viator.com/tours/Venice/Unusual-Venice-walking-tour/d522-21441P29"
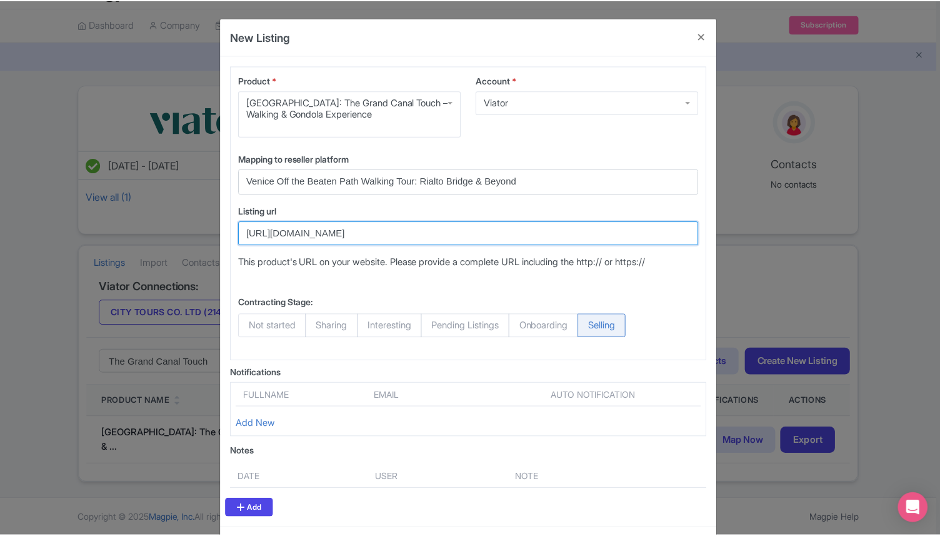
scroll to position [54, 0]
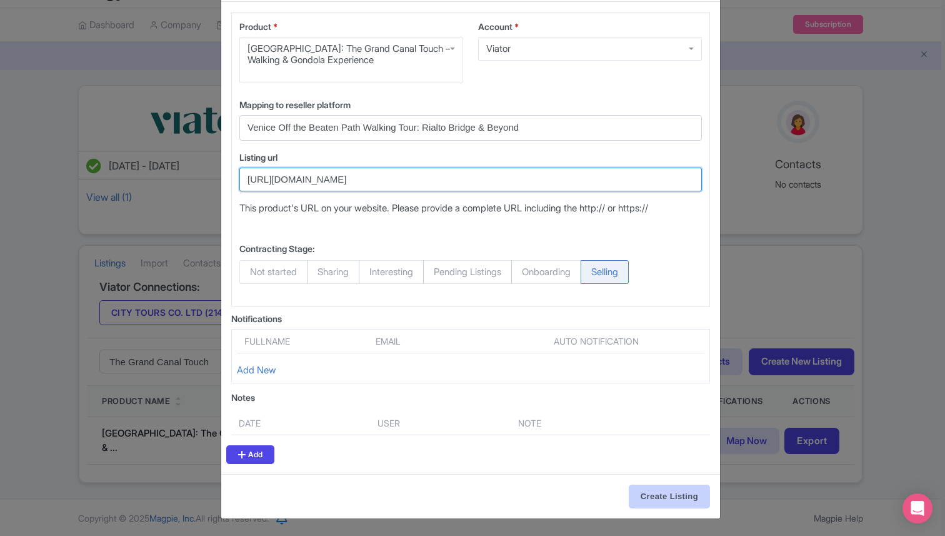
type input "https://www.viator.com/tours/Venice/Unusual-Venice-walking-tour/d522-21441P29"
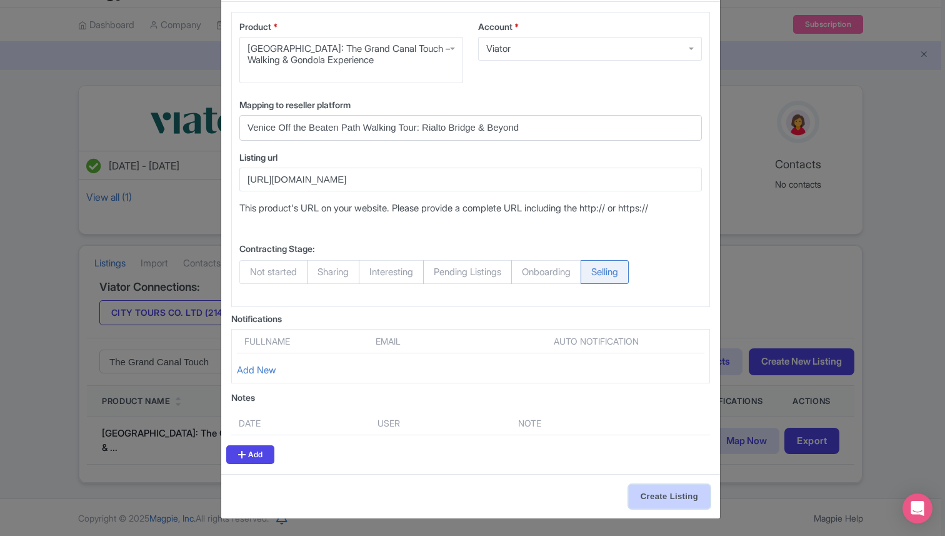
click at [654, 499] on input "Create Listing" at bounding box center [669, 496] width 81 height 24
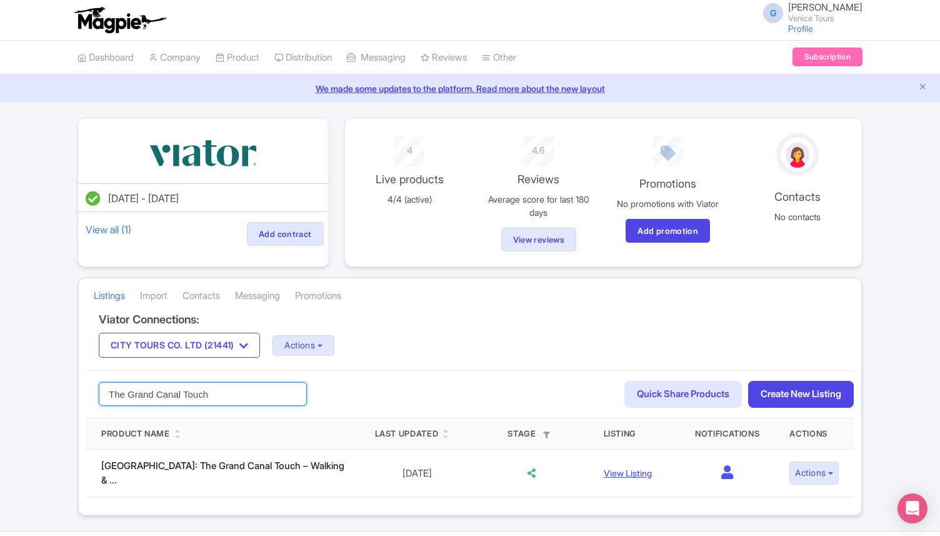
click at [217, 391] on input "The Grand Canal Touch" at bounding box center [203, 394] width 208 height 24
paste input "Rialto Walk"
type input "Rialto Walk"
click button "Search" at bounding box center [0, 0] width 0 height 0
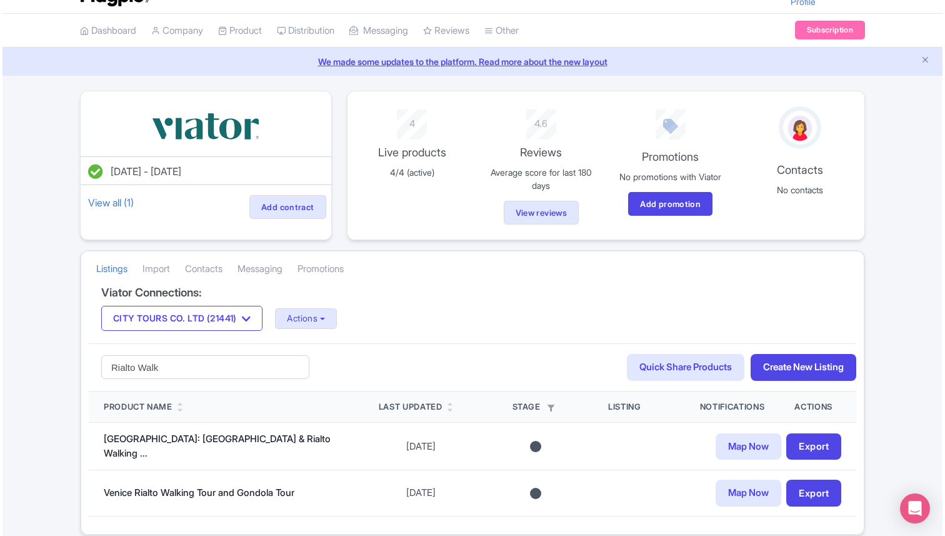
scroll to position [78, 0]
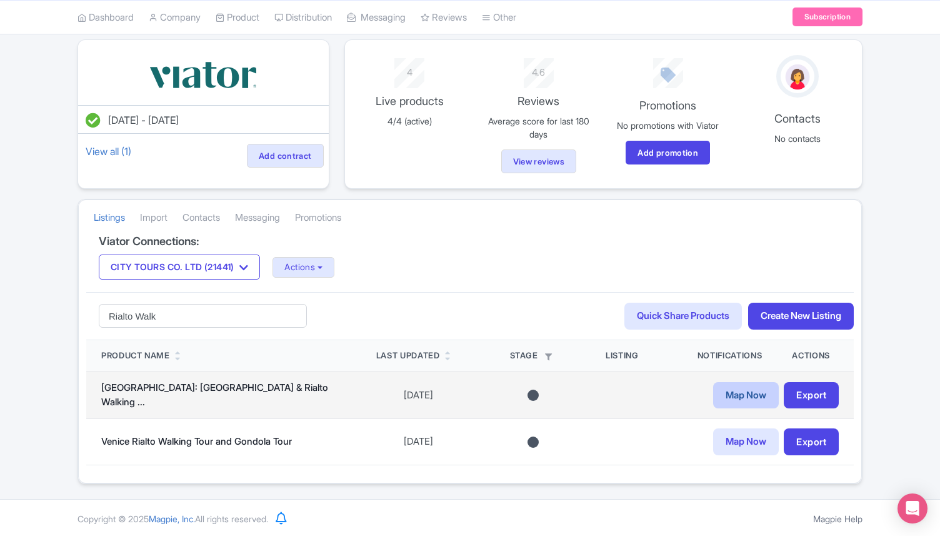
click at [735, 394] on link "Map Now" at bounding box center [746, 395] width 66 height 27
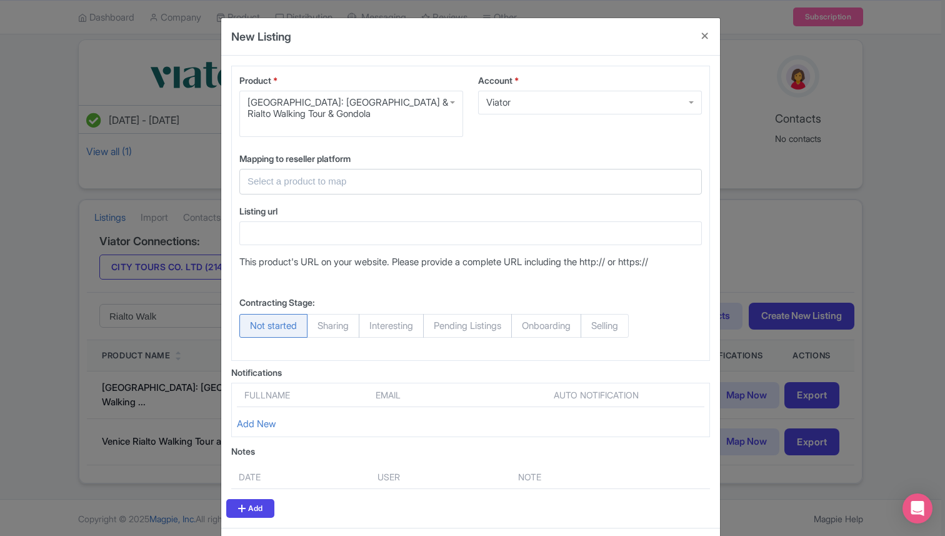
click at [291, 178] on input "text" at bounding box center [462, 181] width 431 height 14
paste input "Bell Tower Priority Entry & Rialto Bridge Walking Tour of [GEOGRAPHIC_DATA]"
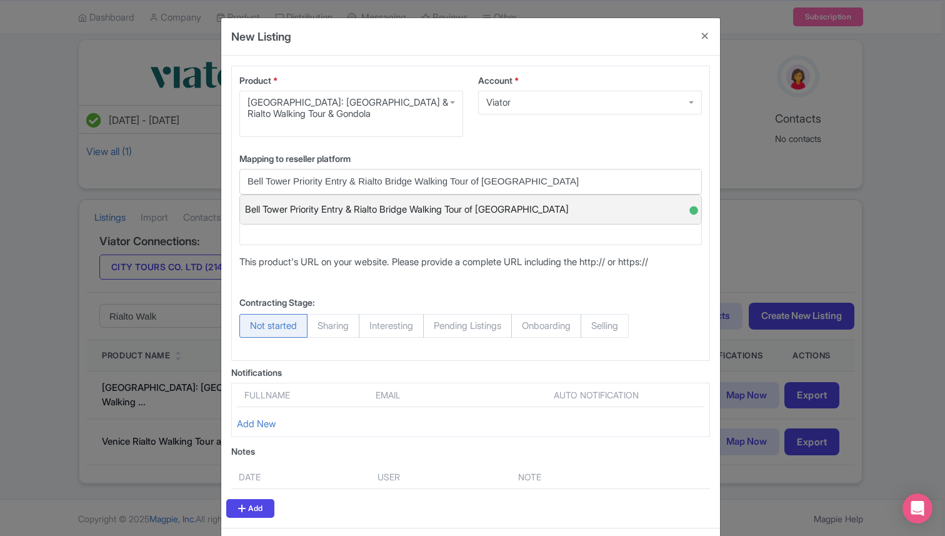
type input "Bell Tower Priority Entry & Rialto Bridge Walking Tour of [GEOGRAPHIC_DATA]"
click at [342, 214] on span "Bell Tower Priority Entry & Rialto Bridge Walking Tour of [GEOGRAPHIC_DATA]" at bounding box center [407, 209] width 324 height 19
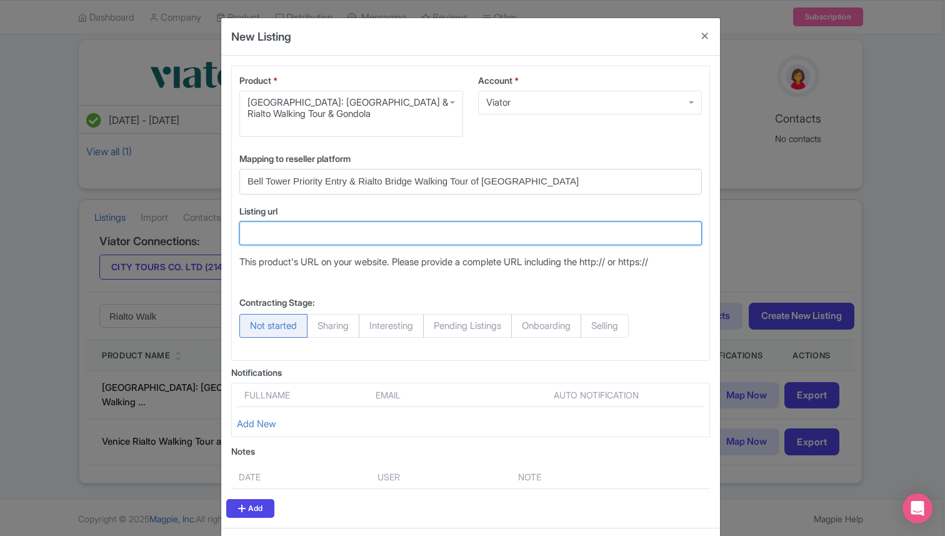
click at [336, 232] on input "Listing url" at bounding box center [470, 233] width 462 height 24
paste input "[URL][DOMAIN_NAME]"
type input "[URL][DOMAIN_NAME]"
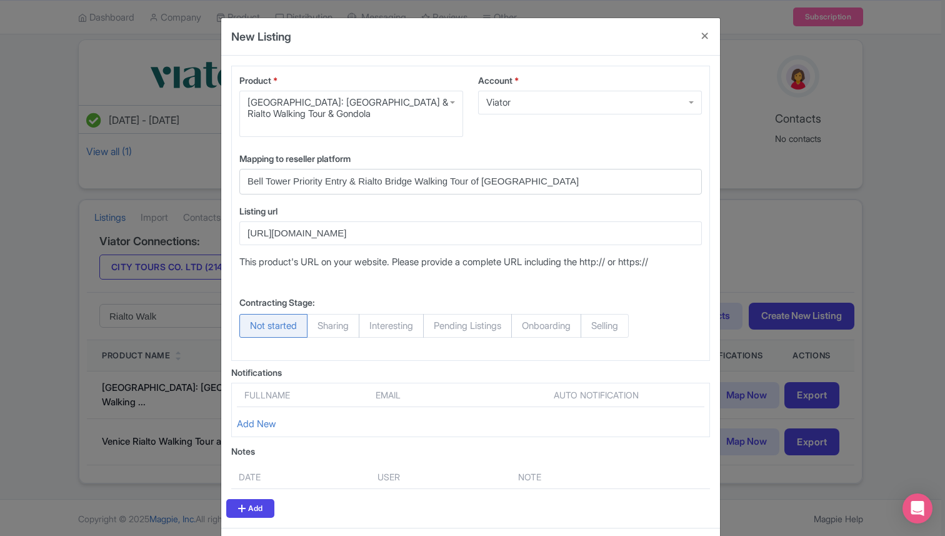
click at [615, 329] on span "Selling" at bounding box center [605, 326] width 48 height 24
click at [593, 326] on input "Selling" at bounding box center [587, 320] width 12 height 12
radio input "true"
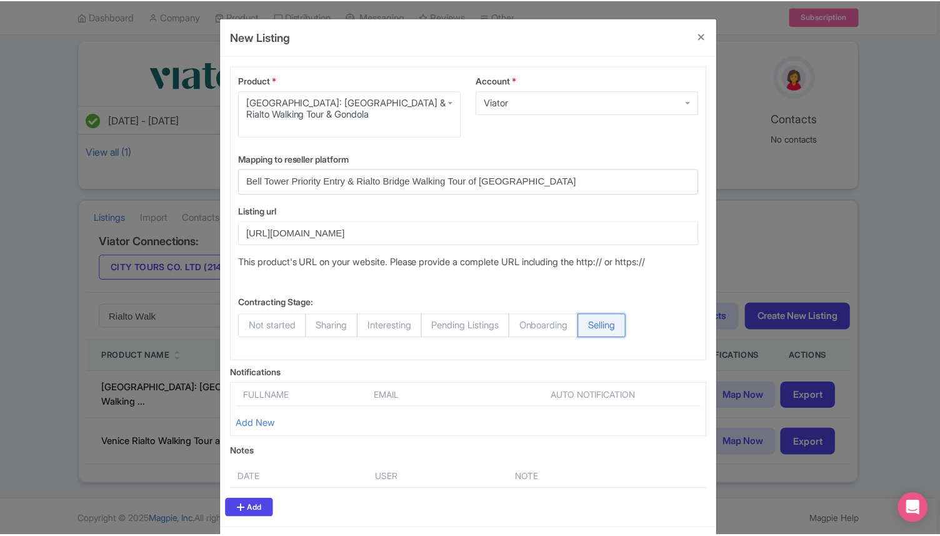
scroll to position [54, 0]
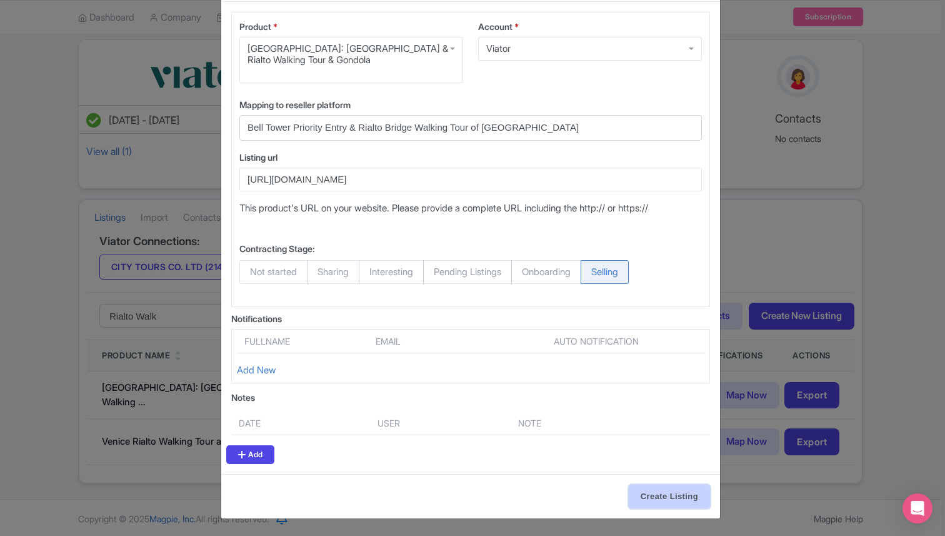
click at [651, 493] on input "Create Listing" at bounding box center [669, 496] width 81 height 24
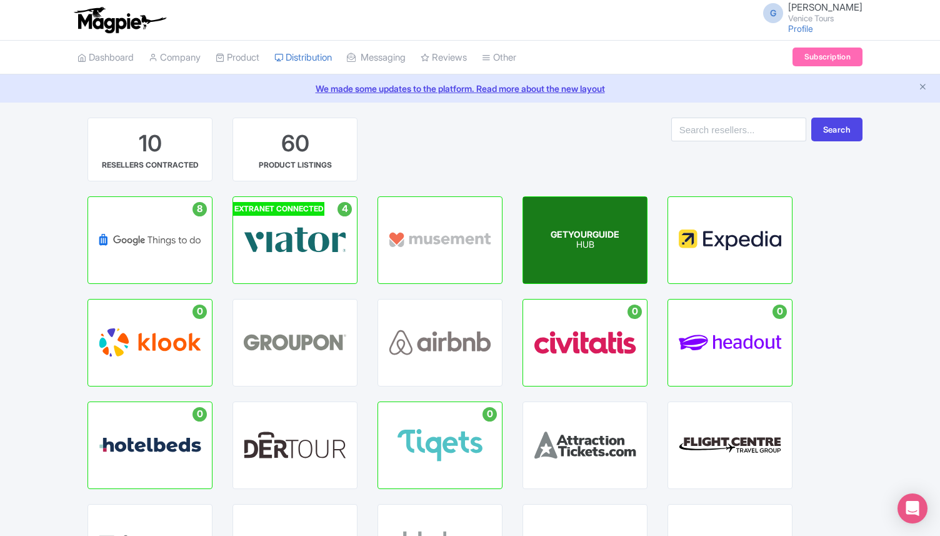
click at [557, 240] on p "HUB" at bounding box center [585, 245] width 69 height 11
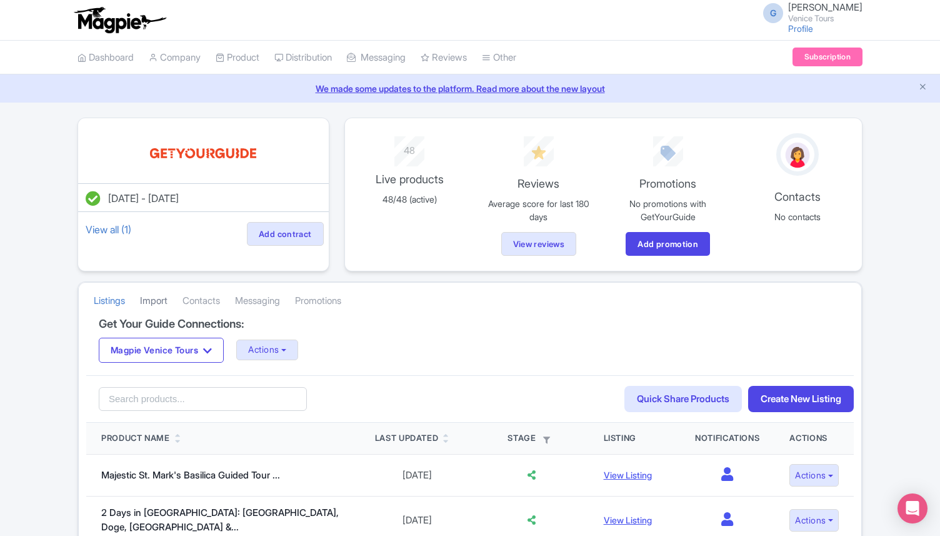
click at [167, 296] on link "Import" at bounding box center [153, 301] width 27 height 34
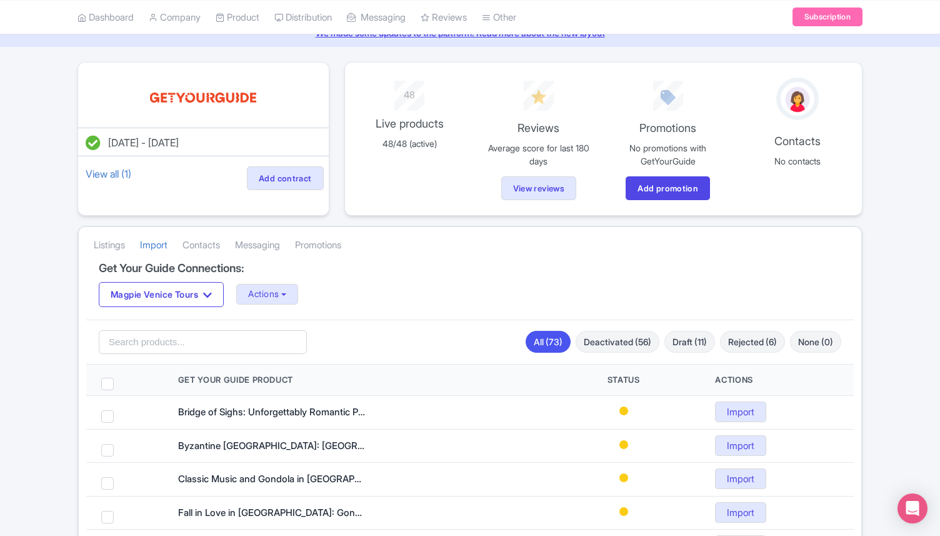
scroll to position [81, 0]
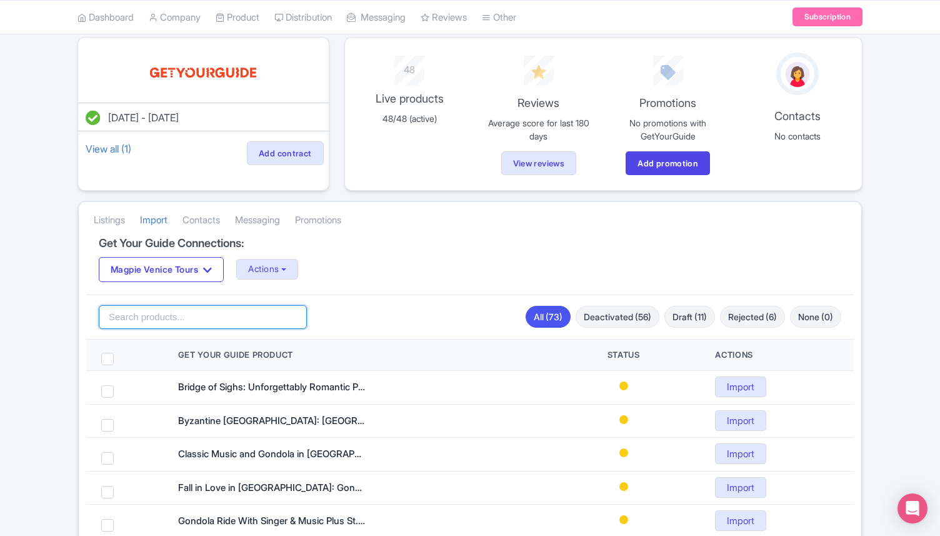
click at [149, 314] on input "search" at bounding box center [203, 317] width 208 height 24
paste input "Venice: San Marco to Rialto Walk & Spritz Like a Local"
type input "[GEOGRAPHIC_DATA]: [GEOGRAPHIC_DATA] to Rialto Walk & Spritz Like a Local"
click button "Search" at bounding box center [0, 0] width 0 height 0
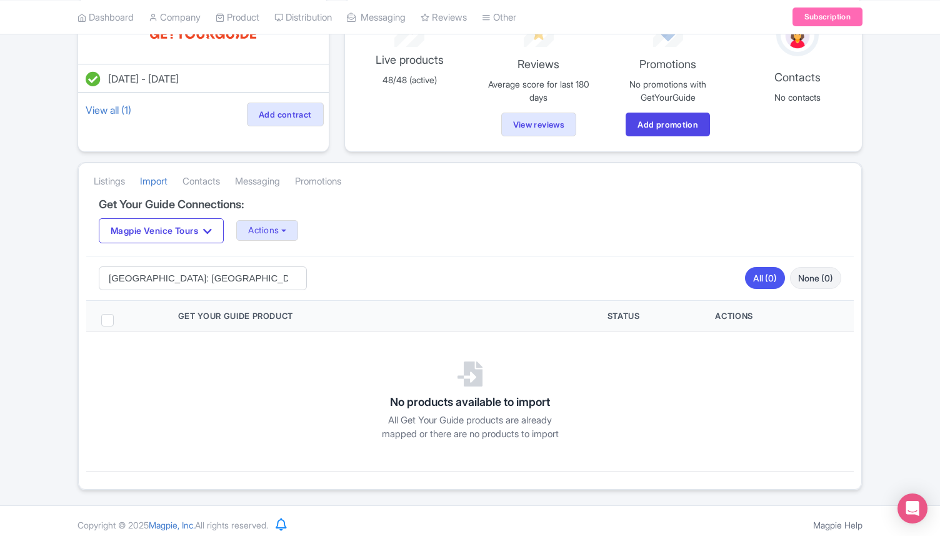
scroll to position [118, 0]
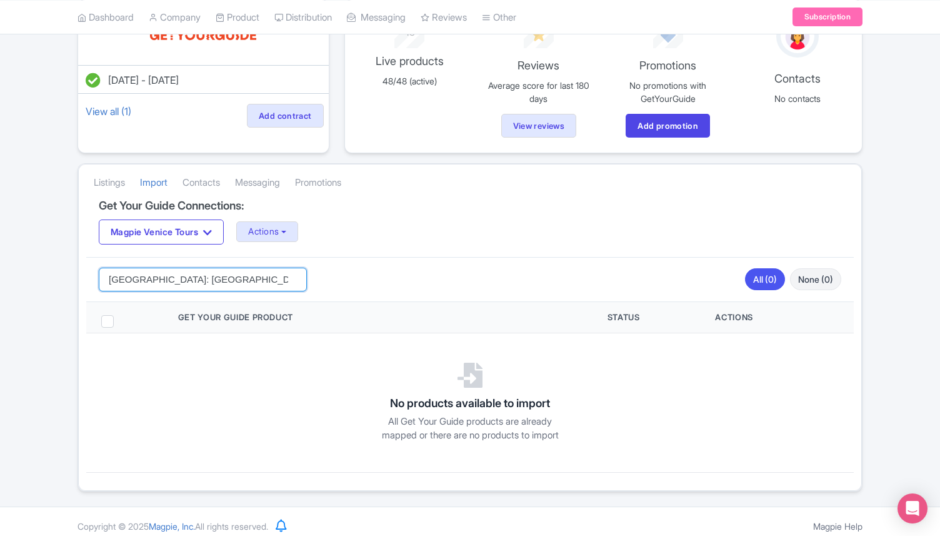
drag, startPoint x: 140, startPoint y: 276, endPoint x: 72, endPoint y: 274, distance: 67.5
click at [72, 276] on div "[DATE] - [DATE] View all (1) Add contract 48 Live products 48/48 (active) Revie…" at bounding box center [470, 245] width 800 height 492
type input "San Marco to Rialto Walk & Spritz Like a Local"
click button "Search" at bounding box center [0, 0] width 0 height 0
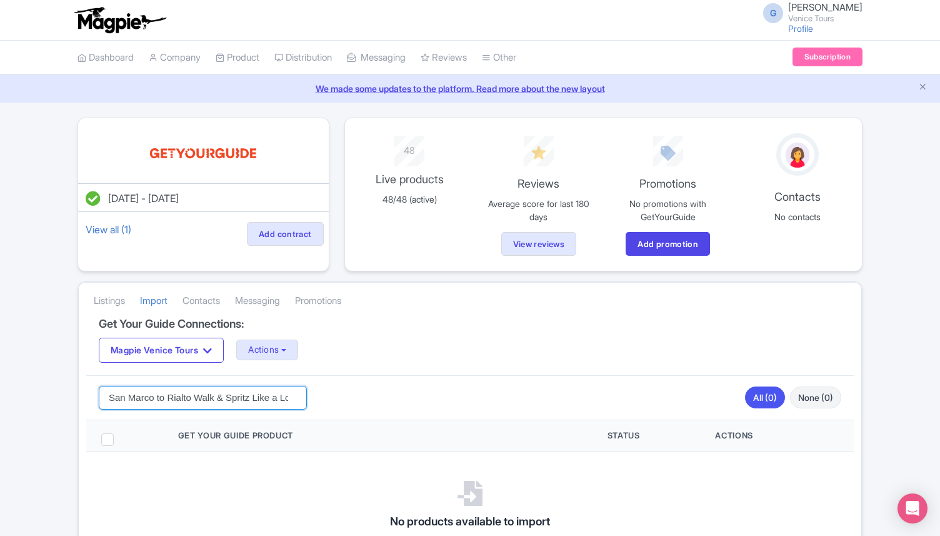
drag, startPoint x: 168, startPoint y: 401, endPoint x: 73, endPoint y: 392, distance: 95.3
click at [73, 392] on div "Jul 17, 2025 - Jul 17, 2026 View all (1) Add contract 48 Live products 48/48 (a…" at bounding box center [470, 363] width 800 height 492
drag, startPoint x: 159, startPoint y: 396, endPoint x: 278, endPoint y: 396, distance: 118.7
click at [277, 396] on input "Rialto Walk & Spritz Like a Local" at bounding box center [203, 398] width 208 height 24
drag, startPoint x: 265, startPoint y: 394, endPoint x: 161, endPoint y: 392, distance: 103.8
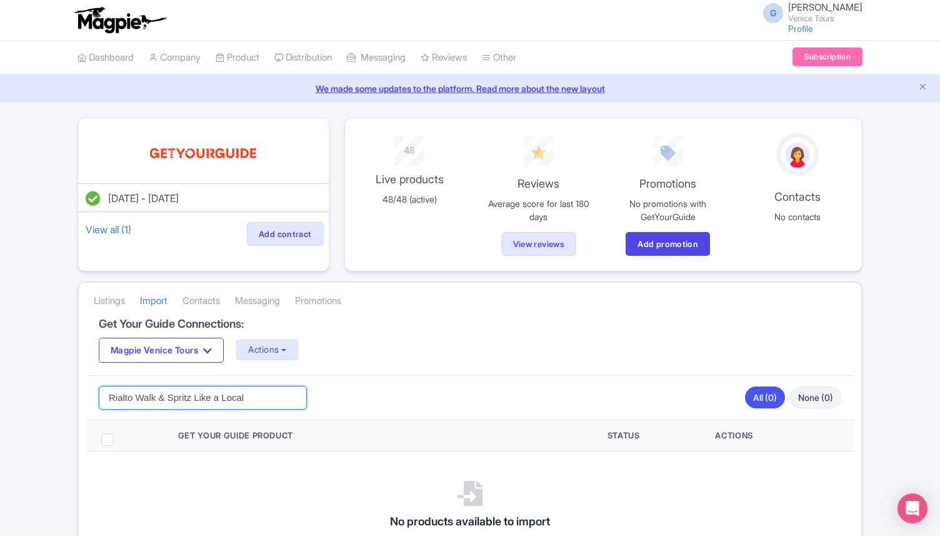
click at [161, 392] on input "Rialto Walk & Spritz Like a Local" at bounding box center [203, 398] width 208 height 24
type input "Rialto Walk"
click button "Search" at bounding box center [0, 0] width 0 height 0
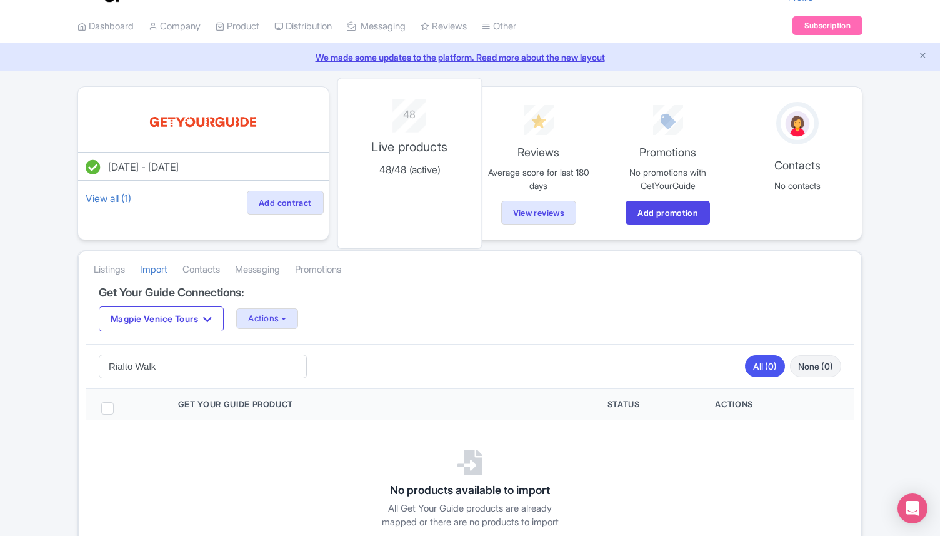
scroll to position [1, 0]
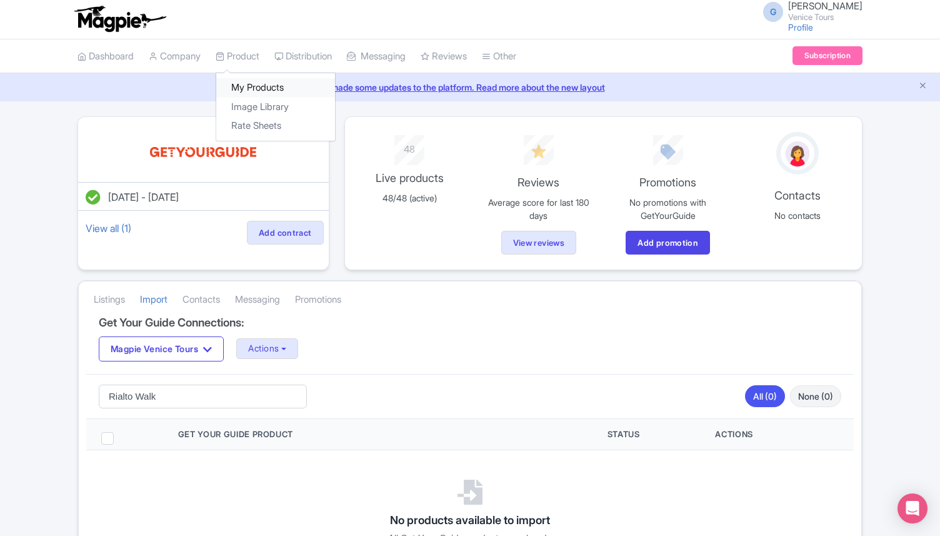
click at [252, 87] on link "My Products" at bounding box center [275, 87] width 119 height 19
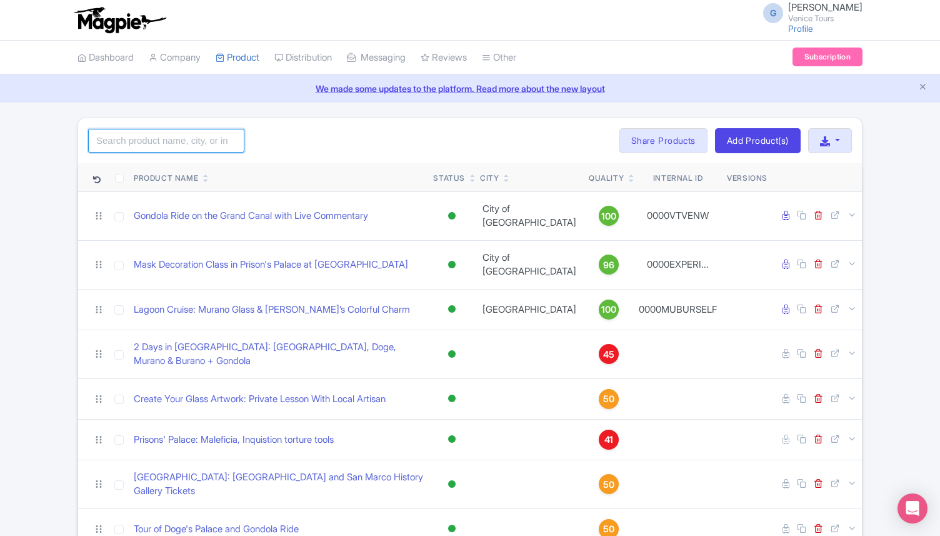
click at [164, 136] on input "search" at bounding box center [166, 141] width 156 height 24
paste input "[GEOGRAPHIC_DATA]: [GEOGRAPHIC_DATA] to Rialto Walk & Spritz Like a Local"
type input "[GEOGRAPHIC_DATA]: [GEOGRAPHIC_DATA] to Rialto Walk & Spritz Like a Local"
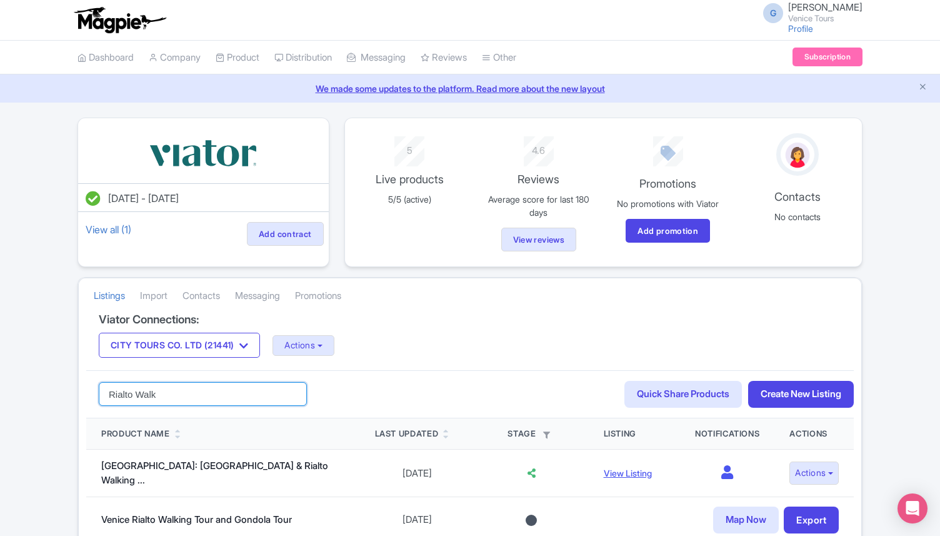
drag, startPoint x: 169, startPoint y: 396, endPoint x: 91, endPoint y: 394, distance: 77.5
click at [90, 395] on div "Rialto Walk Search Quick Share Products Create New Listing" at bounding box center [469, 394] width 767 height 48
paste input "[GEOGRAPHIC_DATA]: City Center Historical Guided Walking Tour"
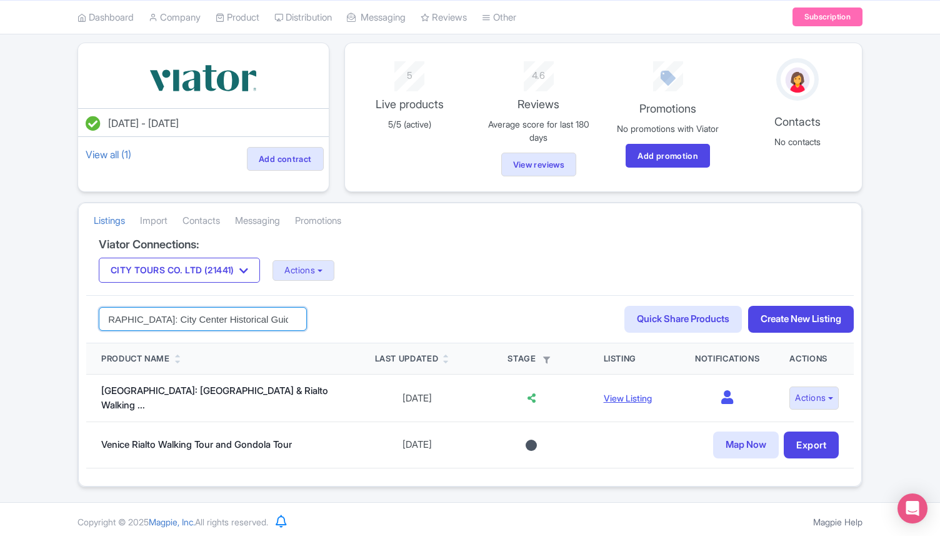
type input "[GEOGRAPHIC_DATA]: City Center Historical Guided Walking Tour"
click button "Search" at bounding box center [0, 0] width 0 height 0
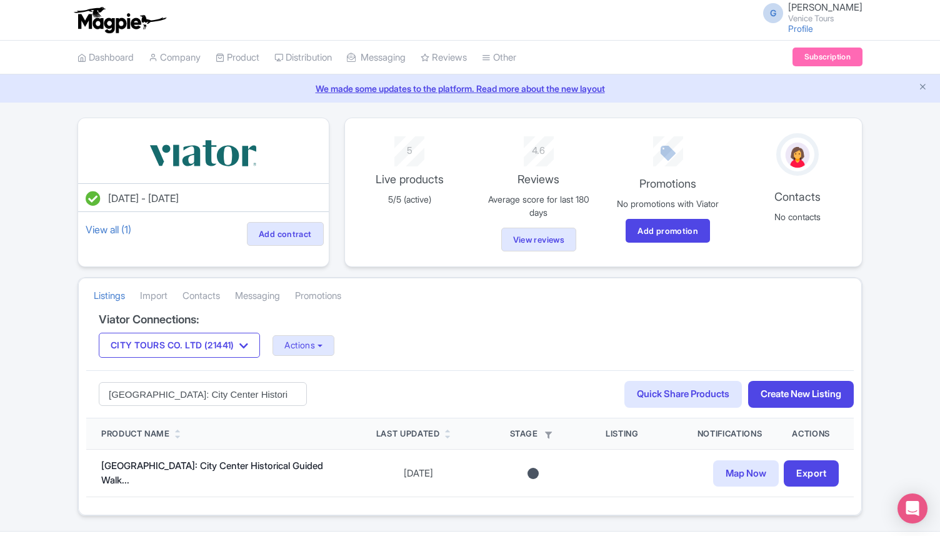
scroll to position [32, 0]
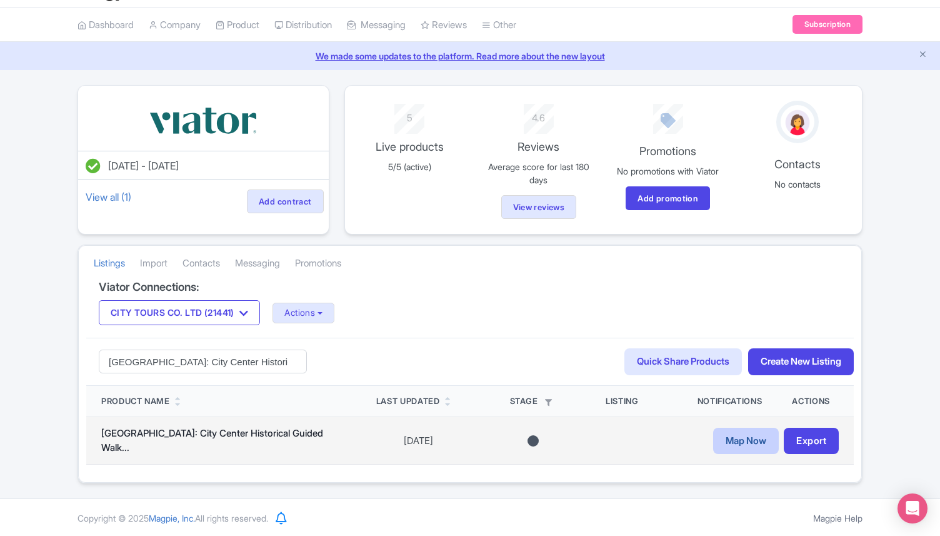
click at [728, 439] on link "Map Now" at bounding box center [746, 440] width 66 height 27
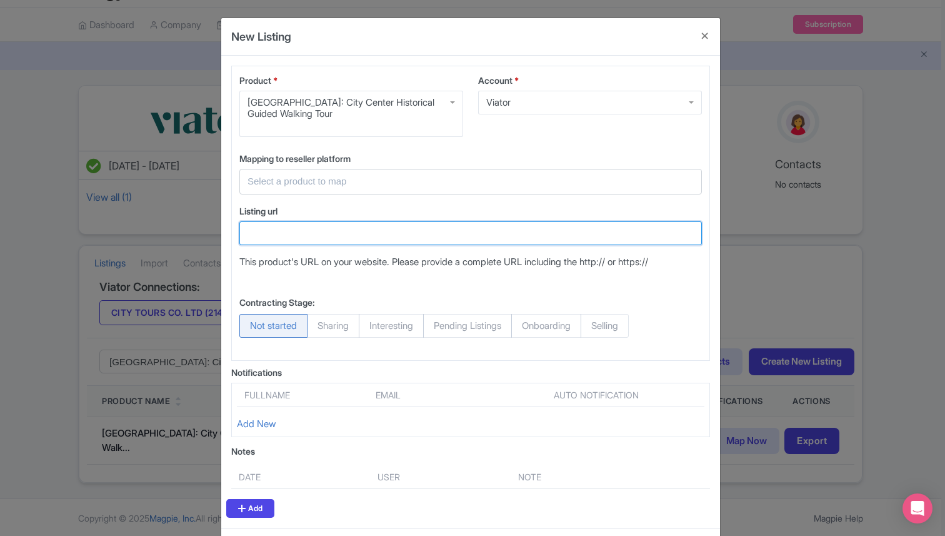
click at [316, 230] on input "Listing url" at bounding box center [470, 233] width 462 height 24
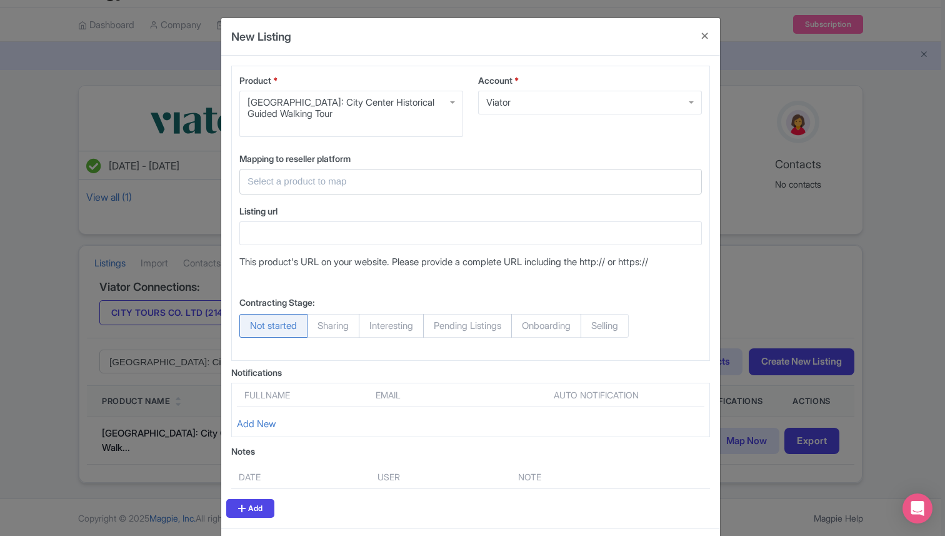
click at [313, 189] on div at bounding box center [470, 182] width 462 height 26
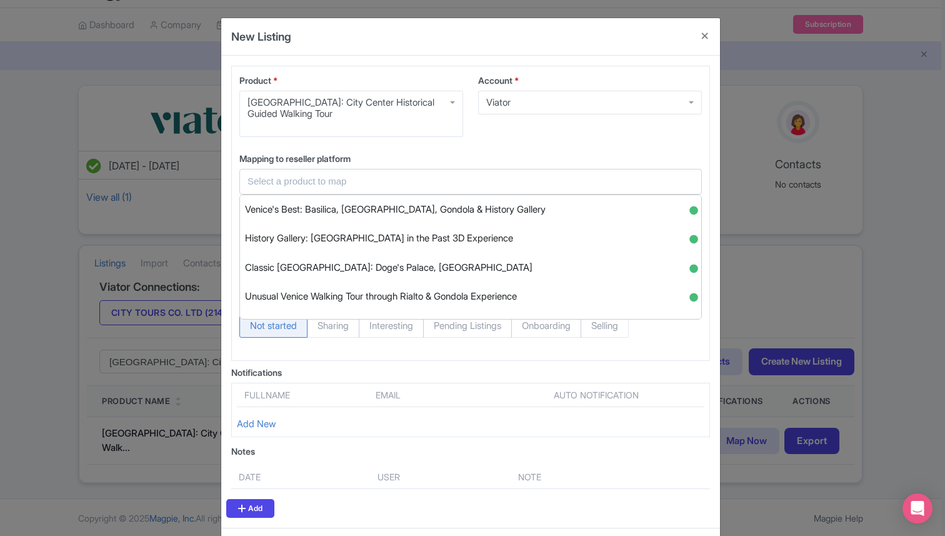
click at [308, 179] on input "text" at bounding box center [462, 181] width 431 height 14
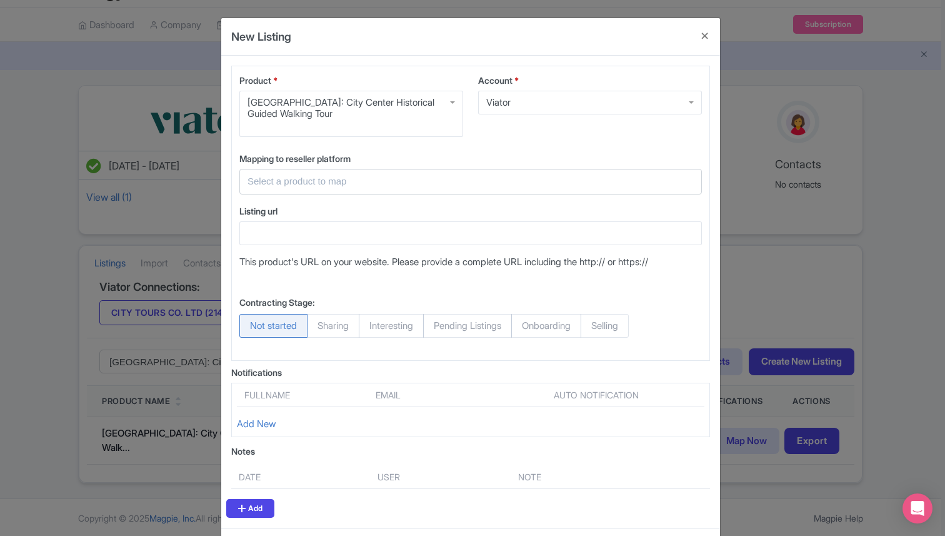
paste input "Venice Off the Beaten Path Walking Tour: Rialto Bridge & Beyond"
type input "Venice Off the Beaten Path Walking Tour: Rialto Bridge & Beyo"
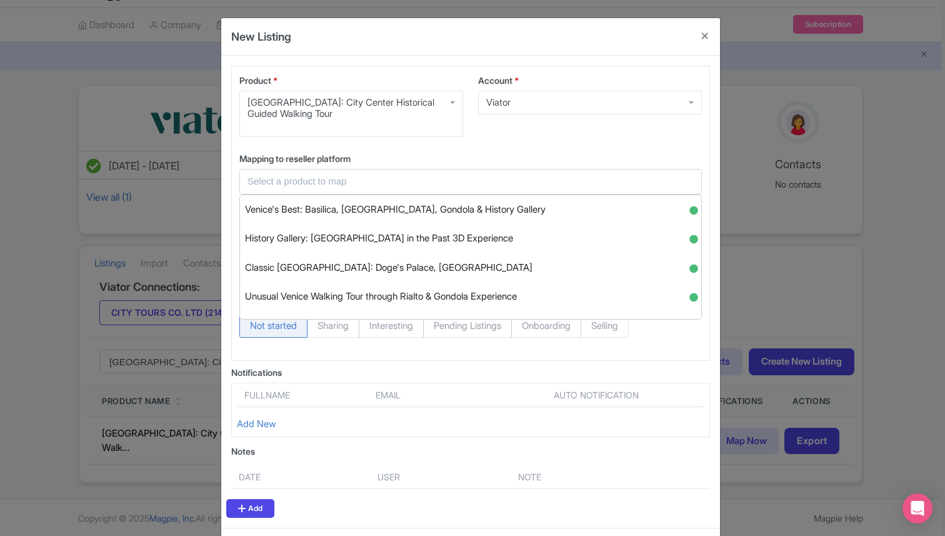
click at [471, 146] on div "Account * Viator Viator" at bounding box center [590, 110] width 239 height 73
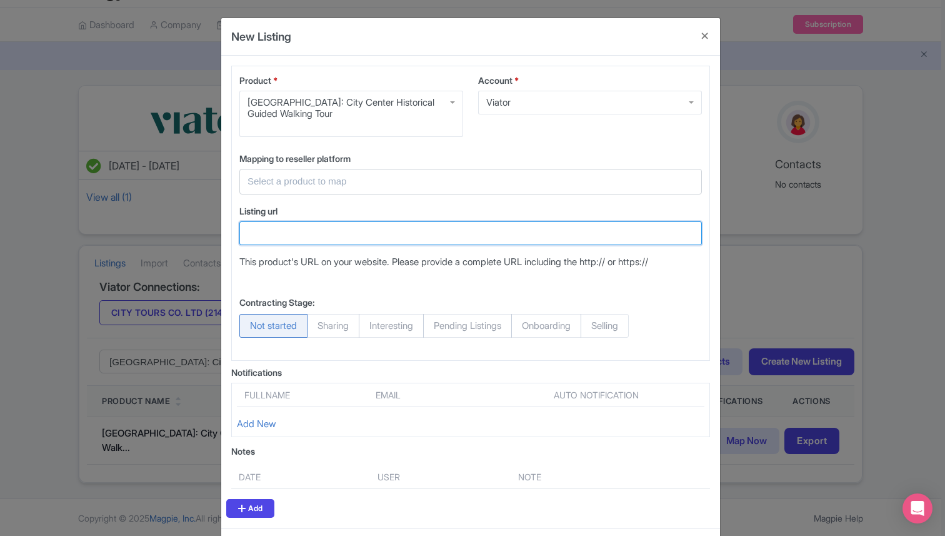
click at [317, 241] on input "Listing url" at bounding box center [470, 233] width 462 height 24
paste input "https://www.viator.com/tours/Venice/Unusual-Venice-walking-tour/d522-21441P29"
type input "https://www.viator.com/tours/Venice/Unusual-Venice-walking-tour/d522-21441P29"
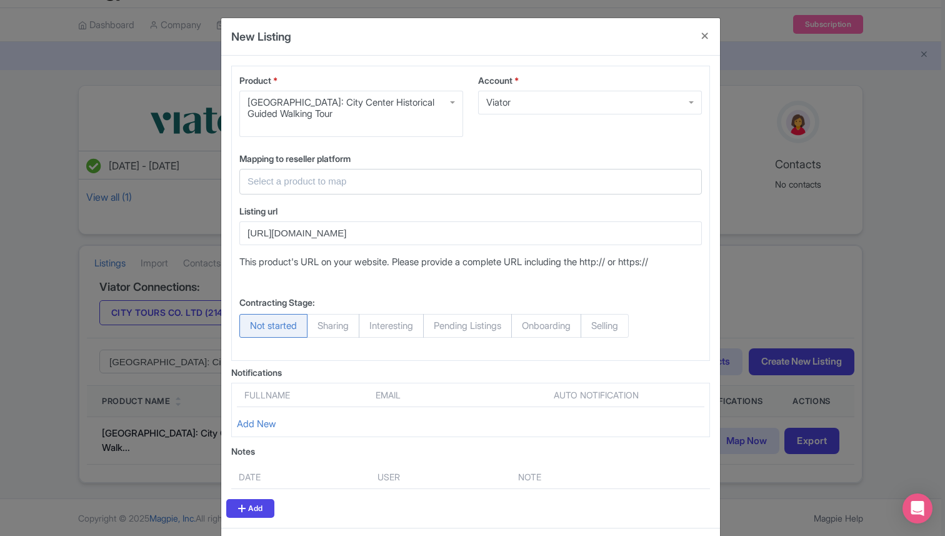
click at [629, 332] on span "Selling" at bounding box center [605, 326] width 48 height 24
click at [593, 326] on input "Selling" at bounding box center [587, 320] width 12 height 12
radio input "true"
click at [439, 191] on div at bounding box center [470, 182] width 462 height 26
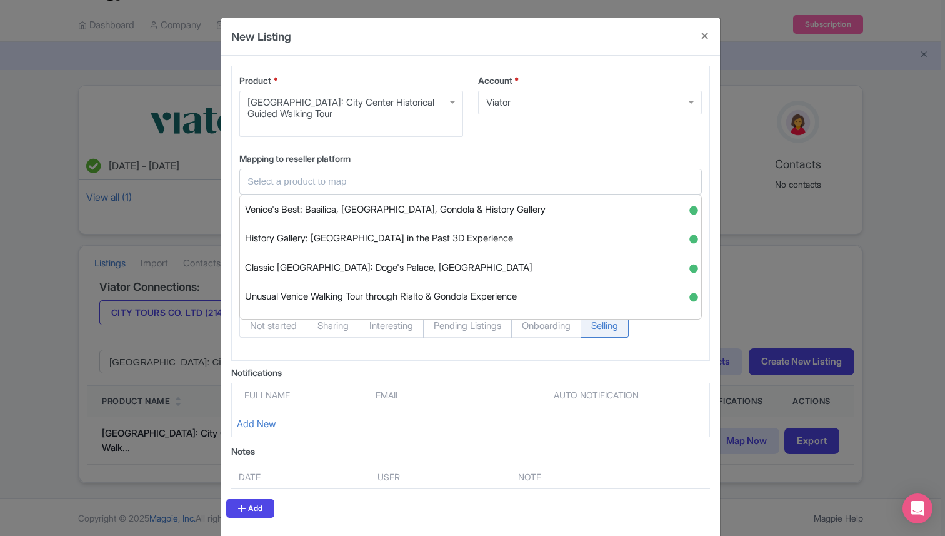
click at [312, 181] on input "text" at bounding box center [462, 181] width 431 height 14
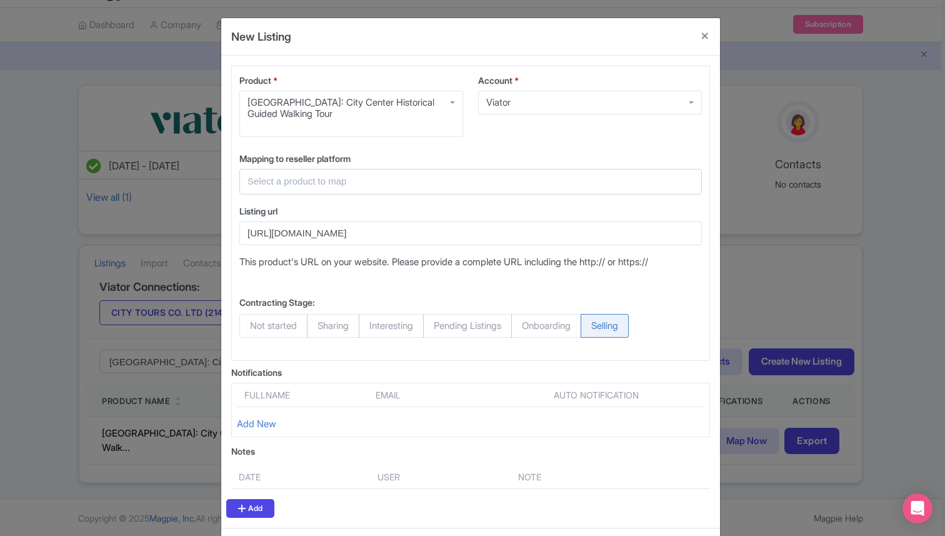
paste input "Venice Off the Beaten Path Walking Tour: Rialto Bridge & Beyond"
type input "Venice Off the Beaten Path Walking Tour: Rialto Bridge & Beyond"
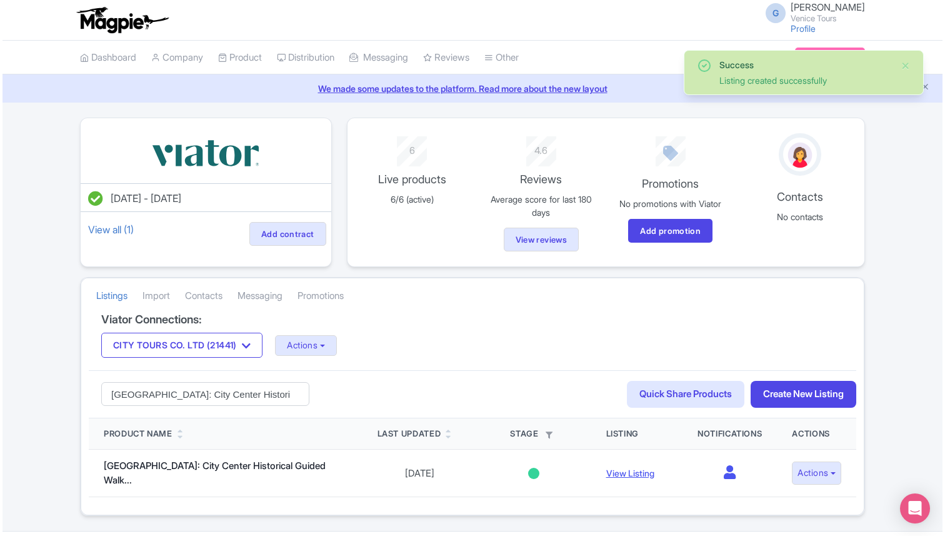
scroll to position [29, 0]
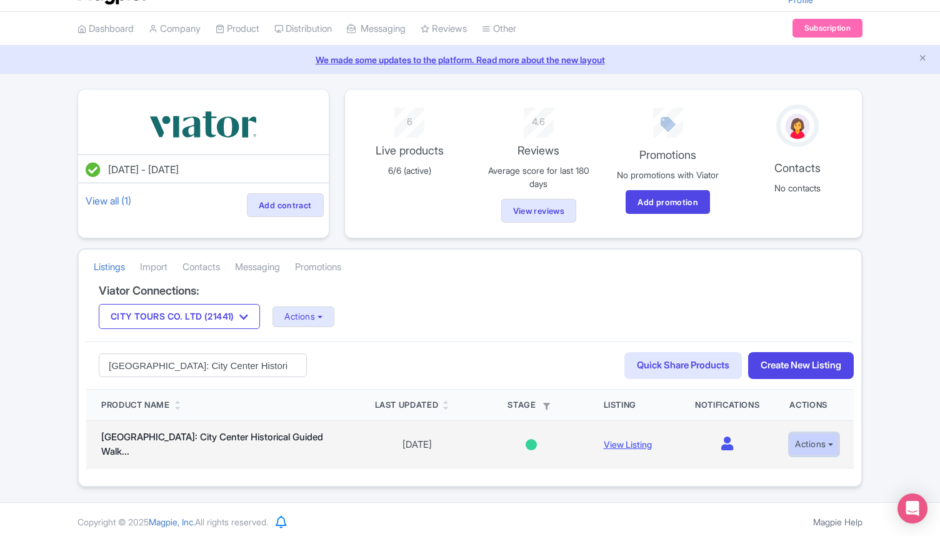
click at [789, 449] on button "Actions" at bounding box center [813, 443] width 49 height 23
click at [773, 465] on link "Edit listing" at bounding box center [783, 471] width 119 height 19
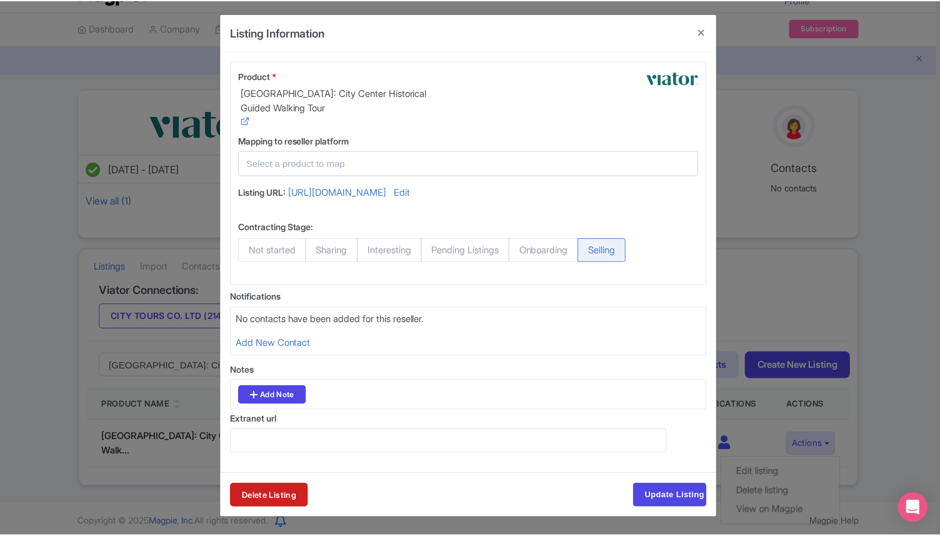
scroll to position [0, 0]
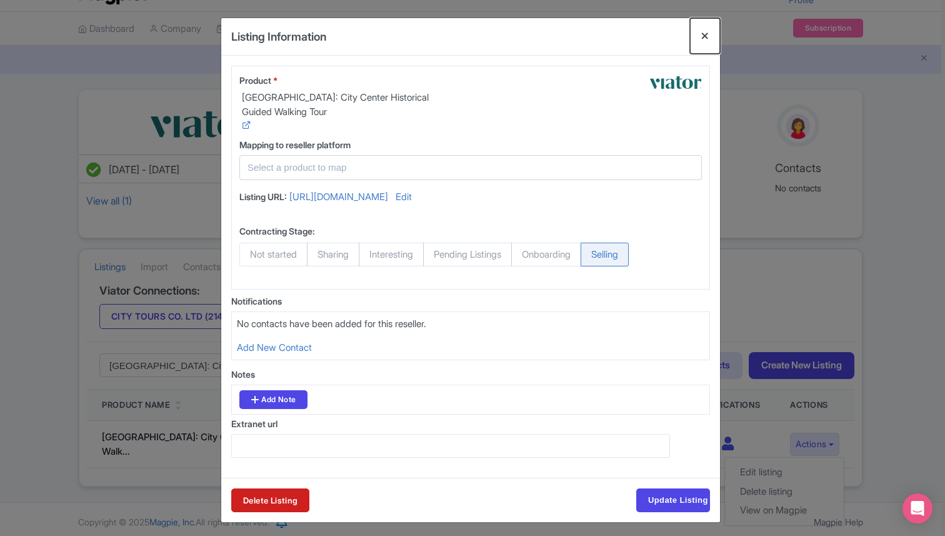
click at [694, 38] on button "Close" at bounding box center [705, 36] width 30 height 36
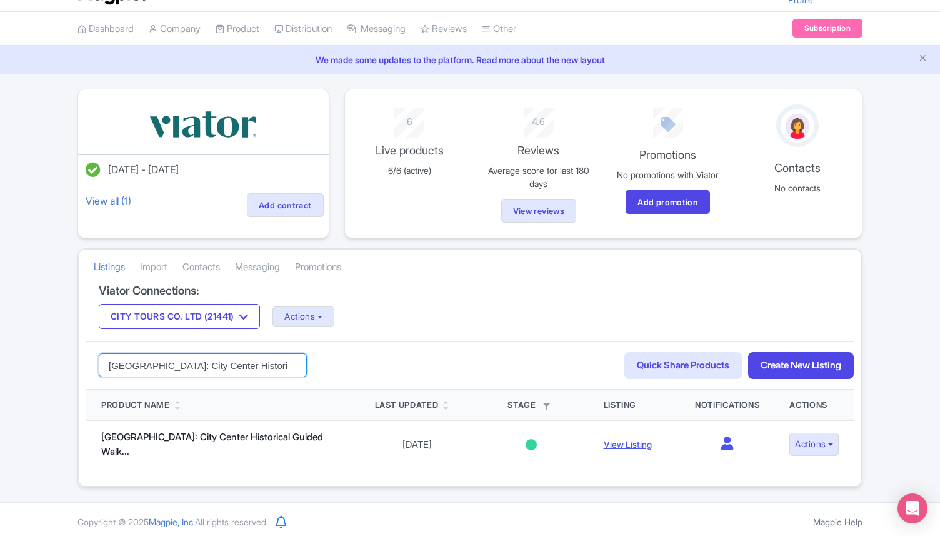
click at [184, 362] on input "[GEOGRAPHIC_DATA]: City Center Historical Guided Walking Tour" at bounding box center [203, 365] width 208 height 24
paste input "St. Mark's Historic Walk & Medieval [GEOGRAPHIC_DATA]"
type input "[GEOGRAPHIC_DATA]: St. Mark's Historic Walk & Medieval [GEOGRAPHIC_DATA]"
click button "Search" at bounding box center [0, 0] width 0 height 0
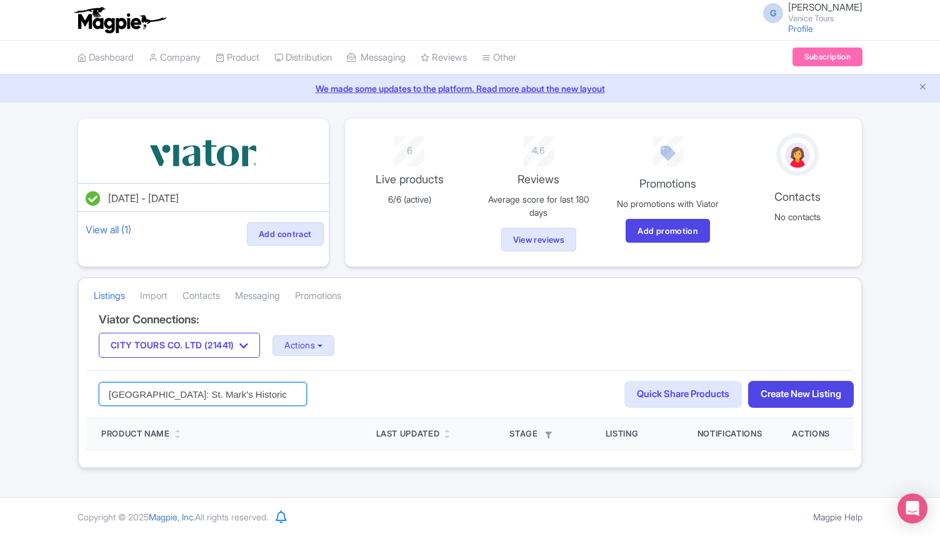
drag, startPoint x: 140, startPoint y: 394, endPoint x: 107, endPoint y: 392, distance: 32.5
click at [107, 392] on input "Venice: St. Mark's Historic Walk & Medieval Noble Palace" at bounding box center [203, 394] width 208 height 24
drag, startPoint x: 261, startPoint y: 394, endPoint x: 418, endPoint y: 394, distance: 156.9
click at [410, 394] on div "St. Mark's Historic Walk & Medieval Noble Palace Search Quick Share Products Cr…" at bounding box center [469, 394] width 767 height 48
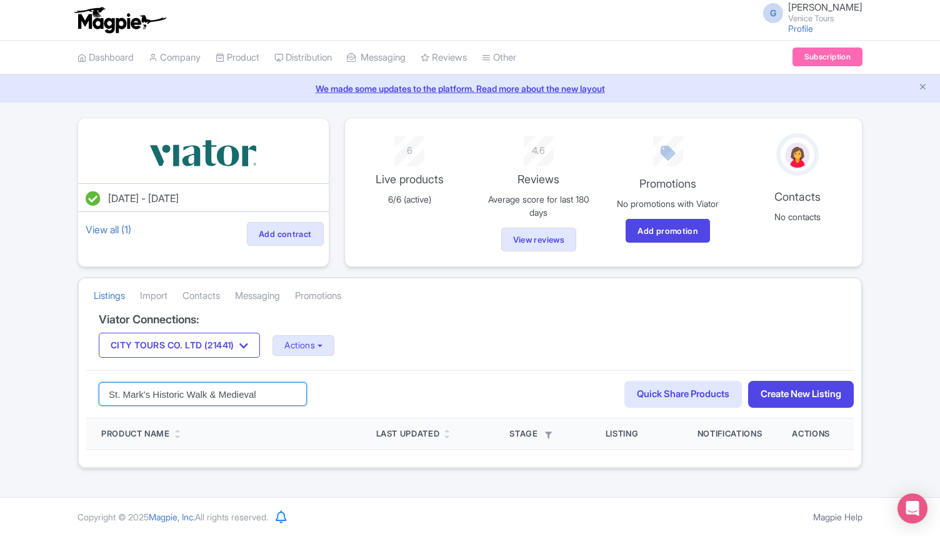
scroll to position [0, 0]
drag, startPoint x: 203, startPoint y: 395, endPoint x: 51, endPoint y: 388, distance: 152.6
click at [51, 388] on div "Jul 22, 2025 - Jul 22, 2026 View all (1) Add contract 6 Live products 6/6 (acti…" at bounding box center [470, 292] width 940 height 351
type input "Medieval"
click button "Search" at bounding box center [0, 0] width 0 height 0
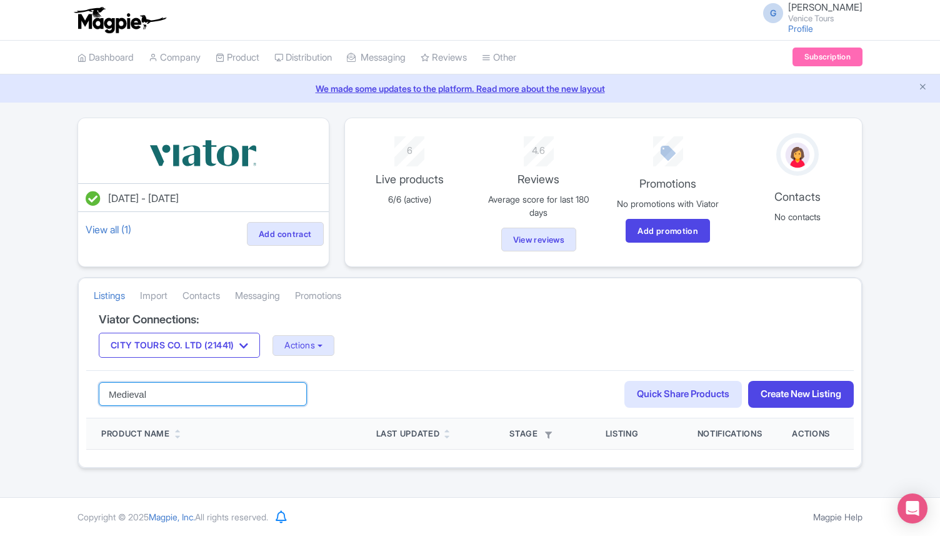
click at [124, 394] on input "Medieval" at bounding box center [203, 394] width 208 height 24
click at [289, 397] on input "search" at bounding box center [203, 394] width 208 height 24
click at [291, 387] on input "search" at bounding box center [203, 394] width 208 height 24
click at [379, 390] on div "Search Quick Share Products Create New Listing" at bounding box center [469, 394] width 767 height 48
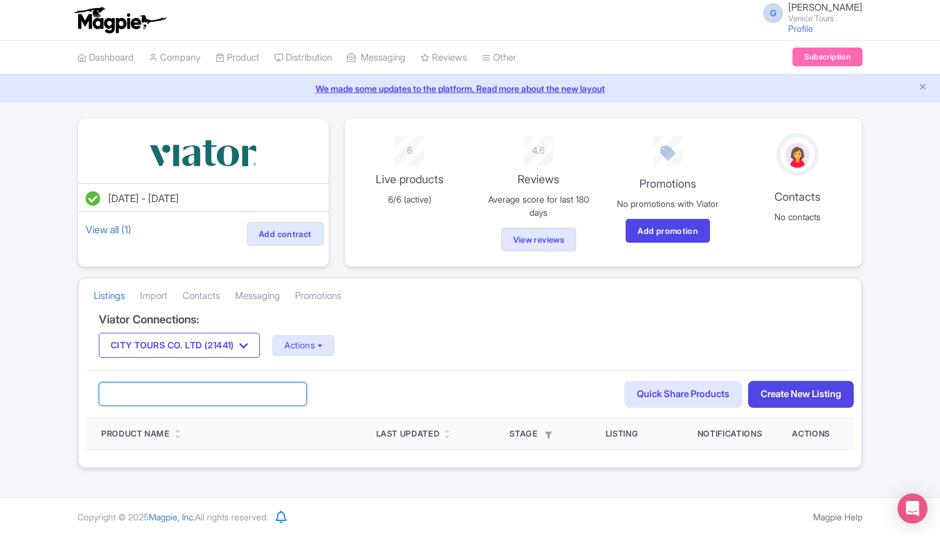
click at [231, 390] on input "search" at bounding box center [203, 394] width 208 height 24
click button "Search" at bounding box center [0, 0] width 0 height 0
click at [186, 393] on input "search" at bounding box center [203, 394] width 208 height 24
click at [101, 301] on link "Listings" at bounding box center [109, 296] width 31 height 34
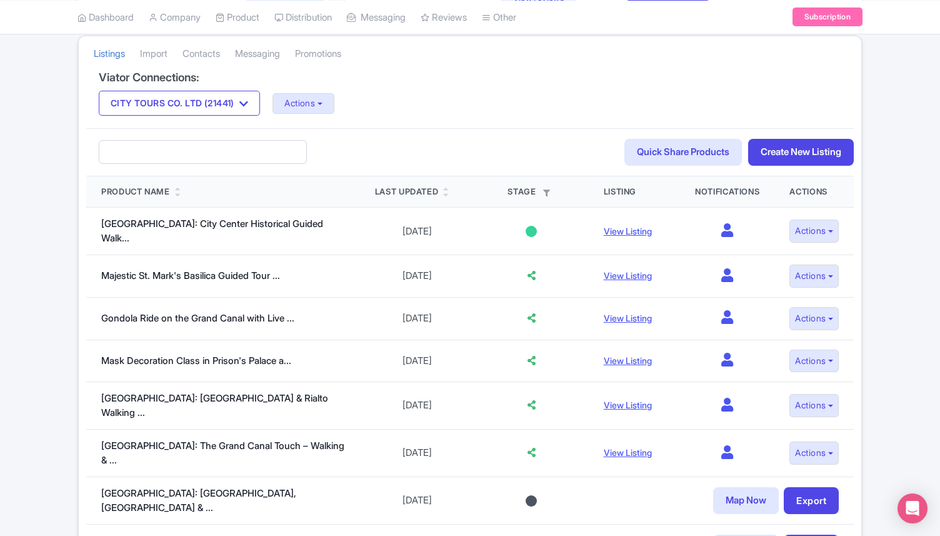
scroll to position [247, 0]
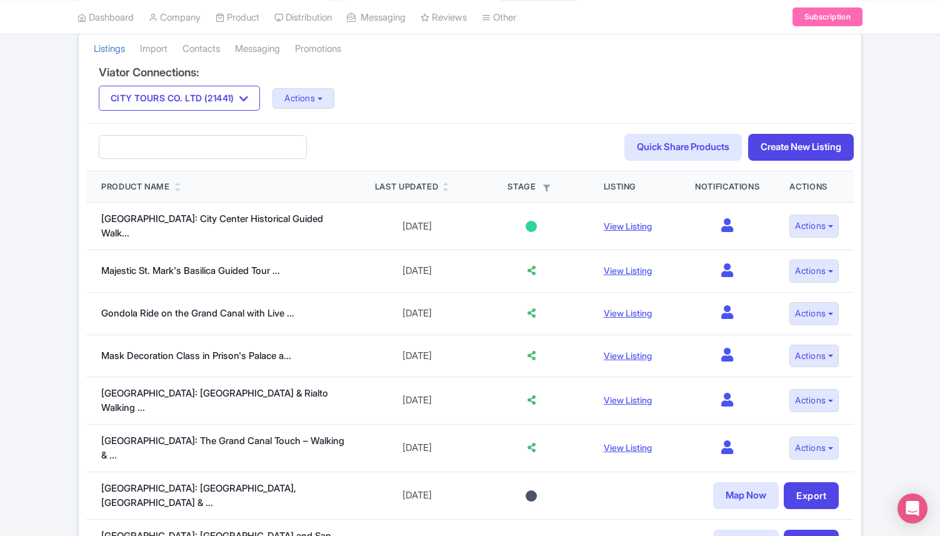
click at [181, 186] on icon at bounding box center [178, 190] width 6 height 8
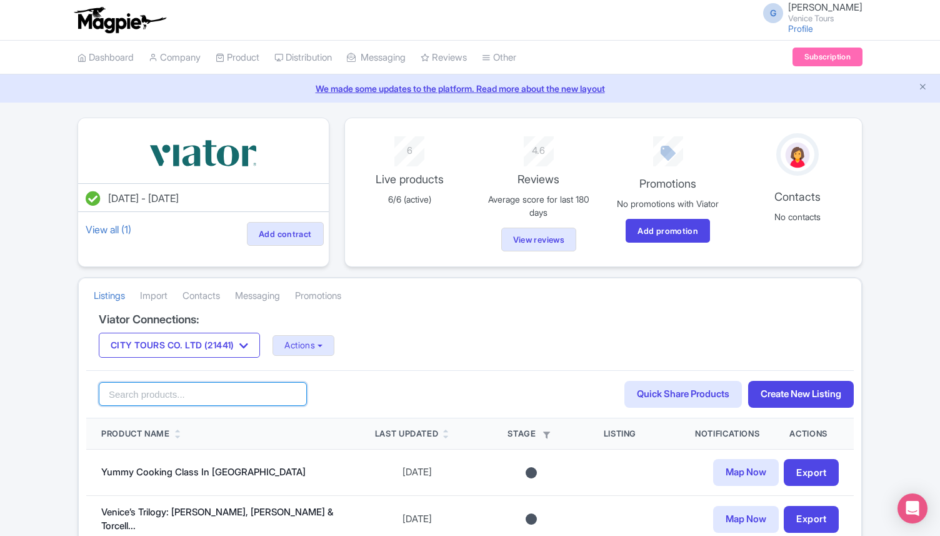
click at [186, 391] on input "search" at bounding box center [203, 394] width 208 height 24
paste input "Venice: Grand Canal by Gondola with Live Commentary"
type input "Venice: Grand Canal by Gondola with Live Commentary"
click button "Search" at bounding box center [0, 0] width 0 height 0
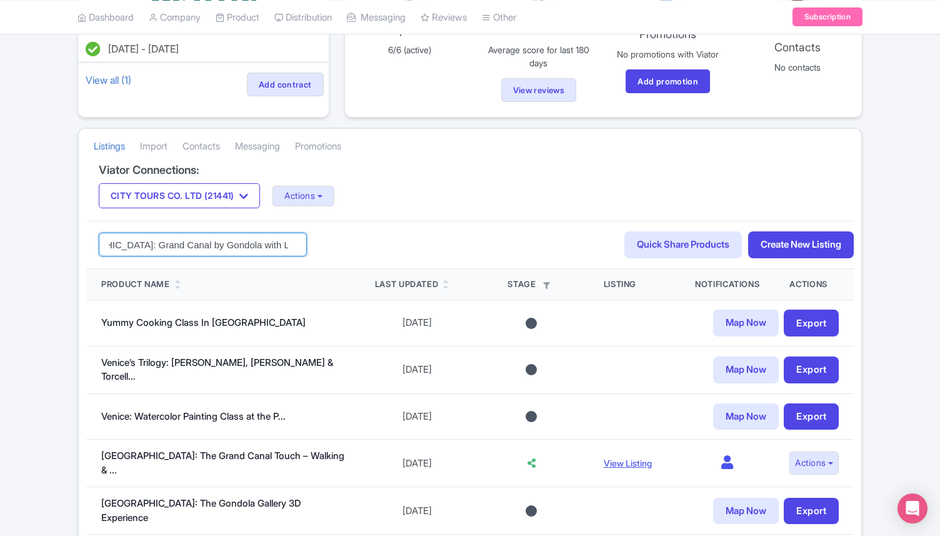
scroll to position [156, 0]
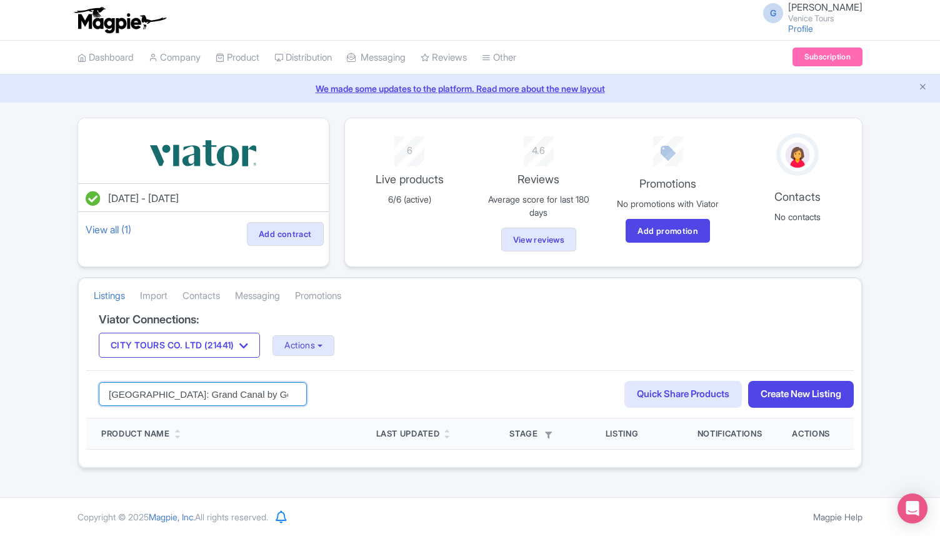
click at [276, 399] on input "[GEOGRAPHIC_DATA]: Grand Canal by Gondola with Live Commentary" at bounding box center [203, 394] width 208 height 24
click at [160, 395] on input "[GEOGRAPHIC_DATA]: Grand Canal by Gondola with Live Commentary" at bounding box center [203, 394] width 208 height 24
click button "Search" at bounding box center [0, 0] width 0 height 0
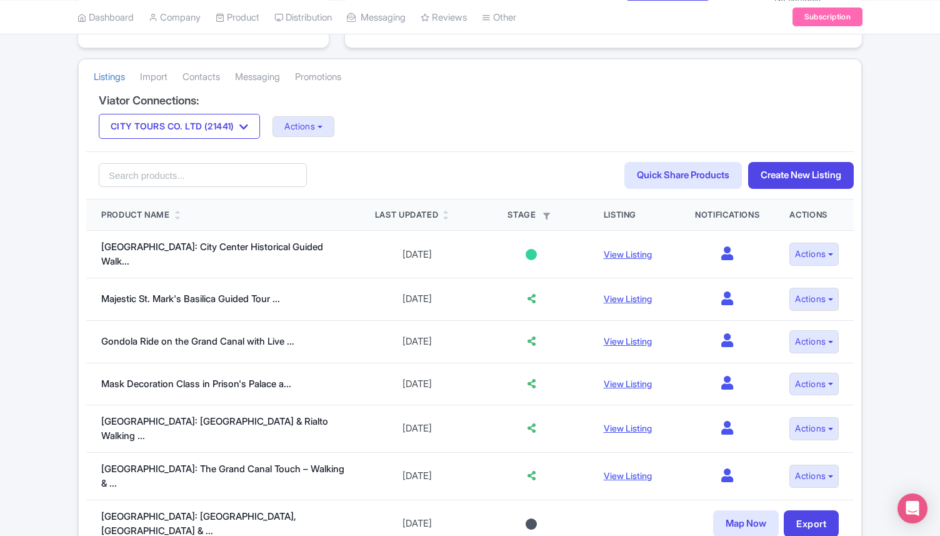
scroll to position [227, 0]
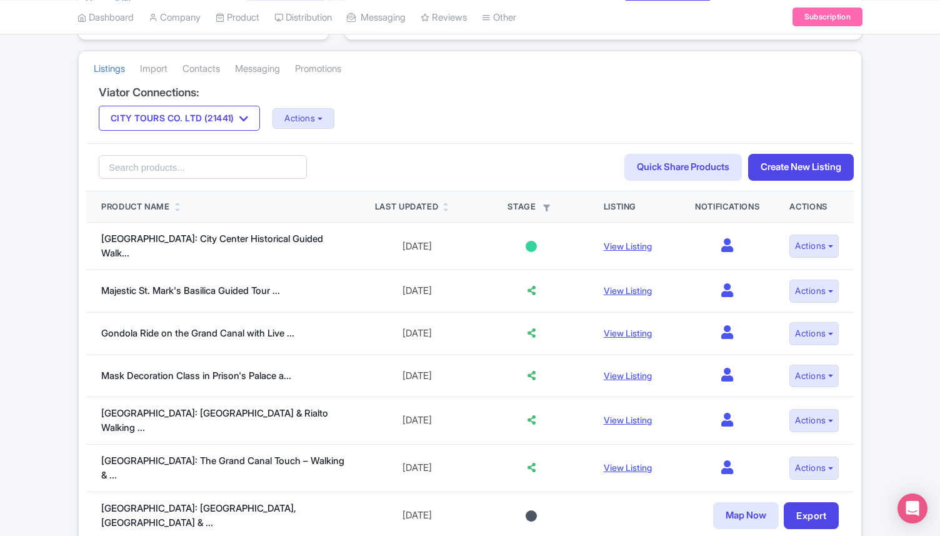
click at [179, 204] on link at bounding box center [178, 209] width 6 height 10
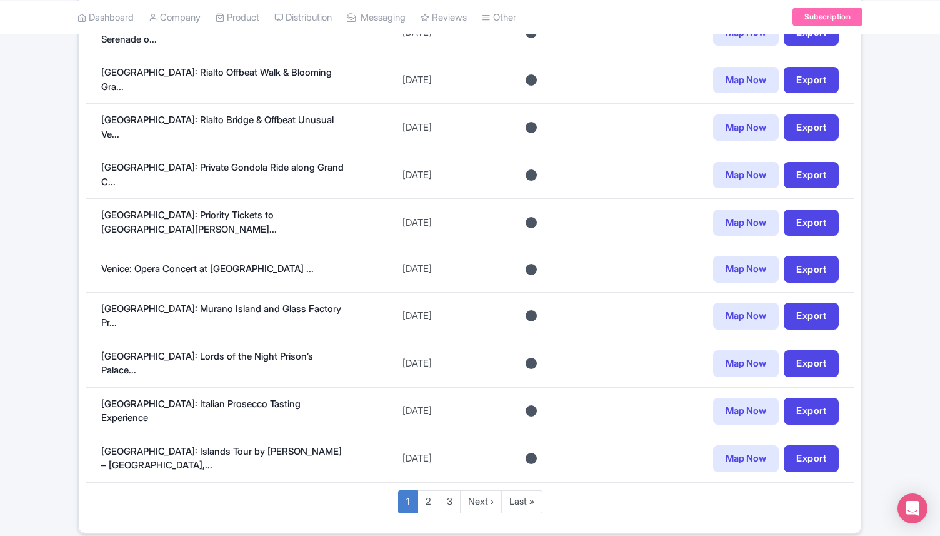
scroll to position [923, 0]
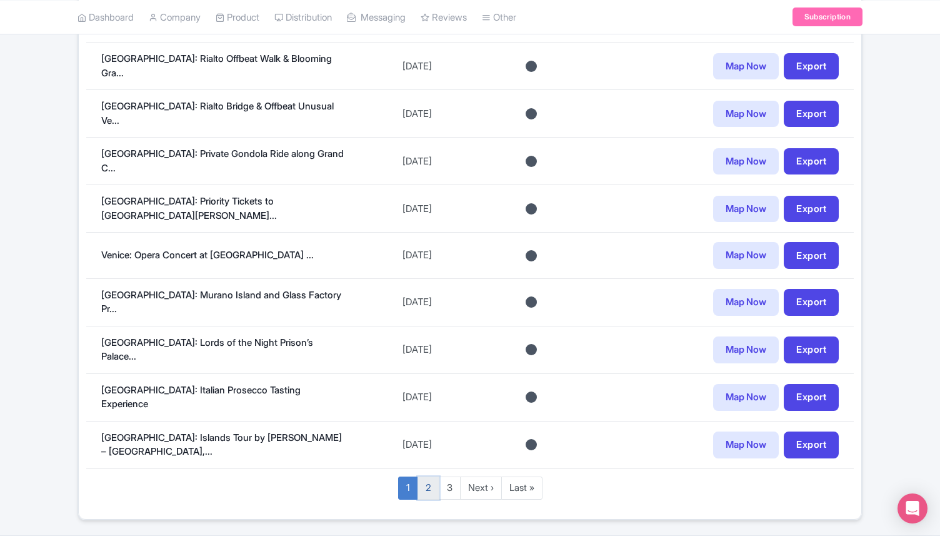
click at [426, 476] on link "2" at bounding box center [428, 487] width 22 height 23
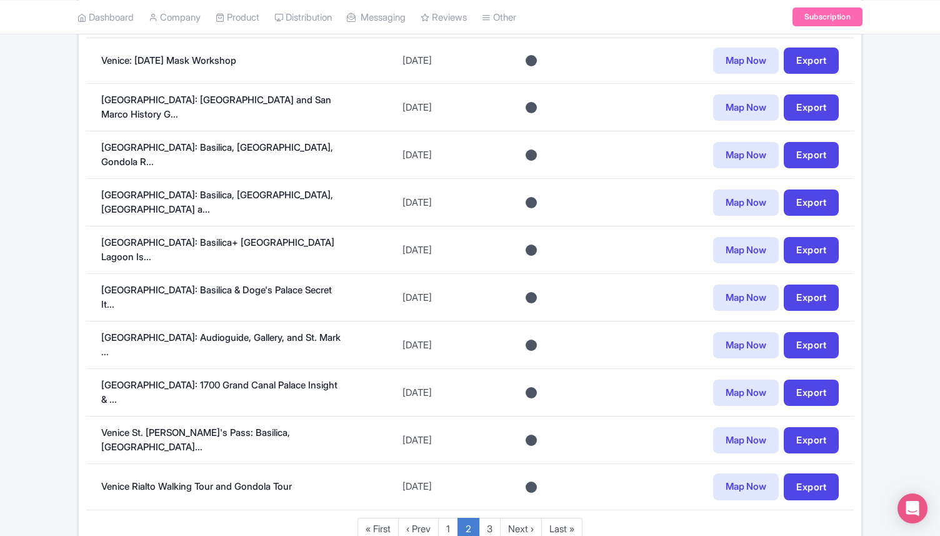
scroll to position [897, 0]
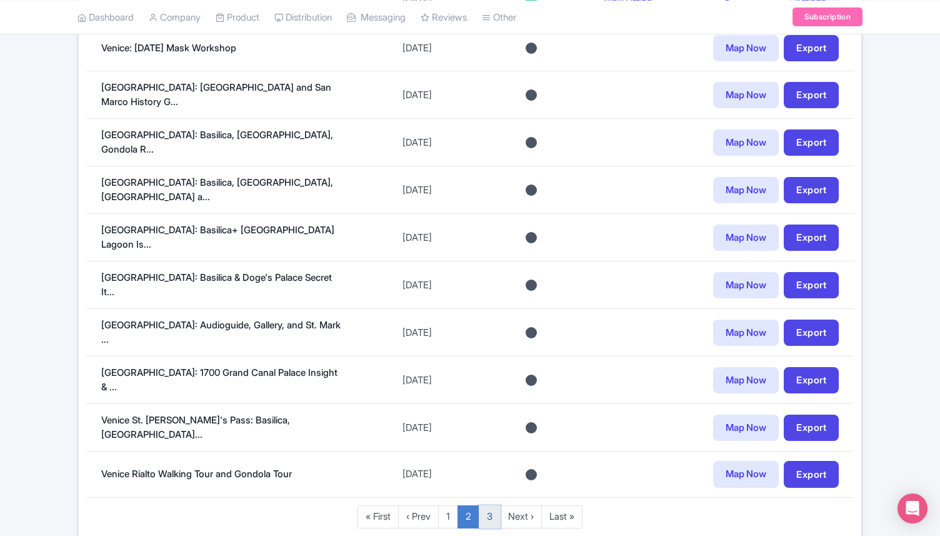
click at [486, 505] on link "3" at bounding box center [490, 516] width 22 height 23
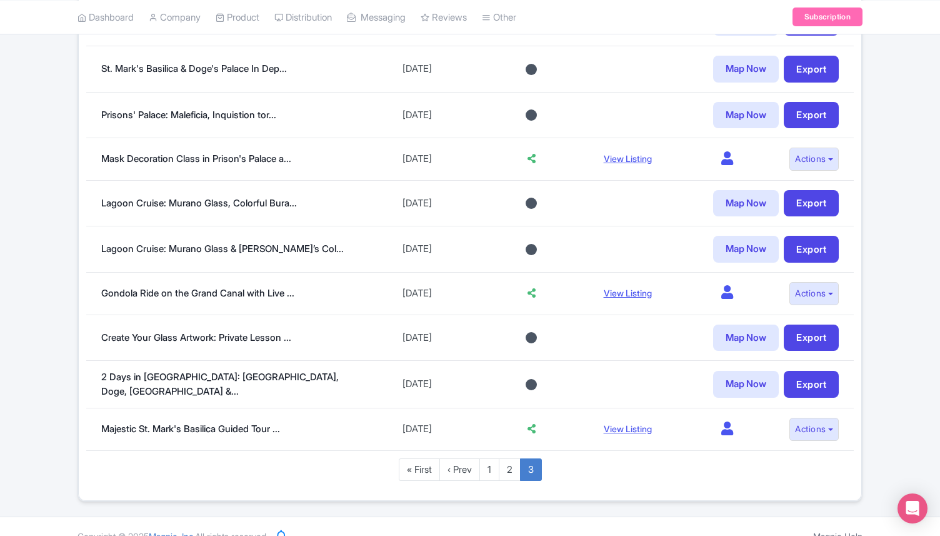
scroll to position [593, 0]
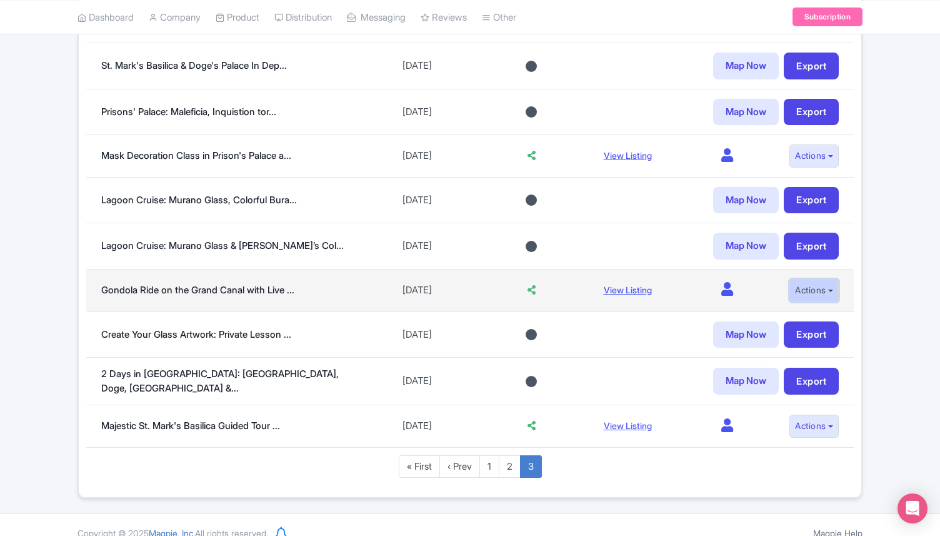
click at [789, 289] on button "Actions" at bounding box center [813, 290] width 49 height 23
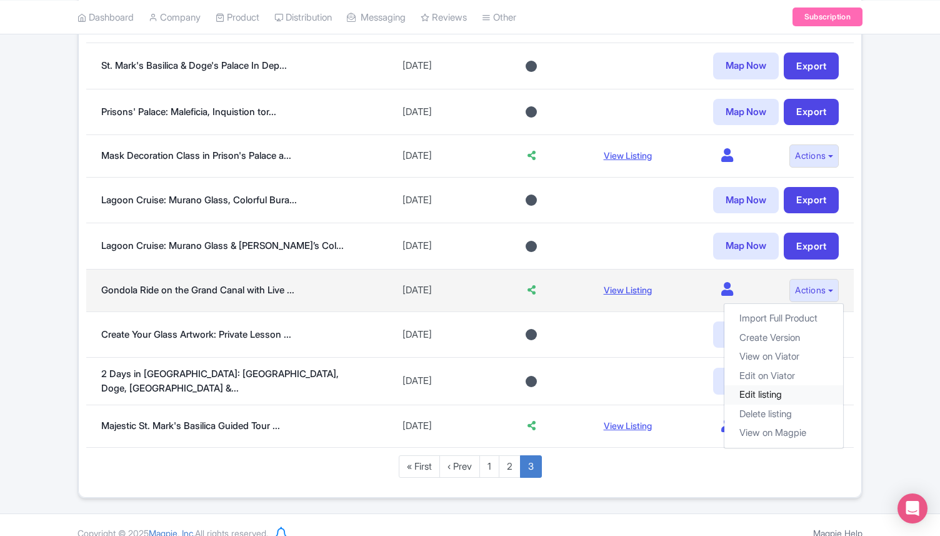
click at [774, 388] on link "Edit listing" at bounding box center [783, 394] width 119 height 19
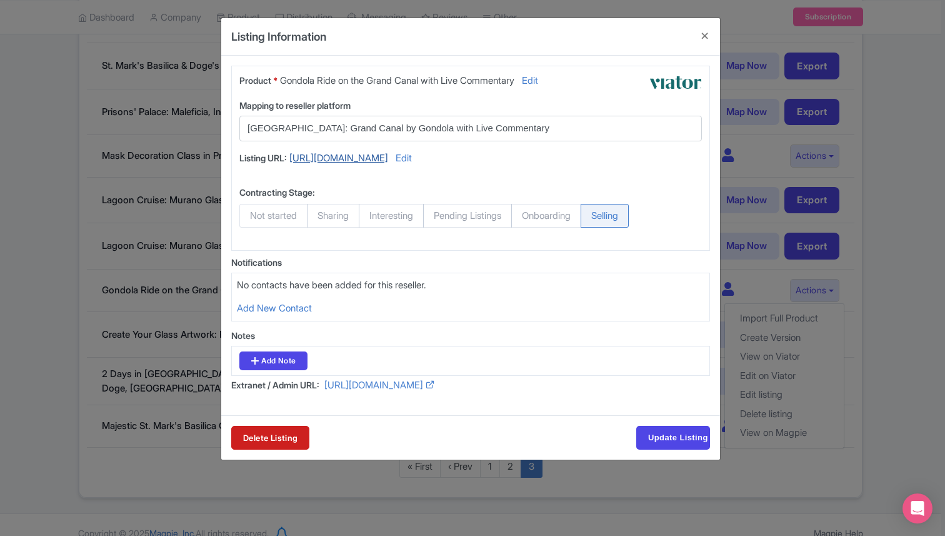
click at [356, 157] on link "https://www.viator.com/tours/x/y/d1-21441P6" at bounding box center [338, 159] width 99 height 17
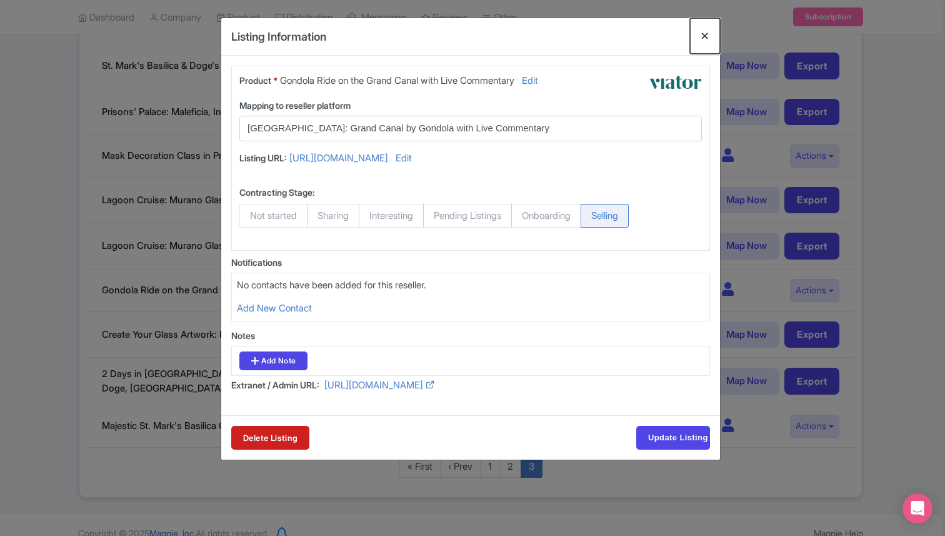
click at [703, 35] on button "Close" at bounding box center [705, 36] width 30 height 36
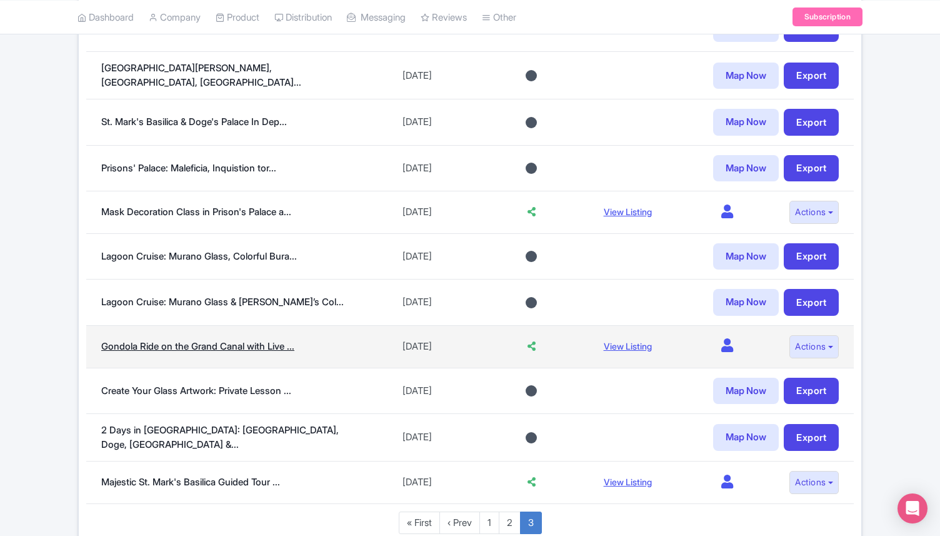
scroll to position [534, 0]
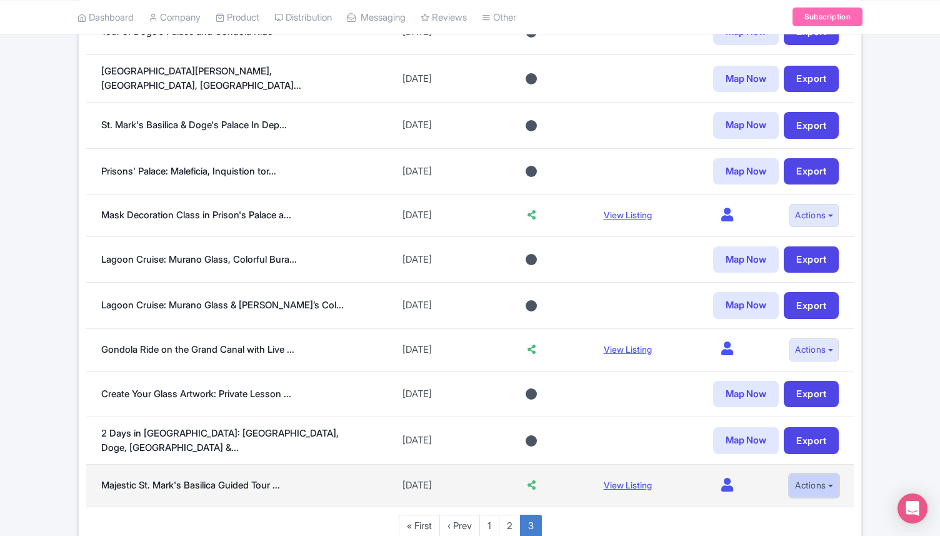
click at [814, 481] on button "Actions" at bounding box center [813, 485] width 49 height 23
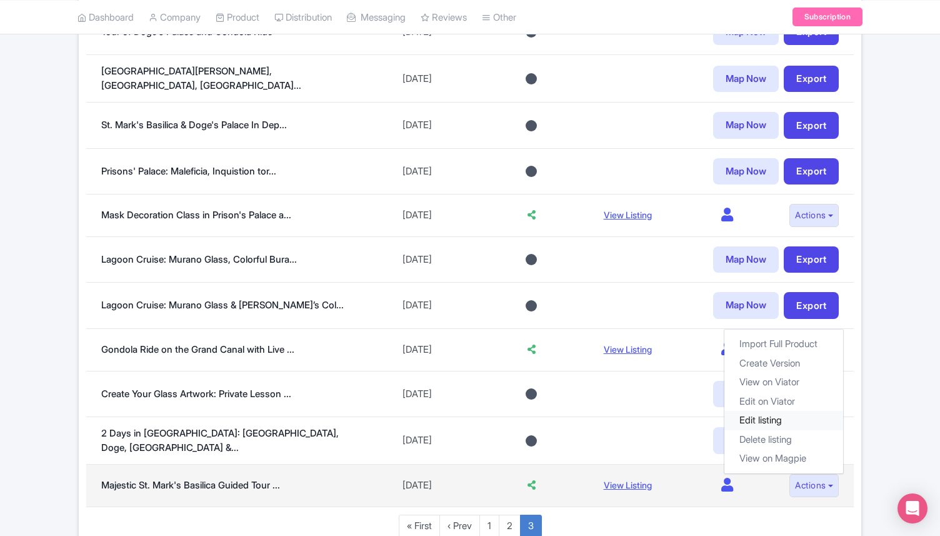
click at [772, 414] on link "Edit listing" at bounding box center [783, 420] width 119 height 19
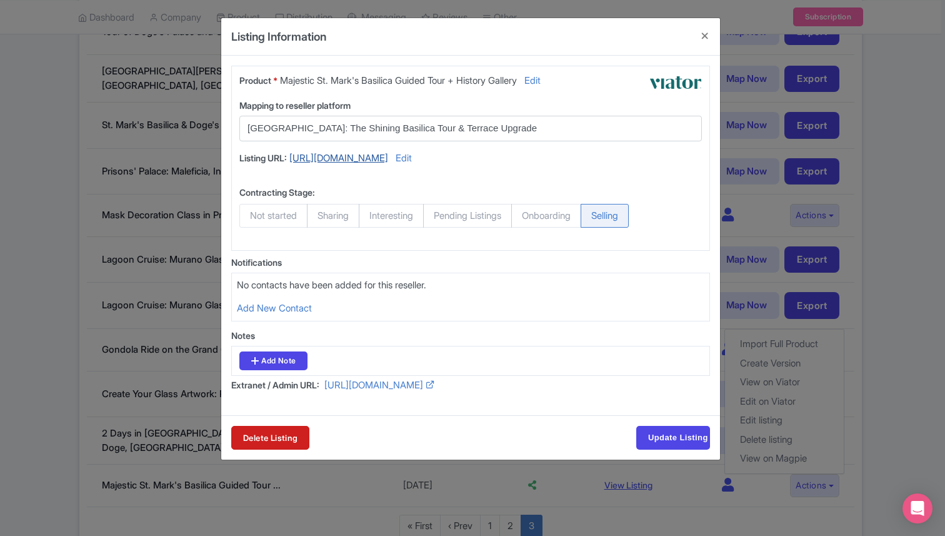
click at [388, 156] on link "https://www.viator.com/tours/x/y/d1-21441P23" at bounding box center [338, 159] width 99 height 17
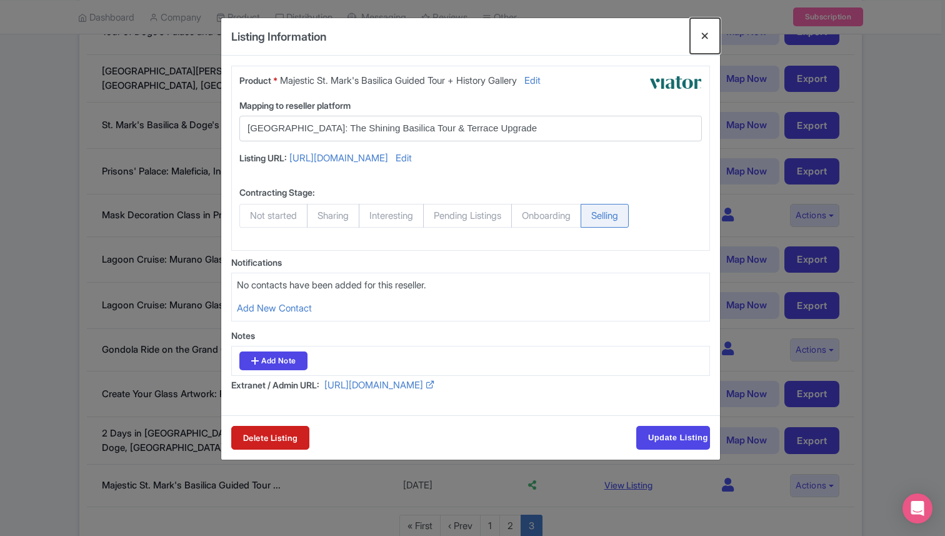
click at [704, 33] on button "Close" at bounding box center [705, 36] width 30 height 36
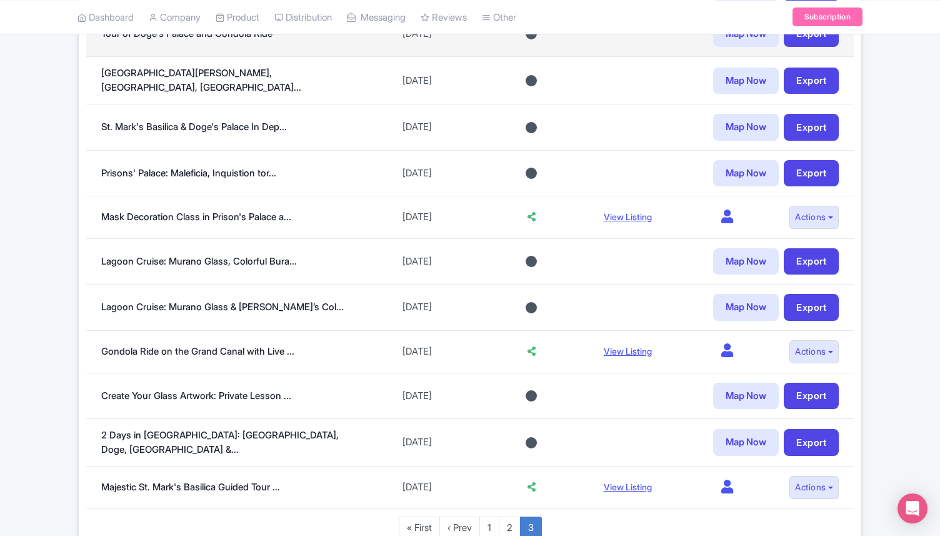
scroll to position [572, 0]
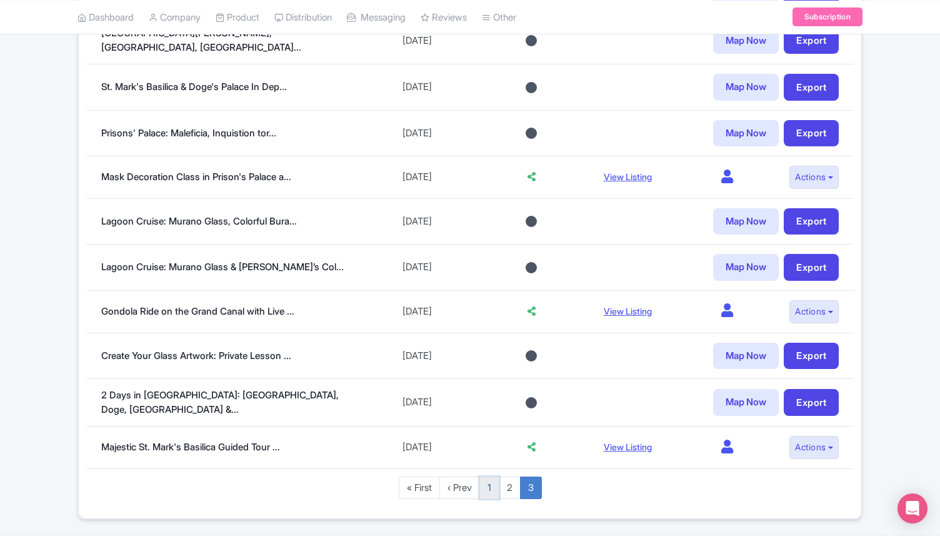
click at [488, 487] on link "1" at bounding box center [489, 487] width 20 height 23
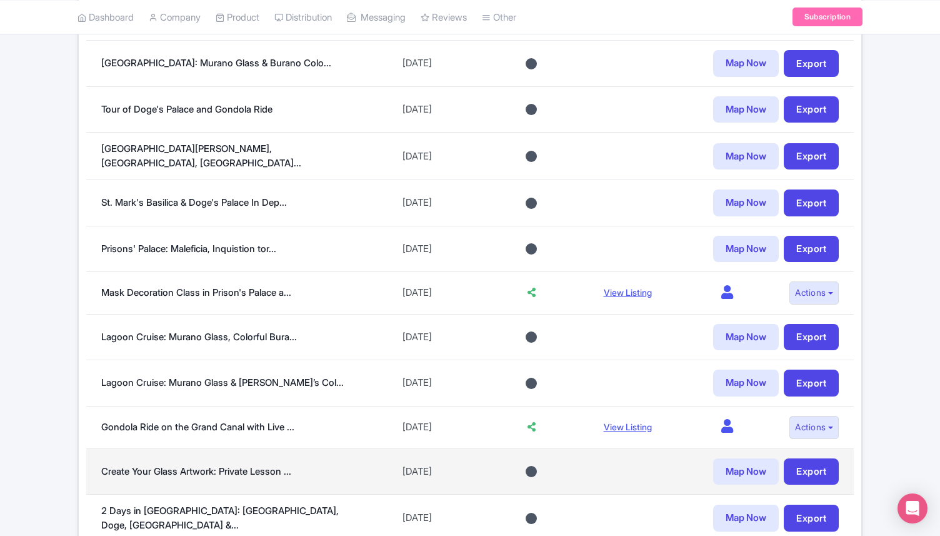
scroll to position [441, 0]
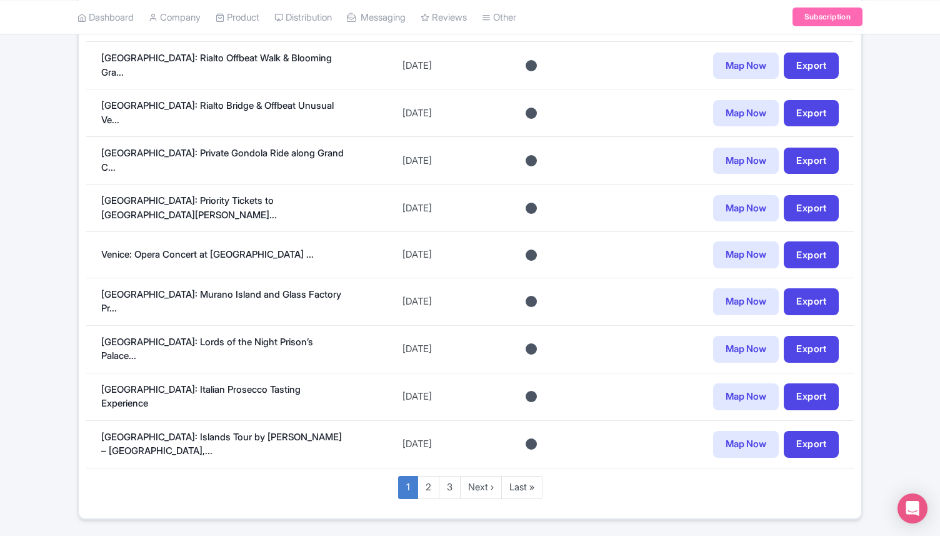
scroll to position [930, 0]
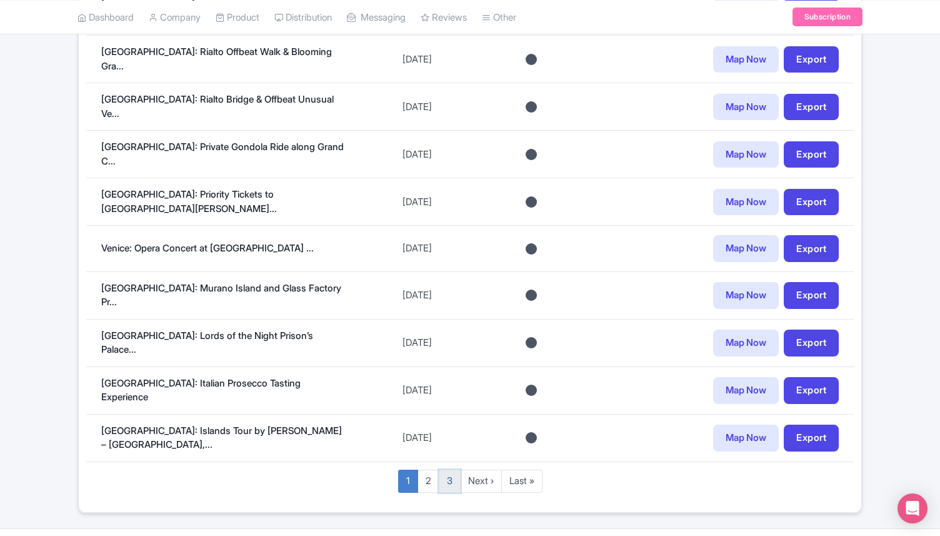
click at [452, 469] on link "3" at bounding box center [450, 480] width 22 height 23
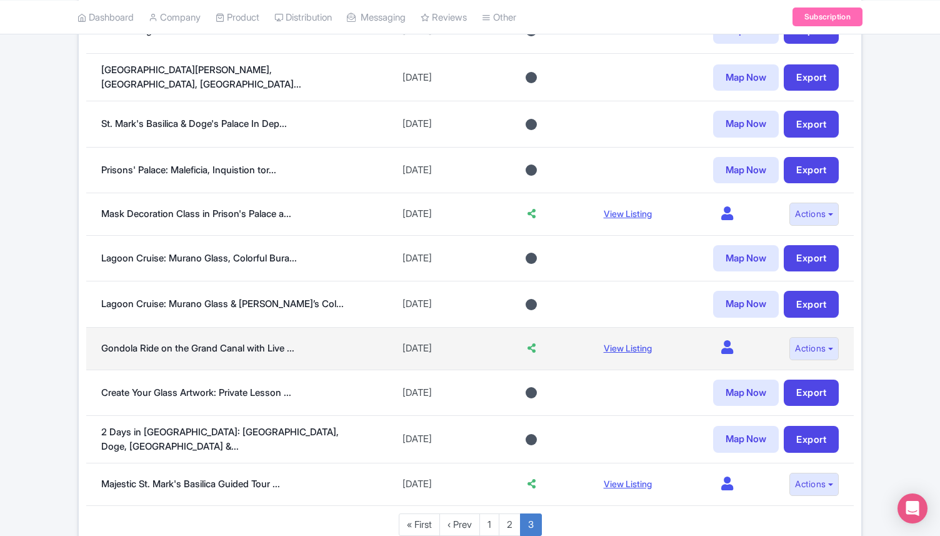
scroll to position [552, 0]
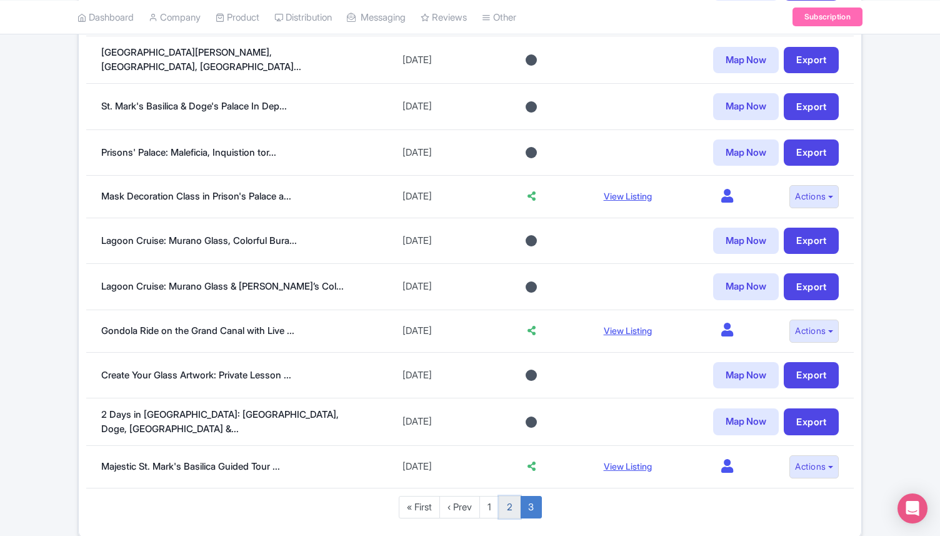
click at [507, 497] on link "2" at bounding box center [510, 507] width 22 height 23
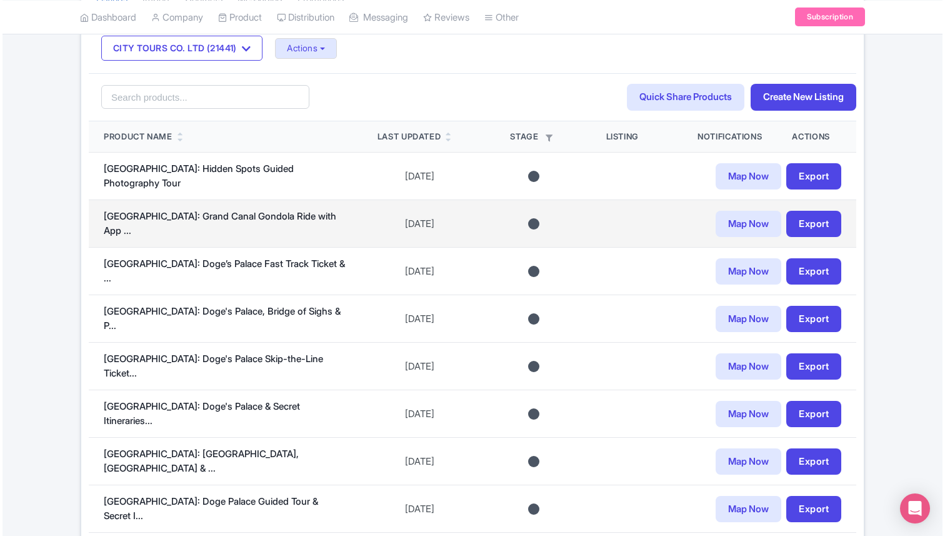
scroll to position [309, 0]
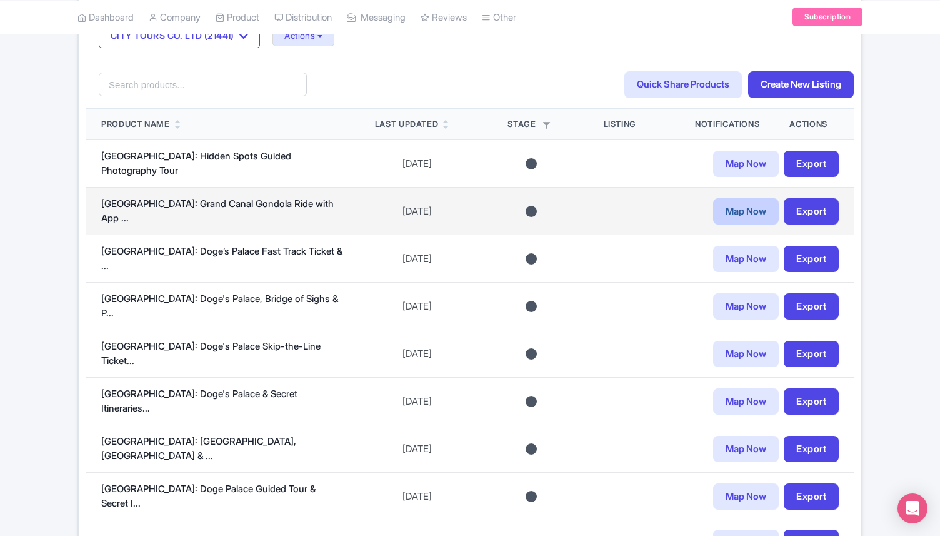
click at [737, 206] on link "Map Now" at bounding box center [746, 211] width 66 height 27
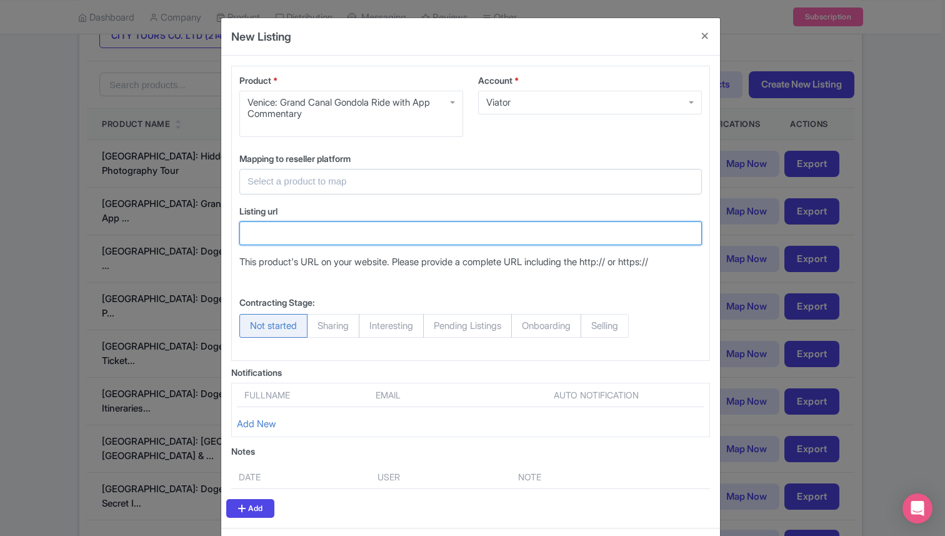
click at [296, 229] on input "Listing url" at bounding box center [470, 233] width 462 height 24
paste input "Charming Gondola Ride on the Grand Canal & Gondola Gallery"
type input "Charming Gondola Ride on the Grand Canal & Gondola Gallery"
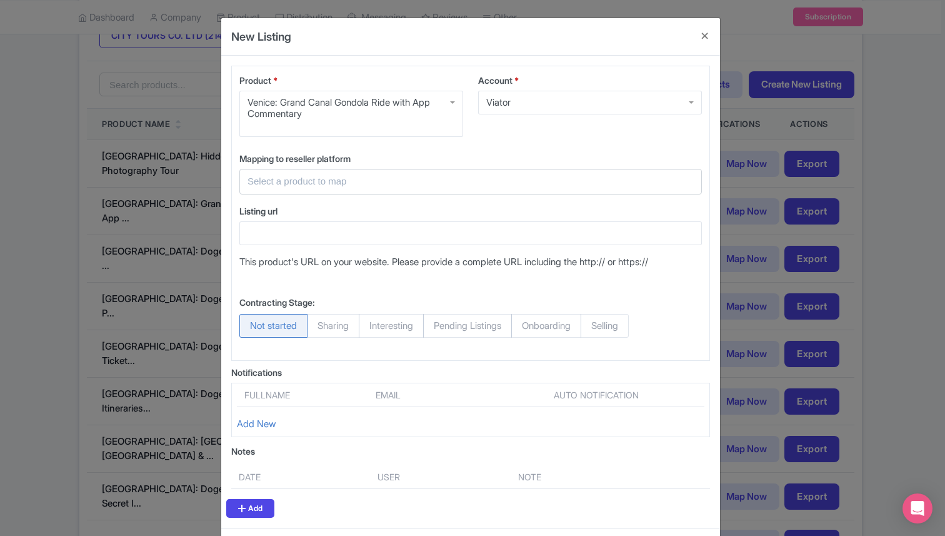
click at [319, 172] on div at bounding box center [470, 182] width 462 height 26
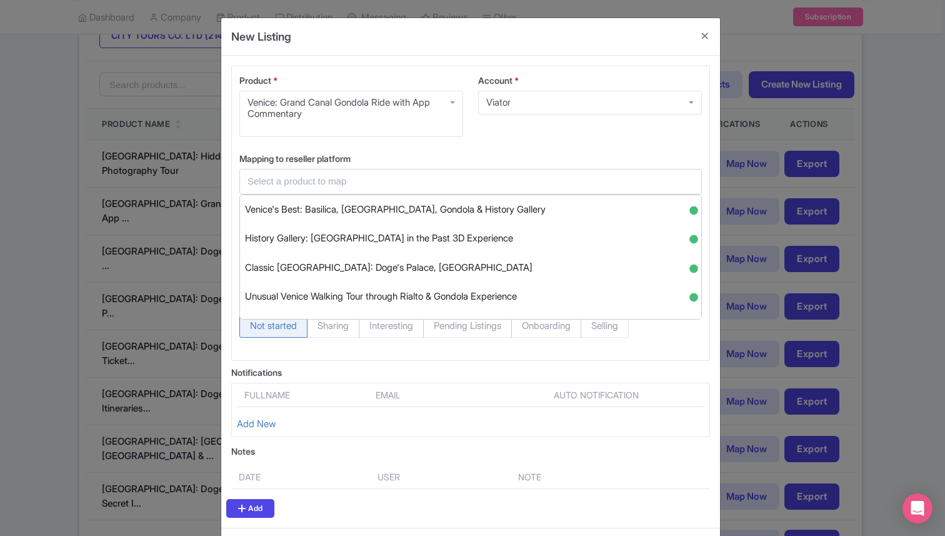
click at [324, 178] on input "text" at bounding box center [462, 181] width 431 height 14
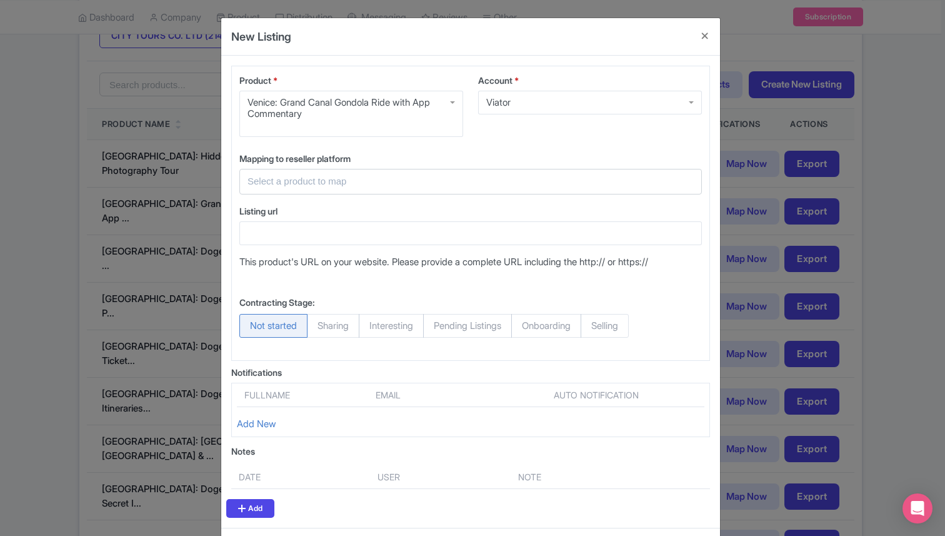
paste input "Charming Gondola Ride on the Grand Canal & Gondola Gallery"
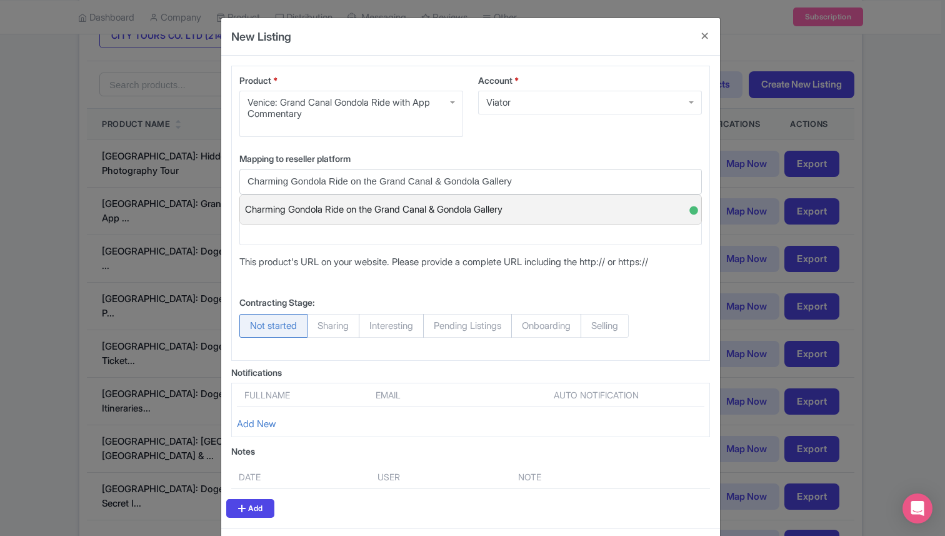
type input "Charming Gondola Ride on the Grand Canal & Gondola Gallery"
click at [354, 207] on span "Charming Gondola Ride on the Grand Canal & Gondola Gallery" at bounding box center [373, 209] width 257 height 19
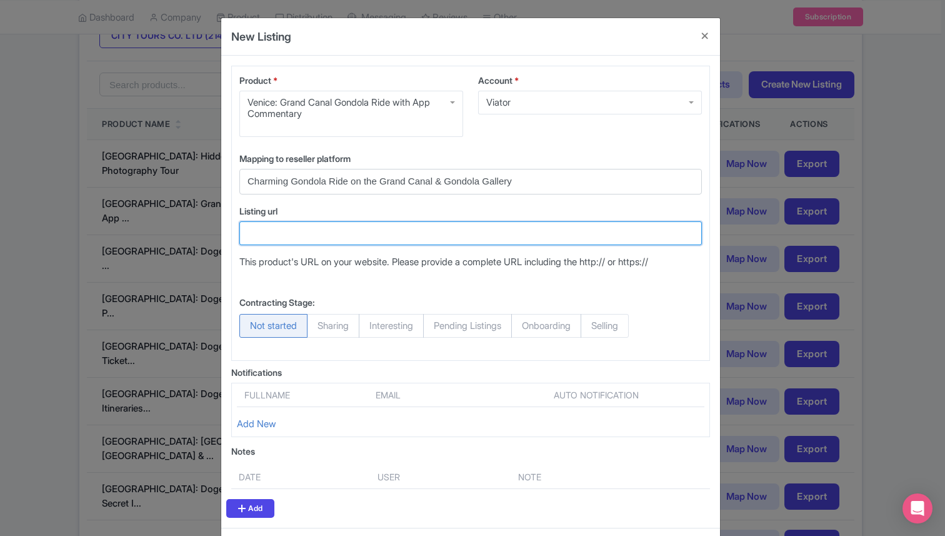
click at [321, 239] on input "Listing url" at bounding box center [470, 233] width 462 height 24
paste input "https://www.viator.com/tours/Venice/Grand-Canal-by-Gondola-with-singers-and-com…"
type input "https://www.viator.com/tours/Venice/Grand-Canal-by-Gondola-with-singers-and-com…"
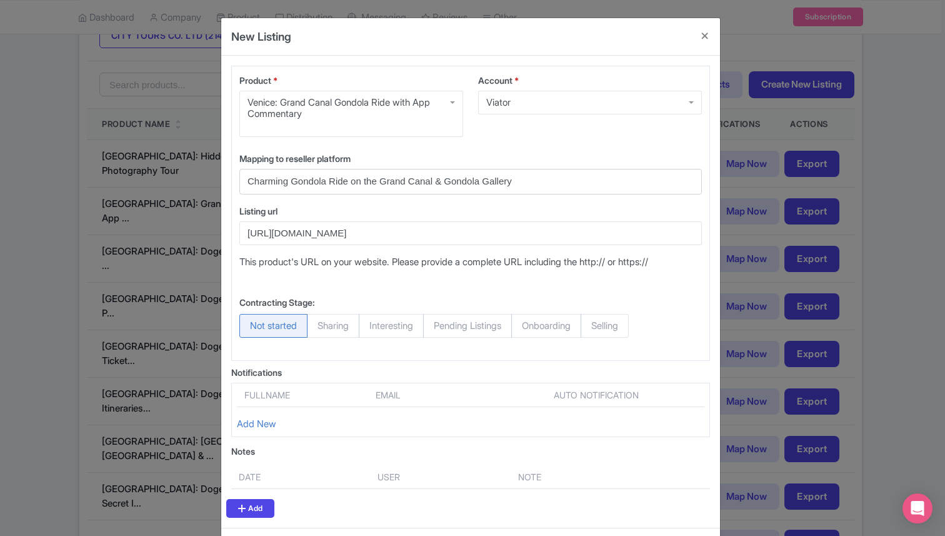
scroll to position [0, 0]
click at [629, 323] on span "Selling" at bounding box center [605, 326] width 48 height 24
click at [593, 323] on input "Selling" at bounding box center [587, 320] width 12 height 12
radio input "true"
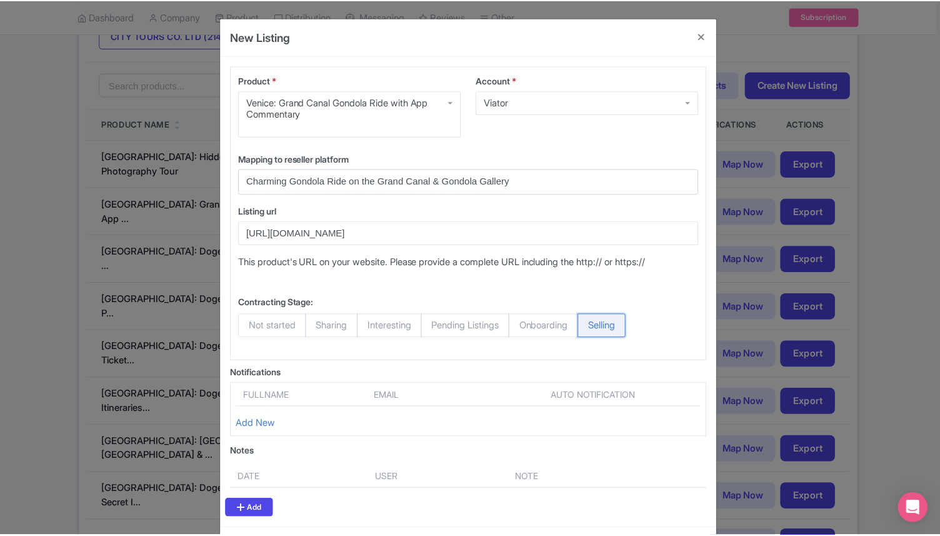
scroll to position [54, 0]
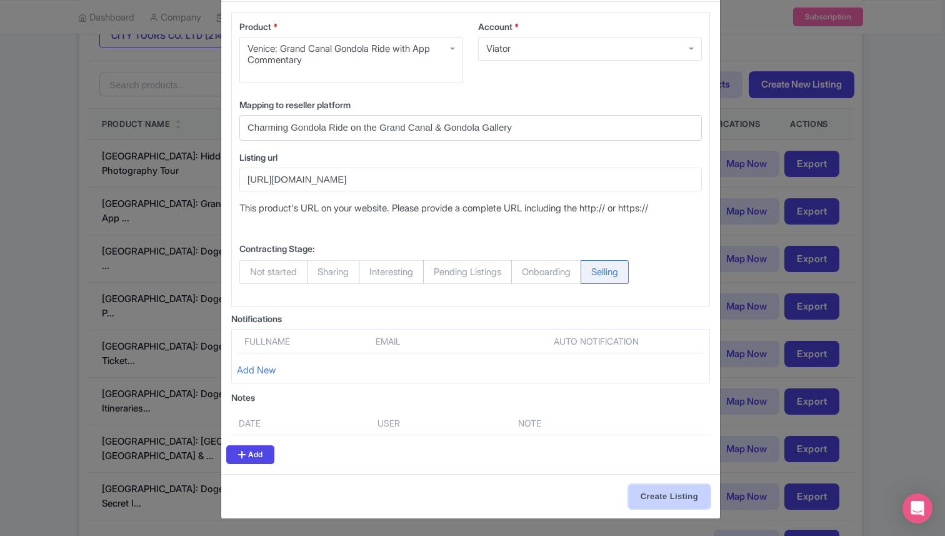
click at [675, 498] on input "Create Listing" at bounding box center [669, 496] width 81 height 24
